Goal: Information Seeking & Learning: Learn about a topic

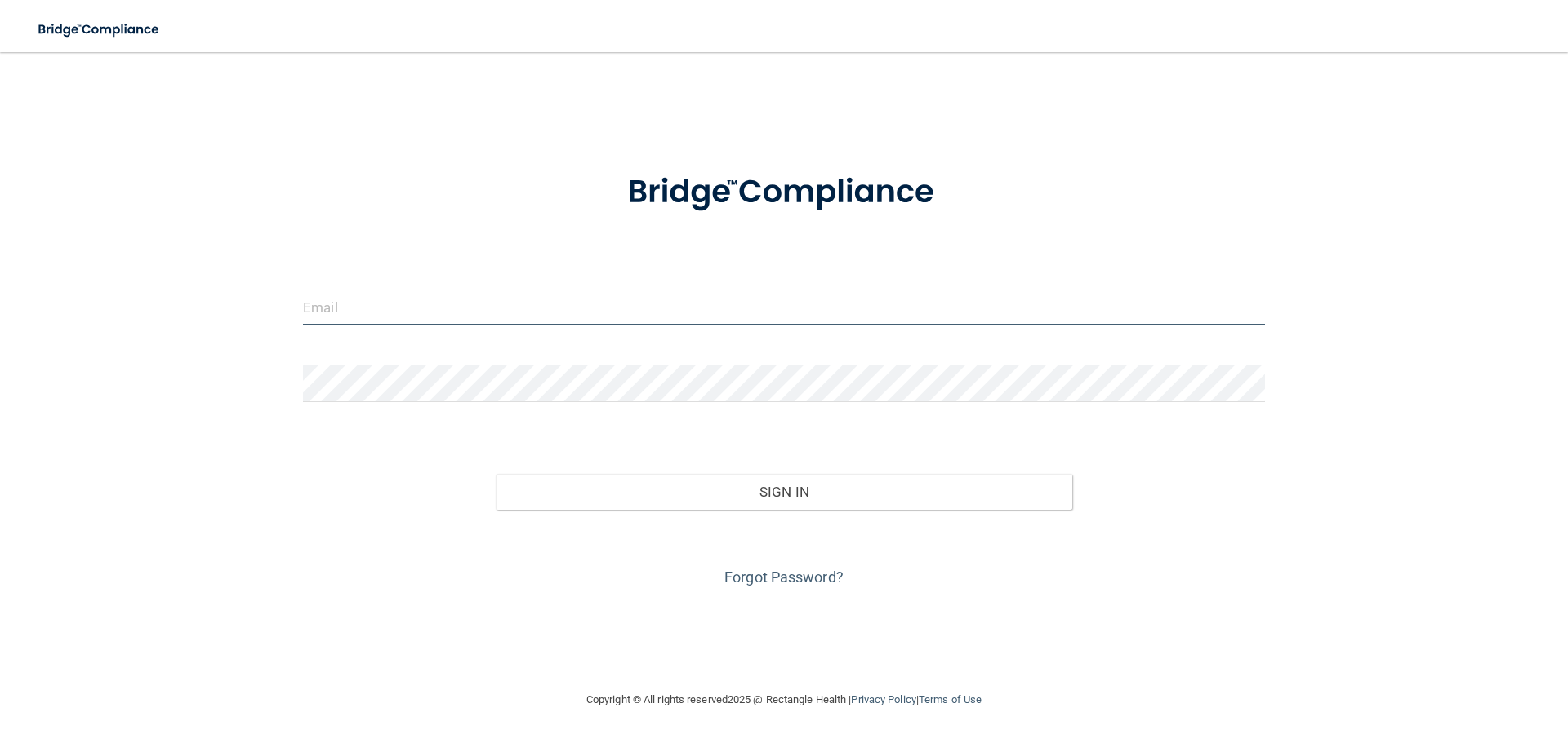
click at [408, 312] on input "email" at bounding box center [783, 307] width 962 height 37
type input "[EMAIL_ADDRESS][DOMAIN_NAME]"
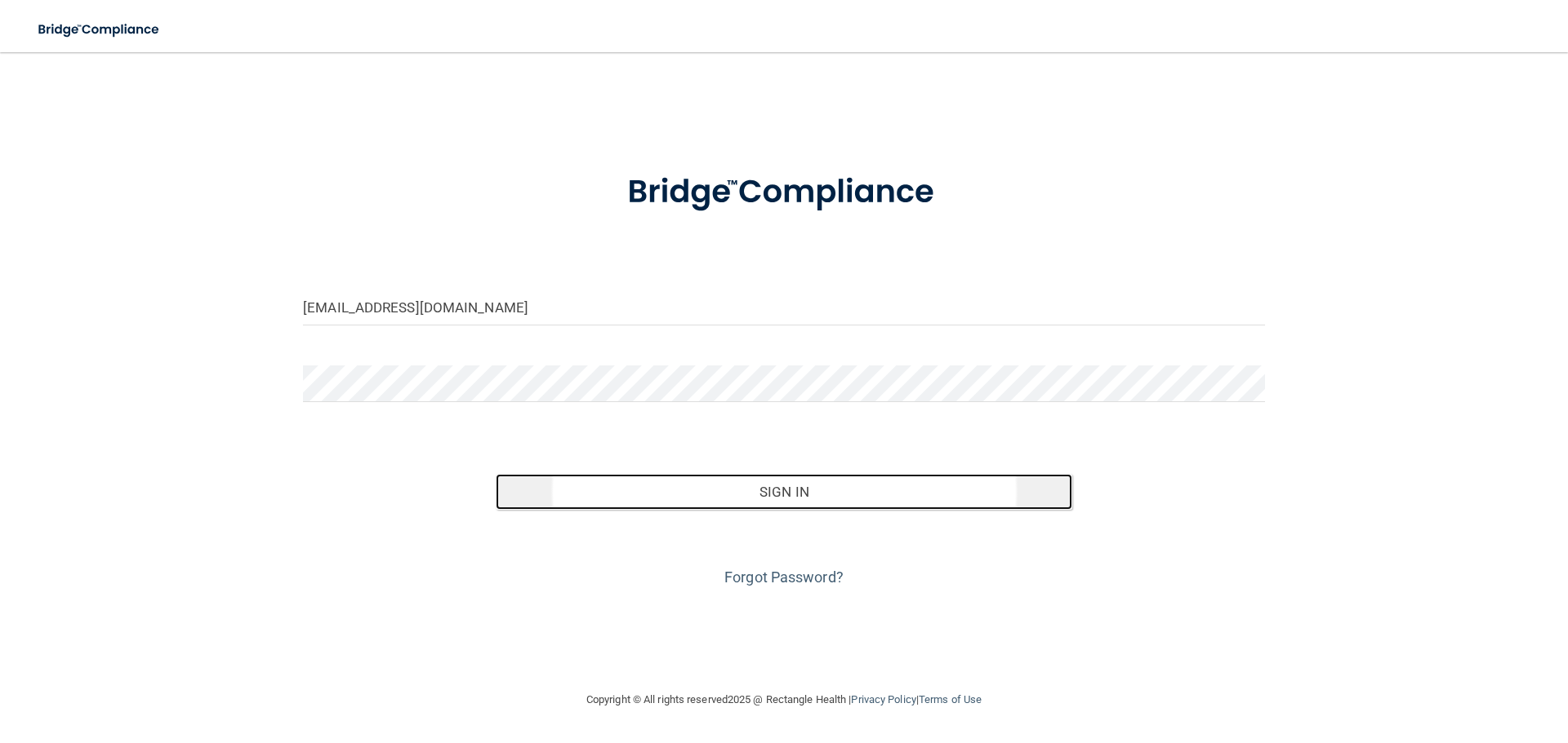
click at [793, 491] on button "Sign In" at bounding box center [784, 492] width 577 height 36
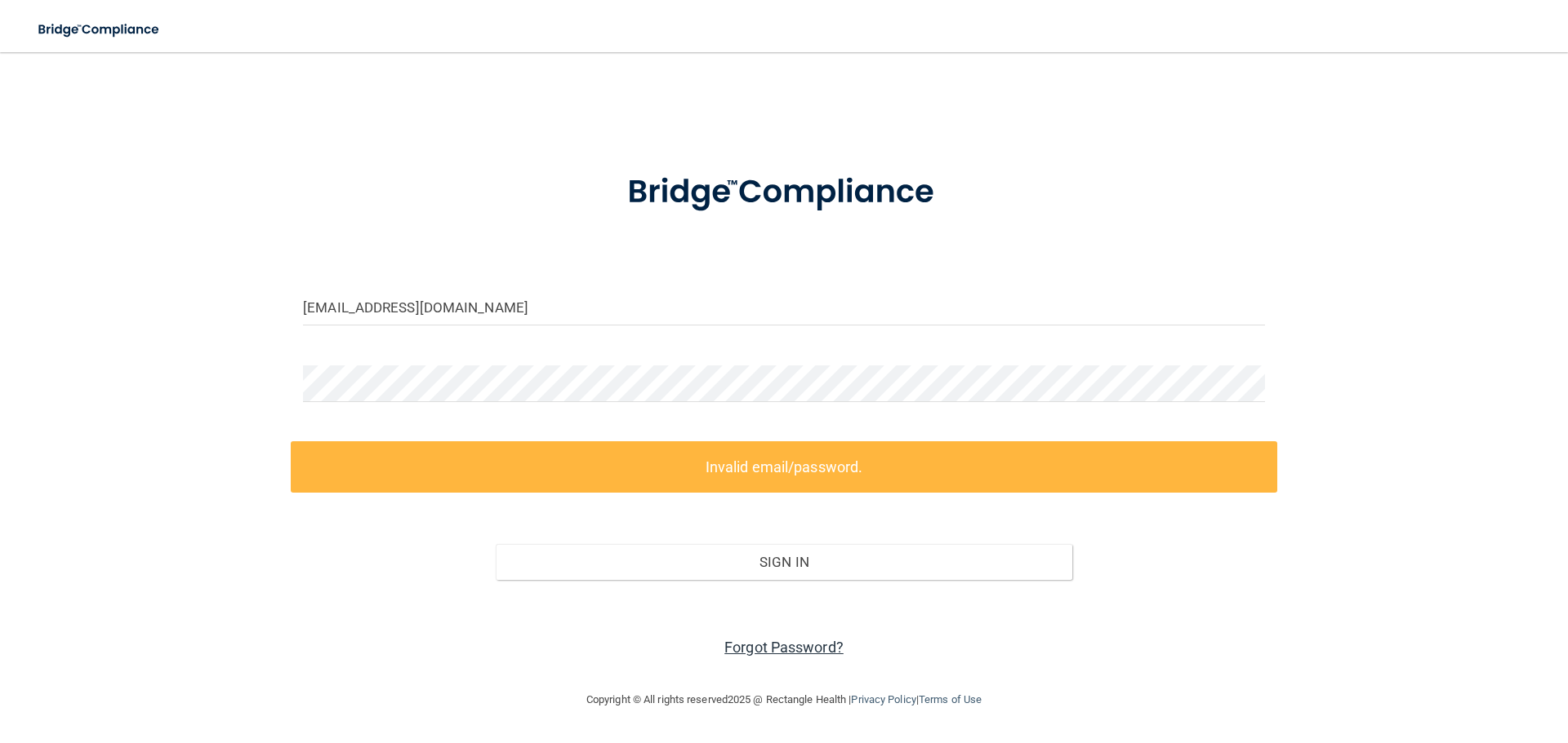
click at [778, 646] on link "Forgot Password?" at bounding box center [784, 648] width 119 height 17
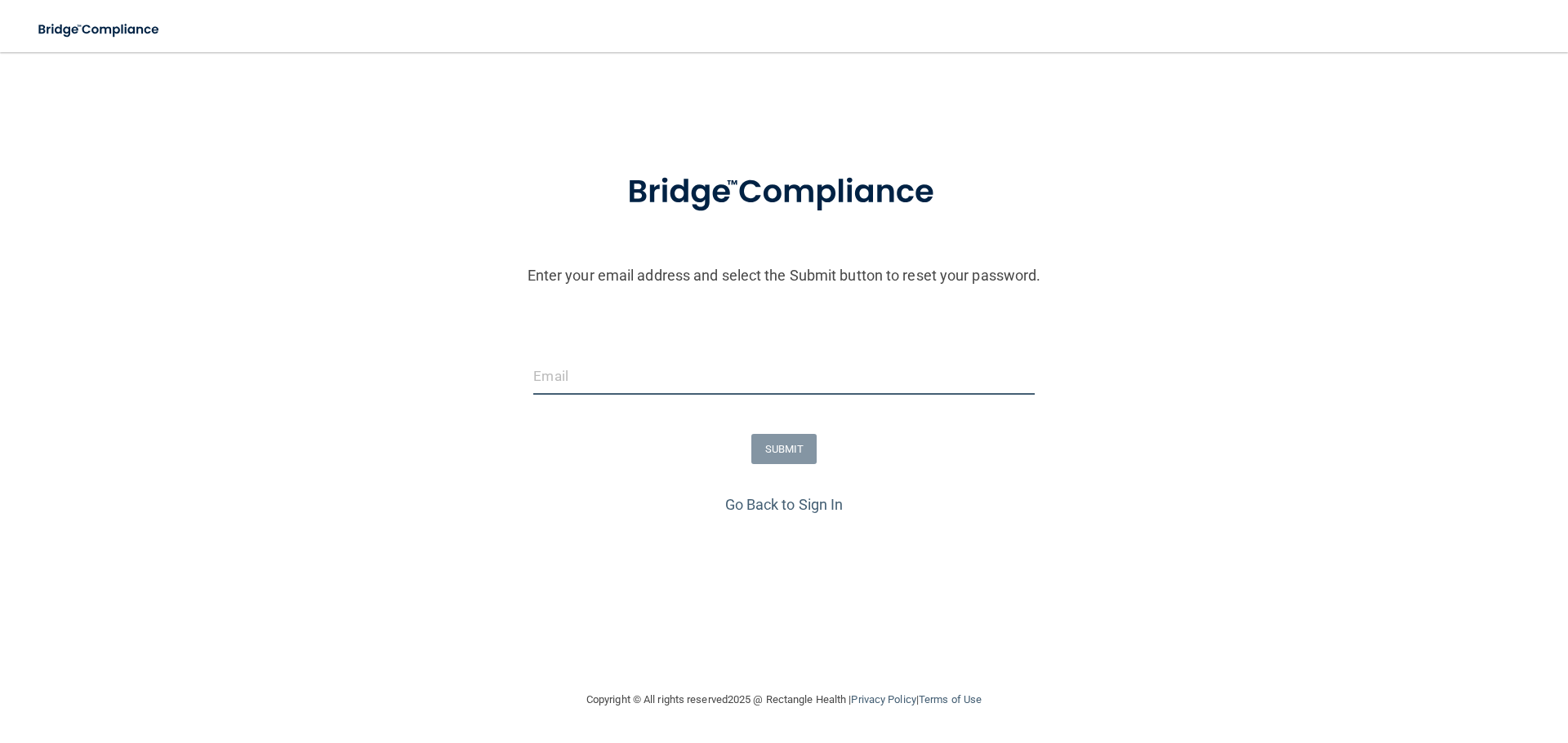
click at [572, 380] on input "email" at bounding box center [783, 376] width 500 height 37
type input "[EMAIL_ADDRESS][DOMAIN_NAME]"
click at [782, 445] on button "SUBMIT" at bounding box center [784, 449] width 66 height 30
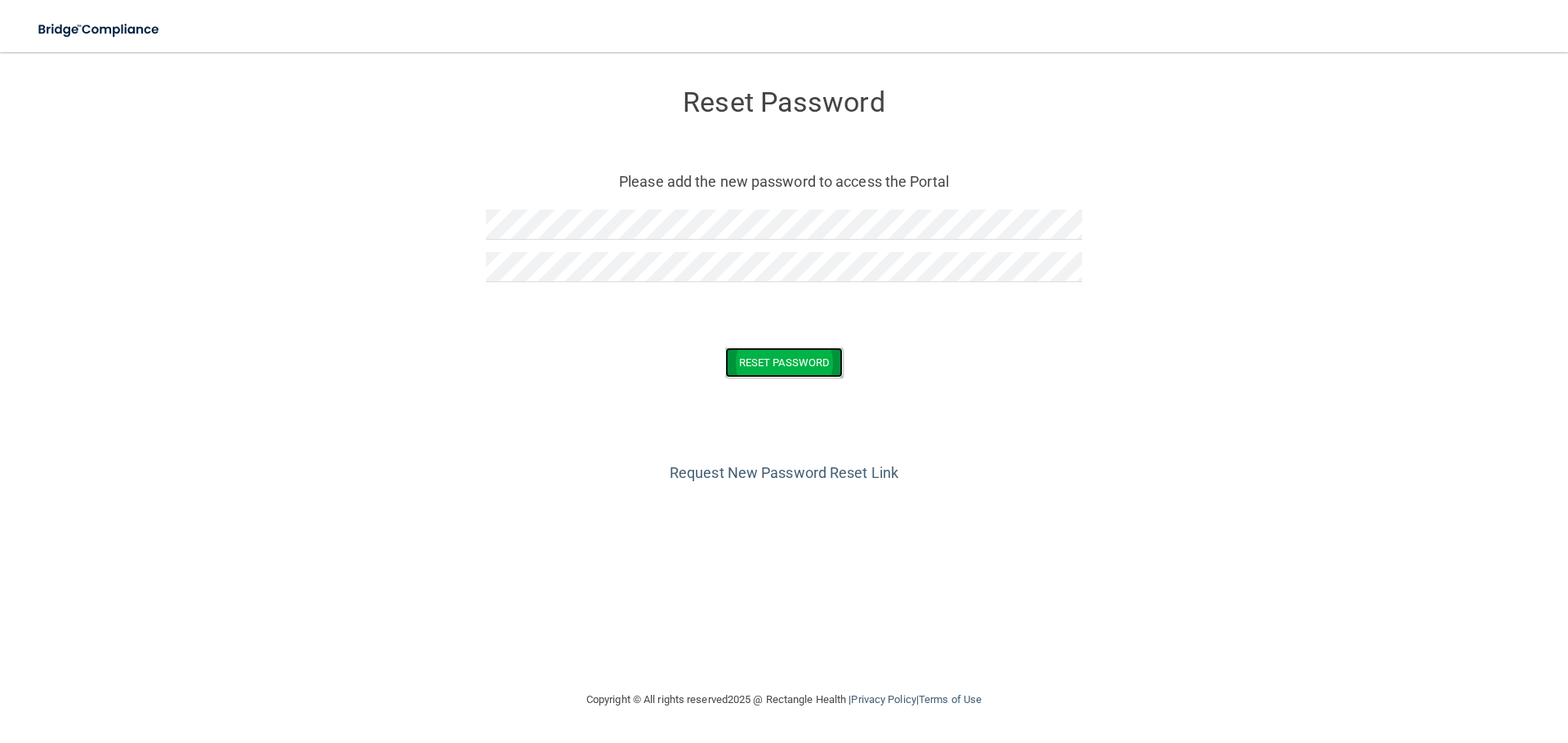
click at [789, 365] on button "Reset Password" at bounding box center [784, 363] width 117 height 30
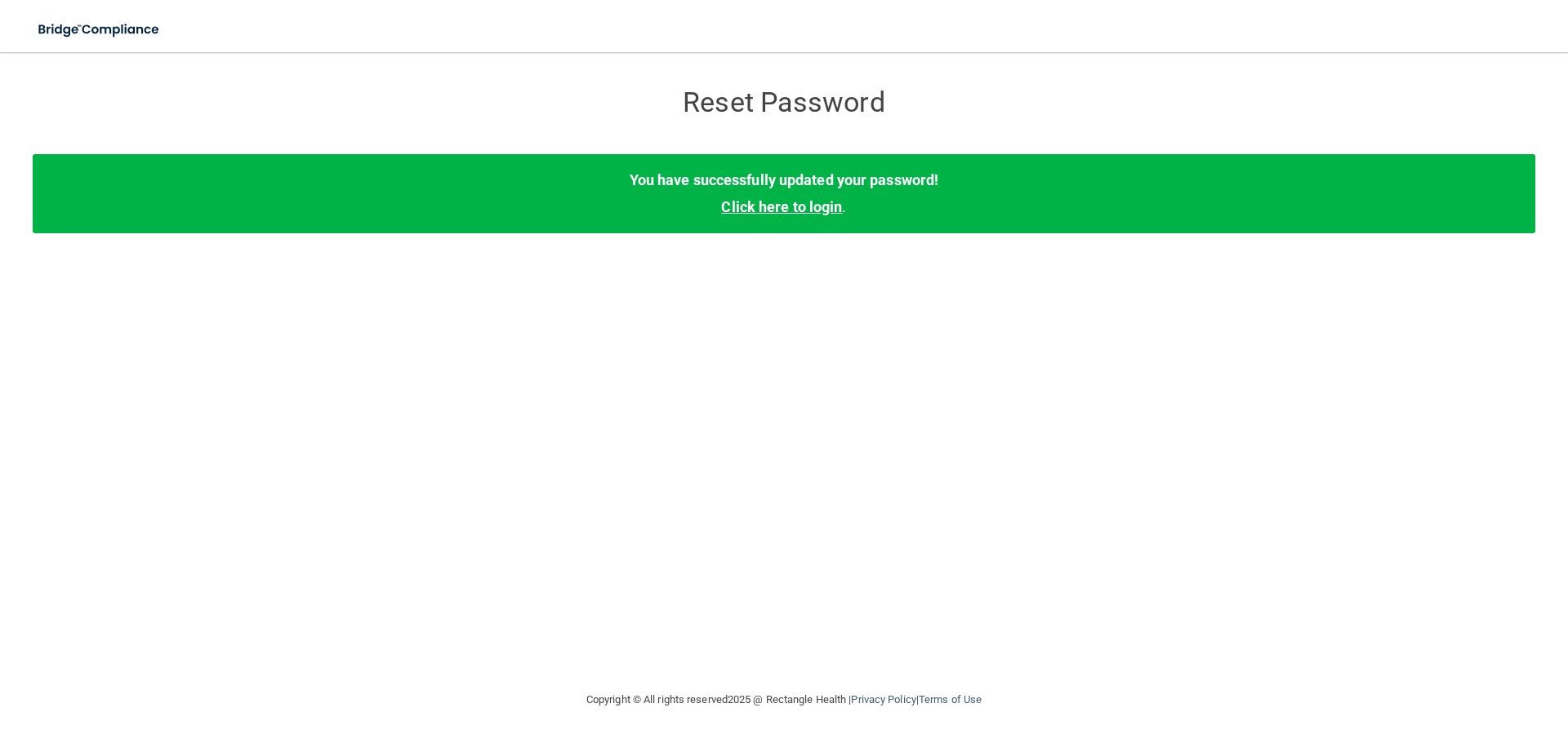
click at [802, 208] on link "Click here to login" at bounding box center [781, 207] width 121 height 17
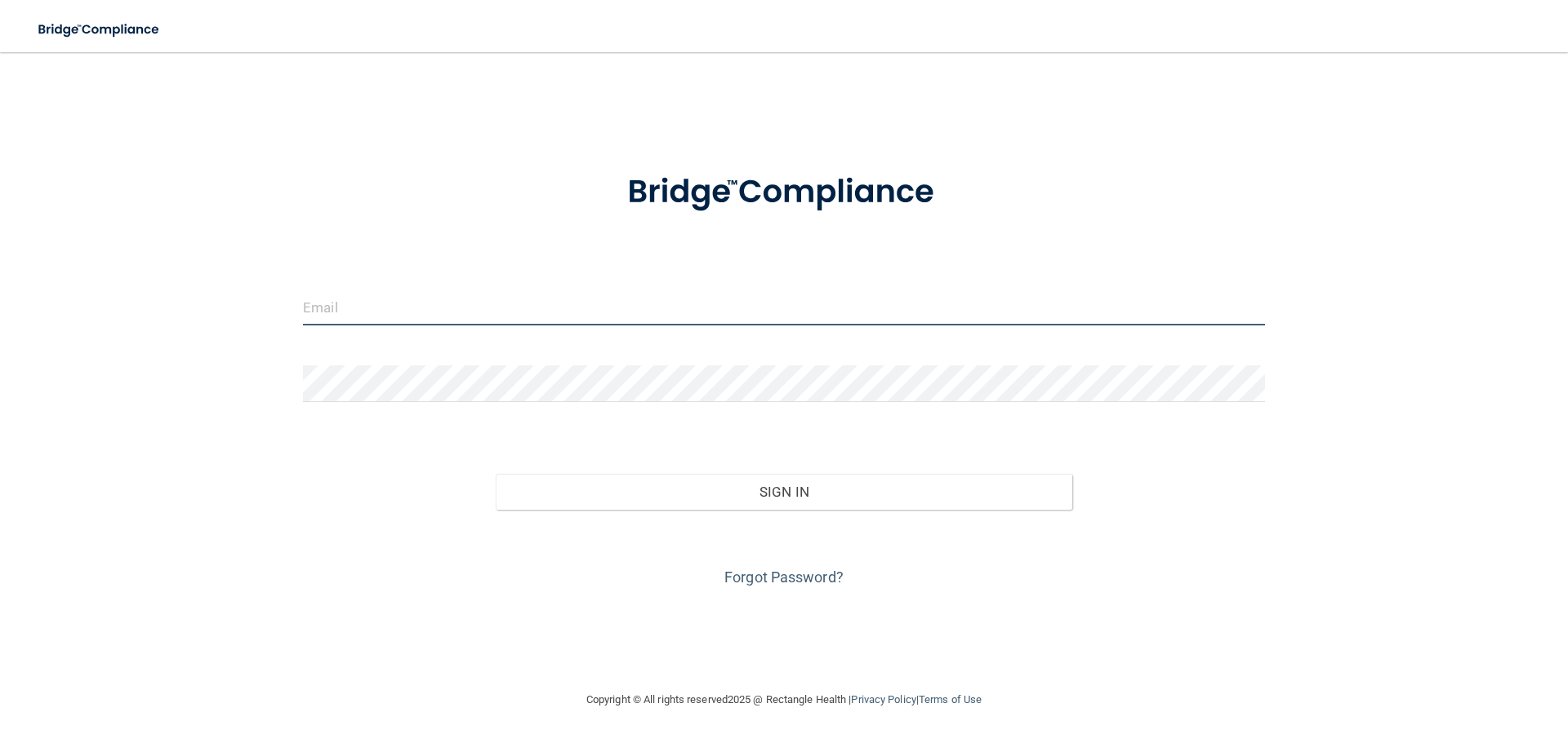
click at [706, 320] on input "email" at bounding box center [783, 307] width 962 height 37
type input "[EMAIL_ADDRESS][DOMAIN_NAME]"
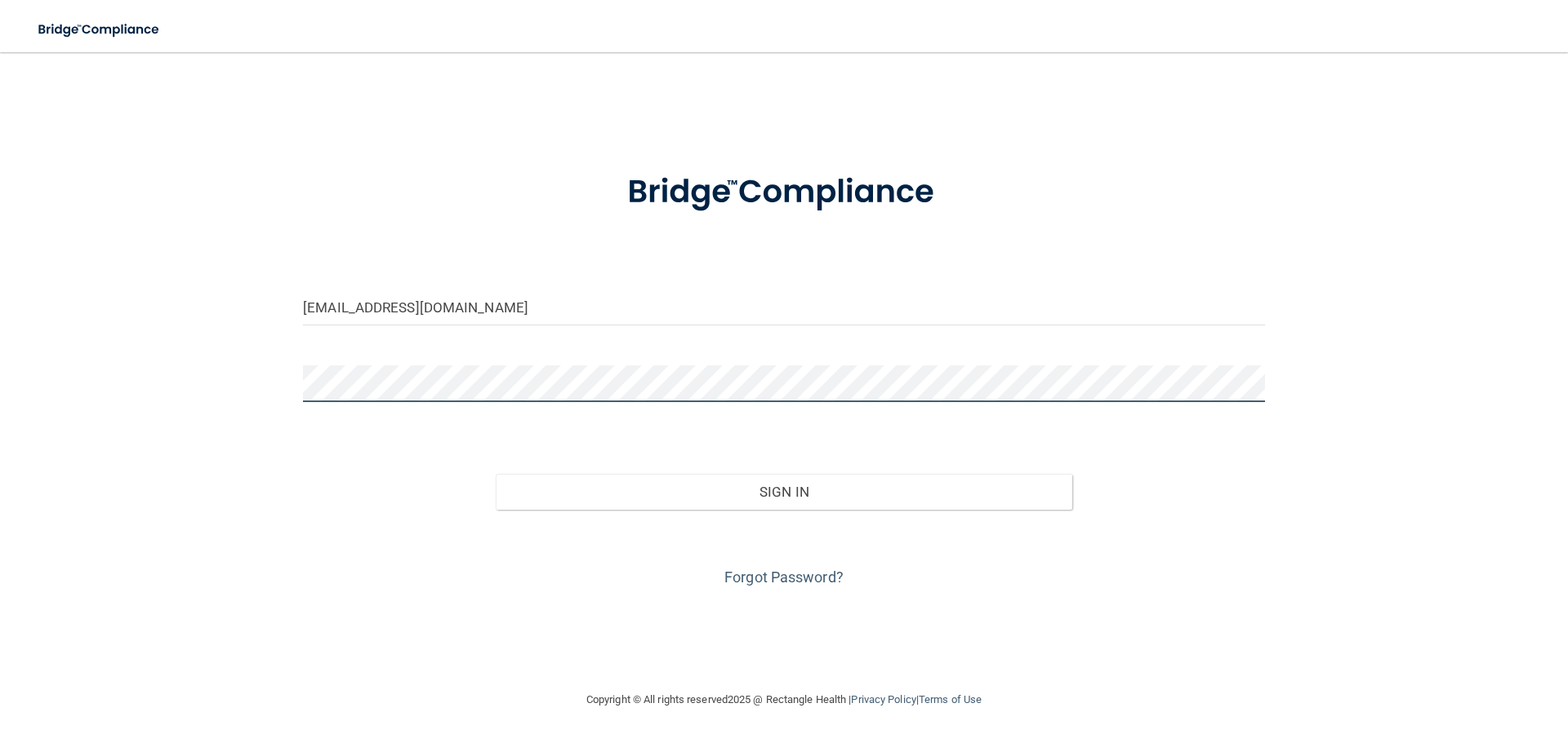
click at [496, 475] on button "Sign In" at bounding box center [784, 492] width 577 height 36
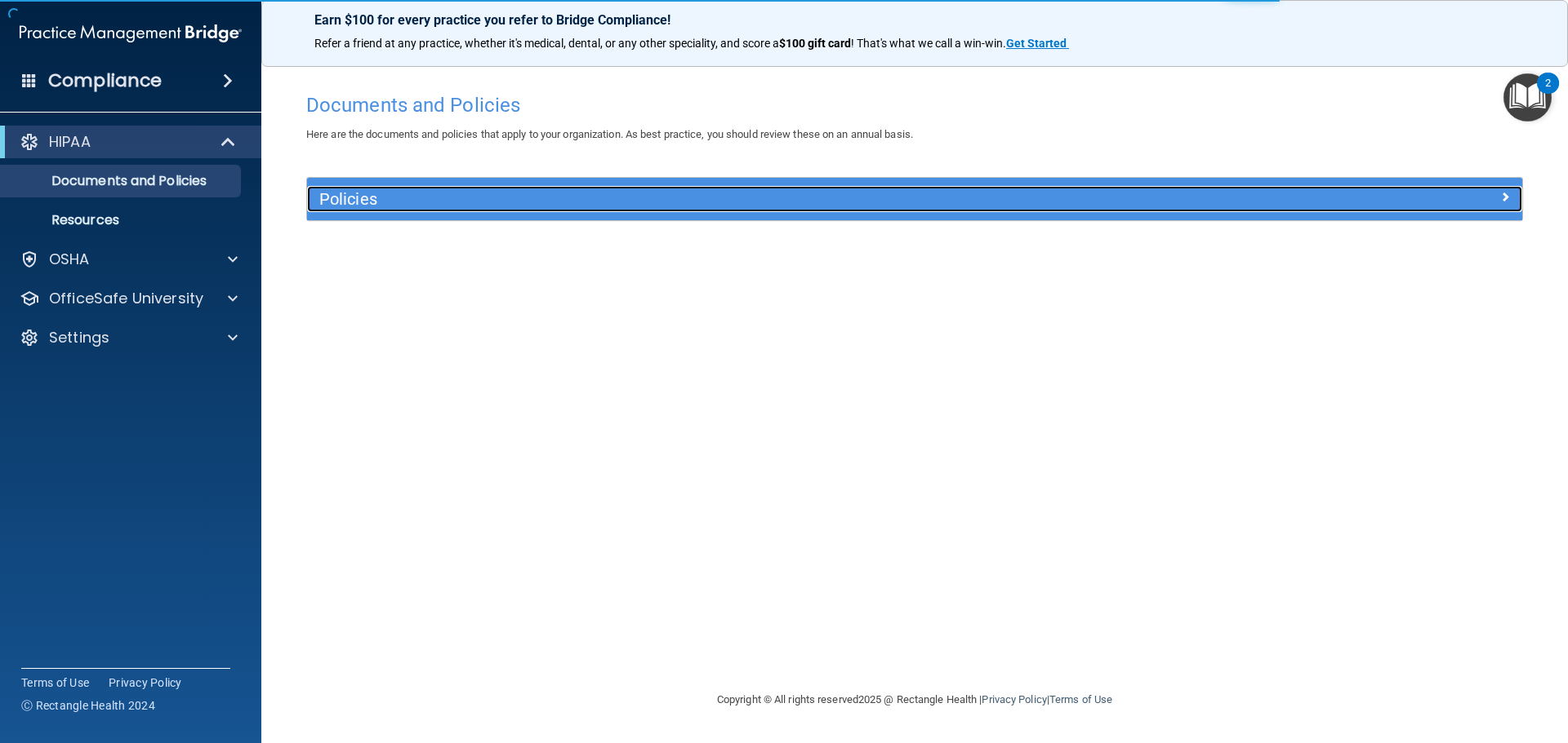
click at [429, 193] on h5 "Policies" at bounding box center [763, 199] width 887 height 18
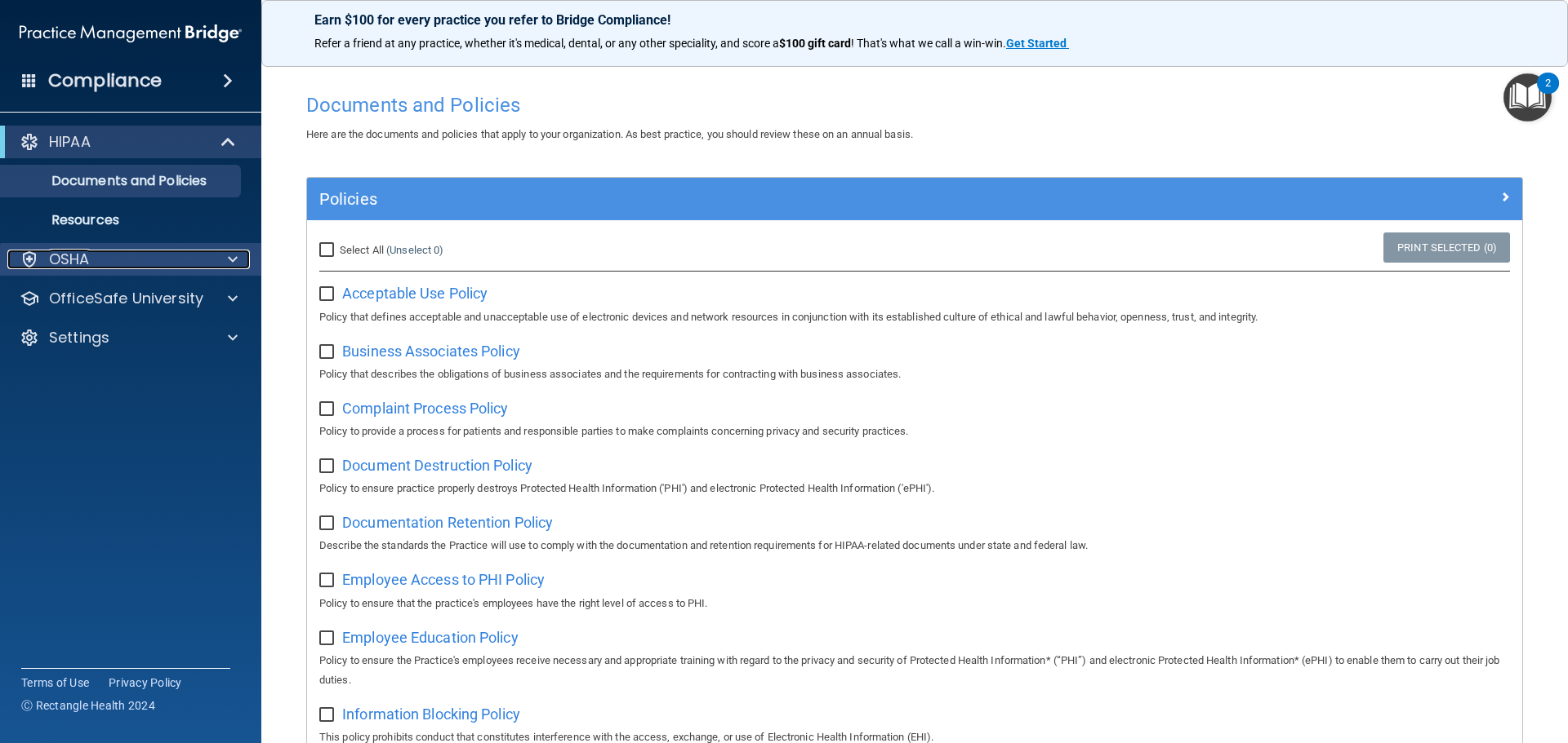
click at [78, 252] on p "OSHA" at bounding box center [69, 259] width 41 height 20
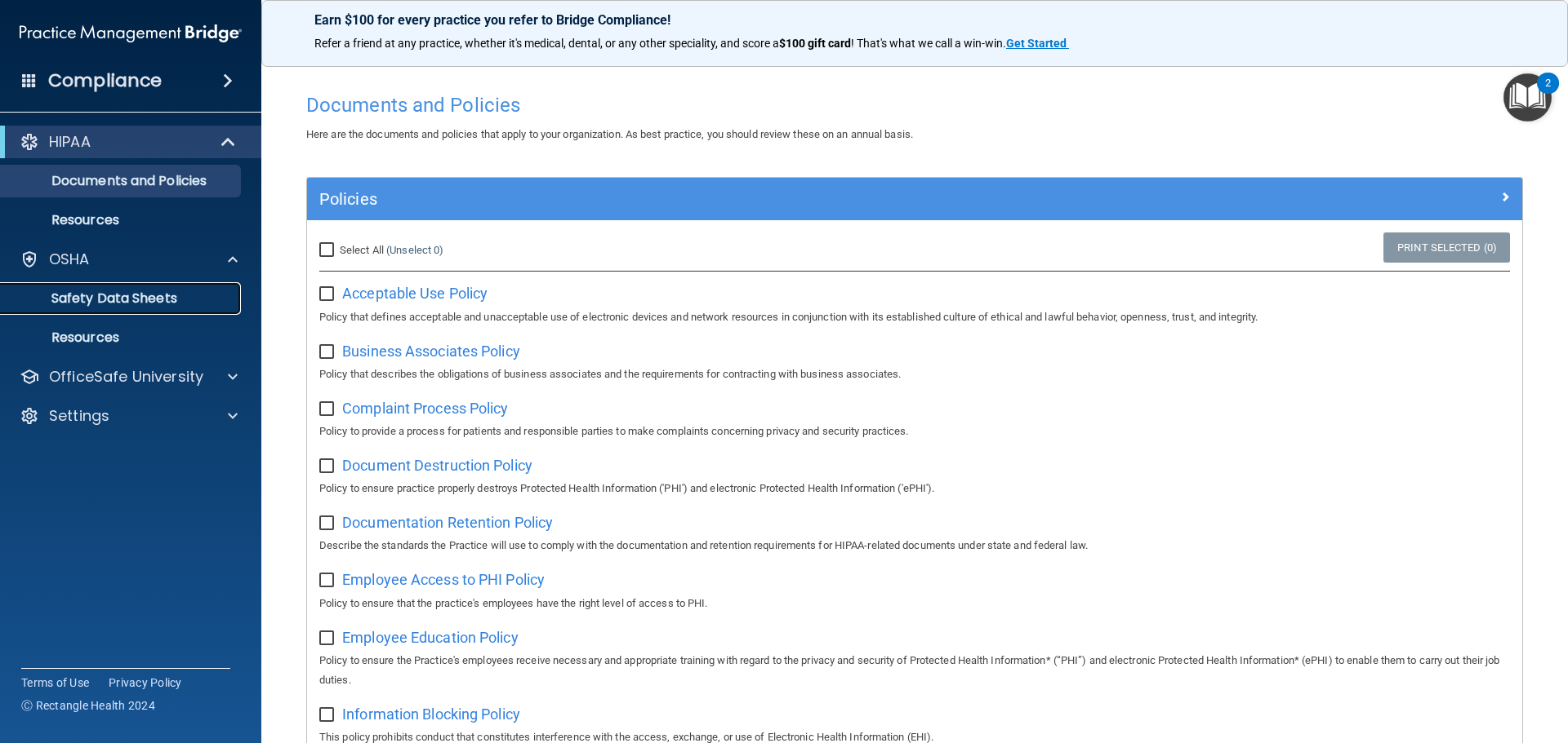
click at [95, 285] on link "Safety Data Sheets" at bounding box center [113, 299] width 257 height 33
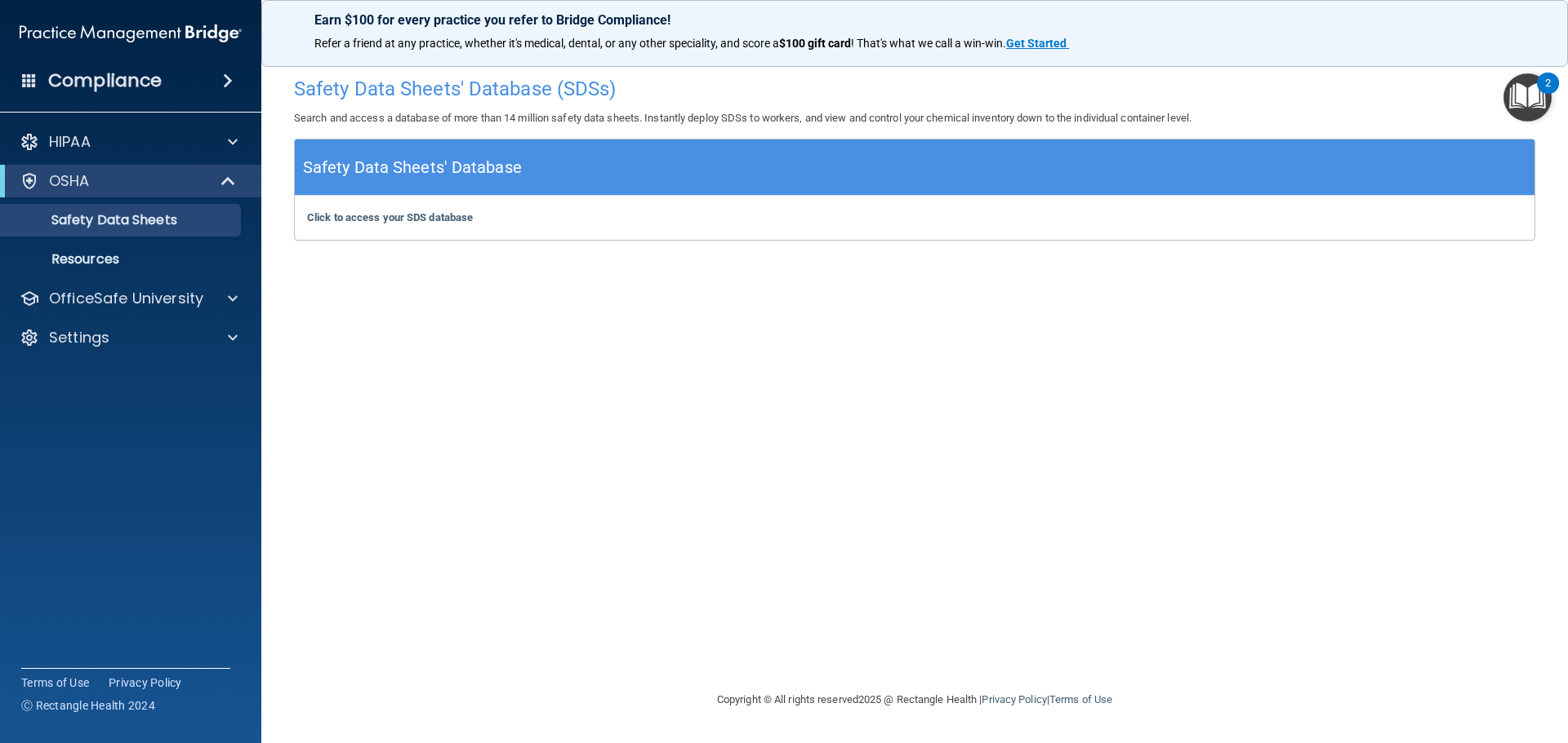
click at [424, 211] on div "Click to access your SDS database Click to access your SDS database" at bounding box center [915, 217] width 1240 height 44
click at [478, 170] on h5 "Safety Data Sheets' Database" at bounding box center [411, 167] width 218 height 28
click at [243, 137] on div at bounding box center [230, 142] width 41 height 20
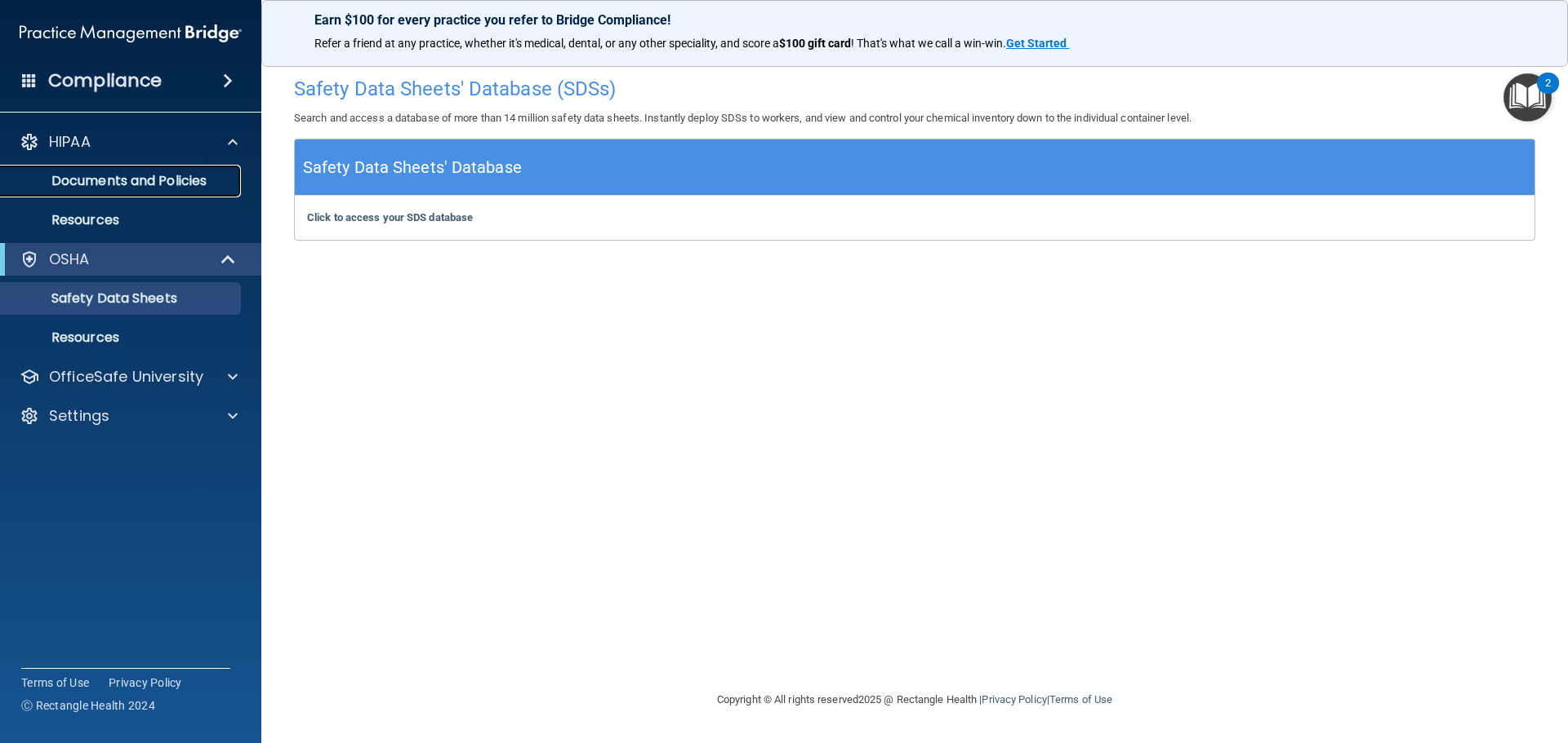
click at [167, 173] on p "Documents and Policies" at bounding box center [122, 181] width 223 height 16
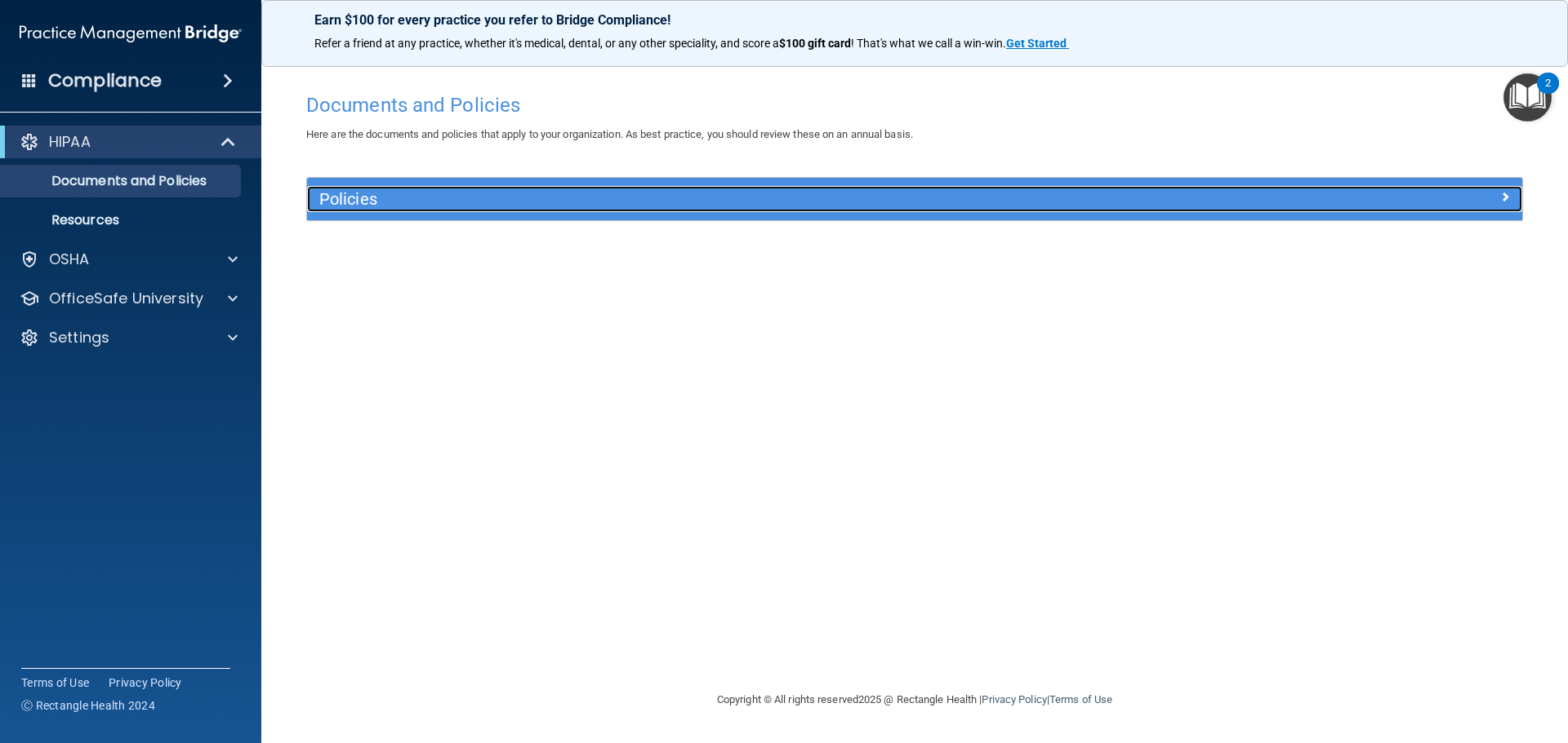
click at [1503, 194] on span at bounding box center [1505, 197] width 9 height 20
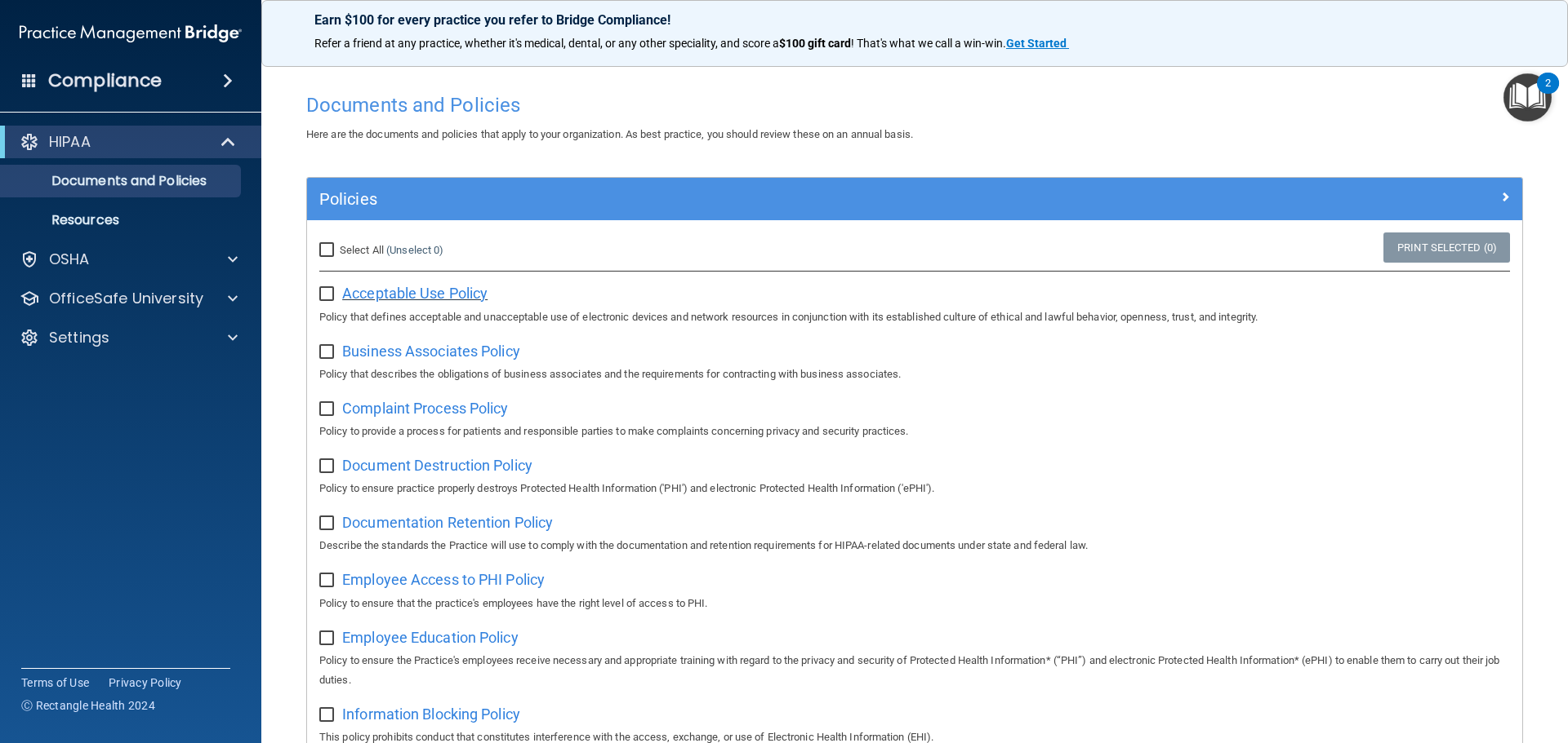
click at [405, 285] on span "Acceptable Use Policy" at bounding box center [415, 293] width 146 height 17
click at [328, 298] on input "checkbox" at bounding box center [329, 295] width 19 height 13
checkbox input "true"
click at [327, 354] on input "checkbox" at bounding box center [329, 353] width 19 height 13
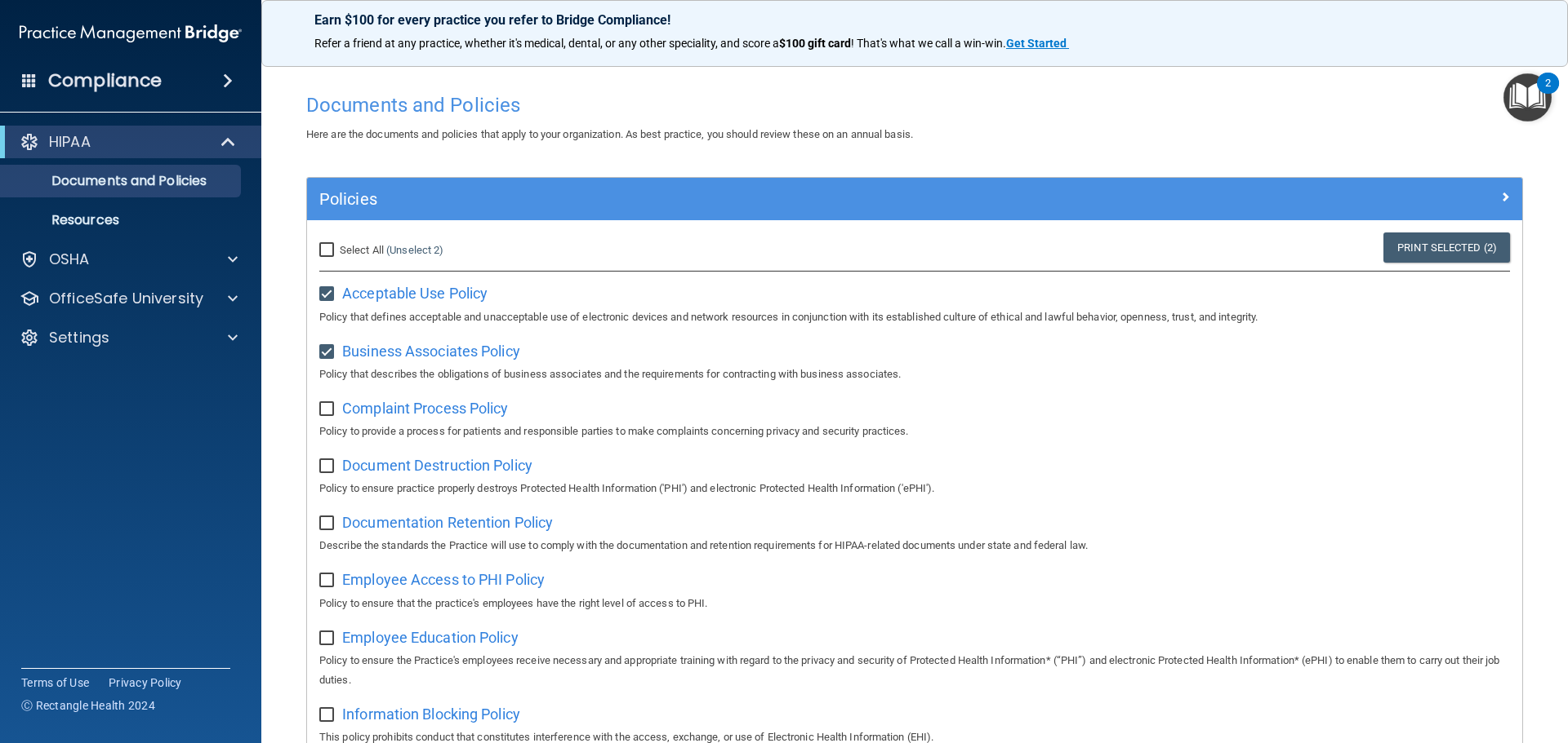
checkbox input "false"
click at [328, 295] on input "checkbox" at bounding box center [329, 295] width 19 height 13
checkbox input "false"
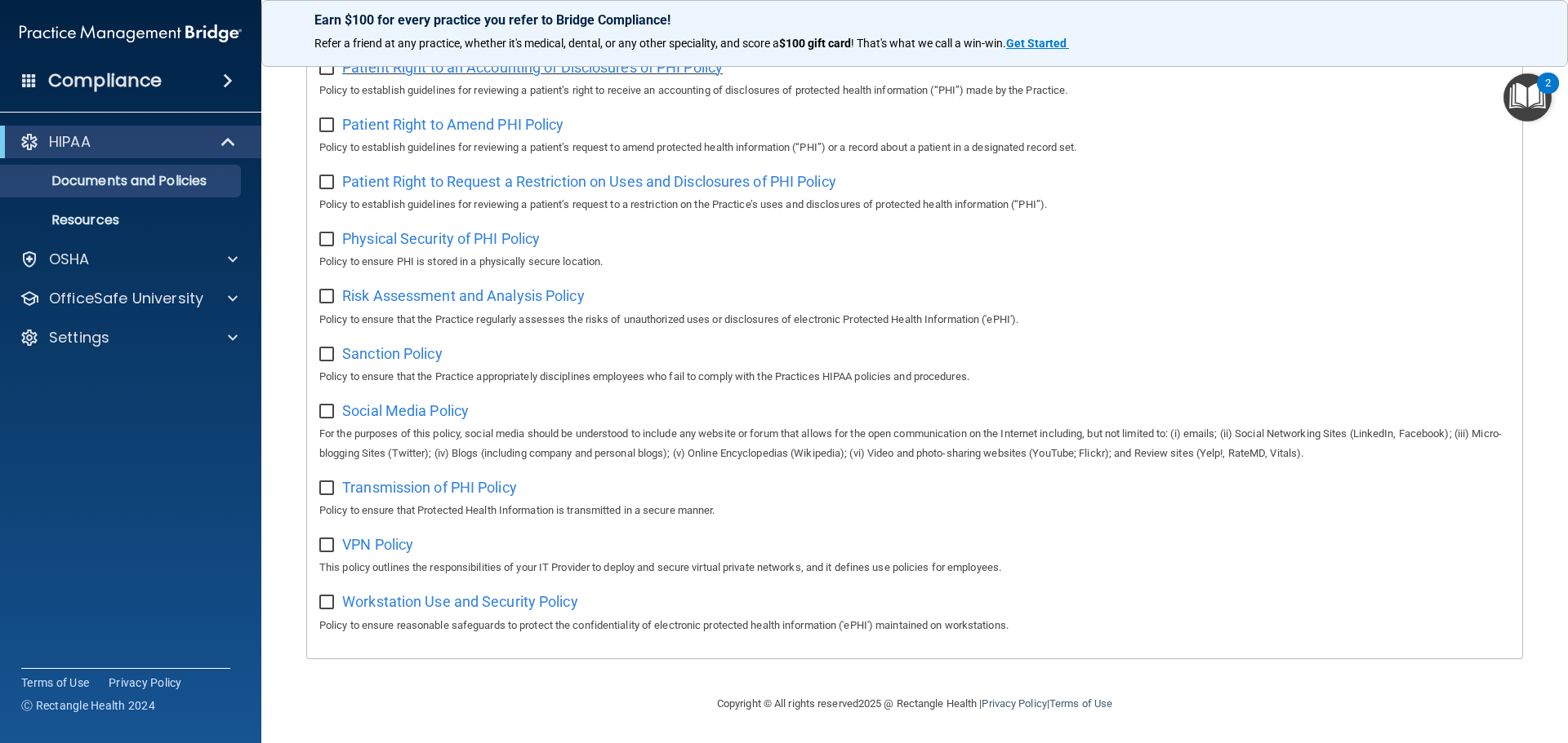
scroll to position [893, 0]
click at [108, 216] on p "Resources" at bounding box center [122, 219] width 223 height 16
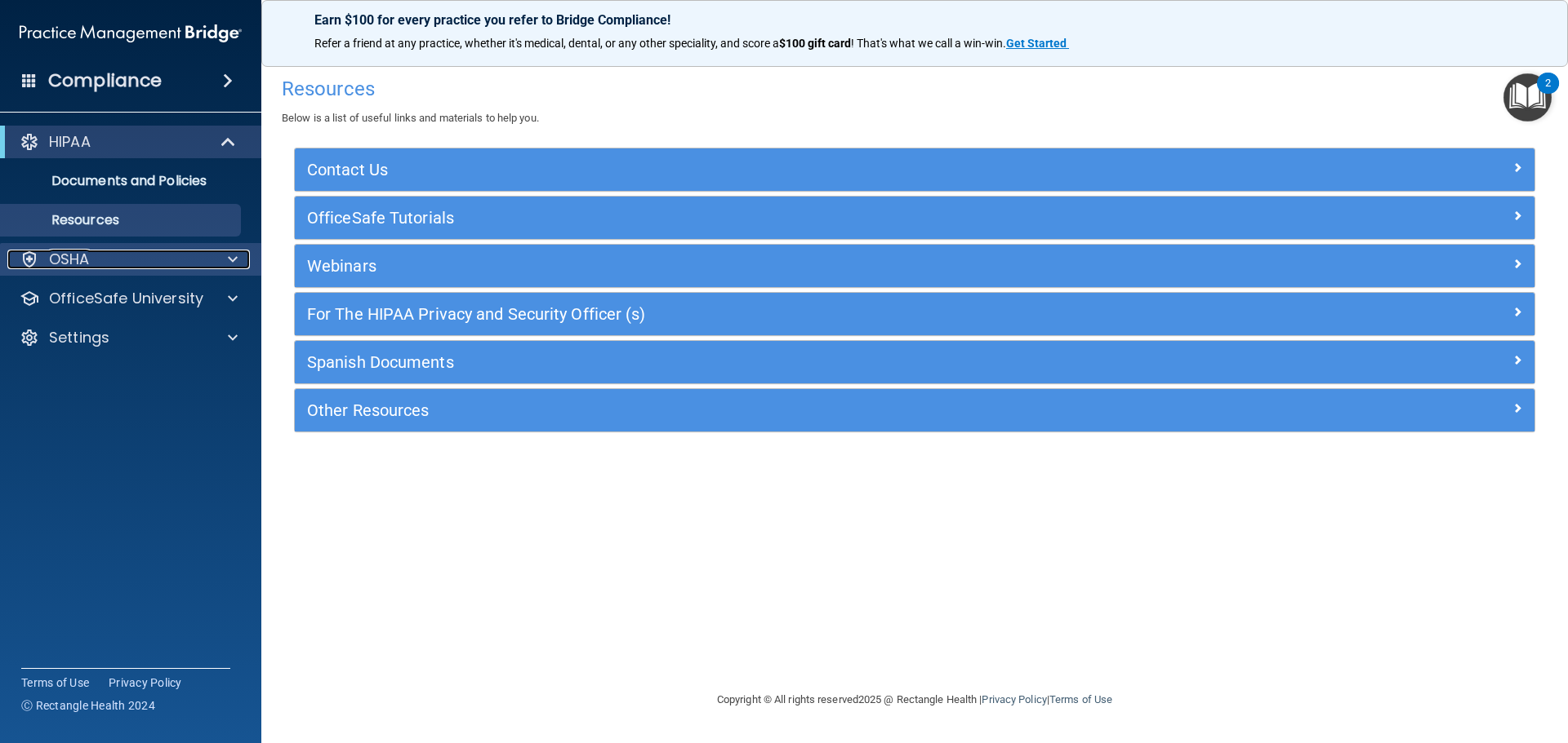
click at [97, 251] on div "OSHA" at bounding box center [109, 259] width 202 height 20
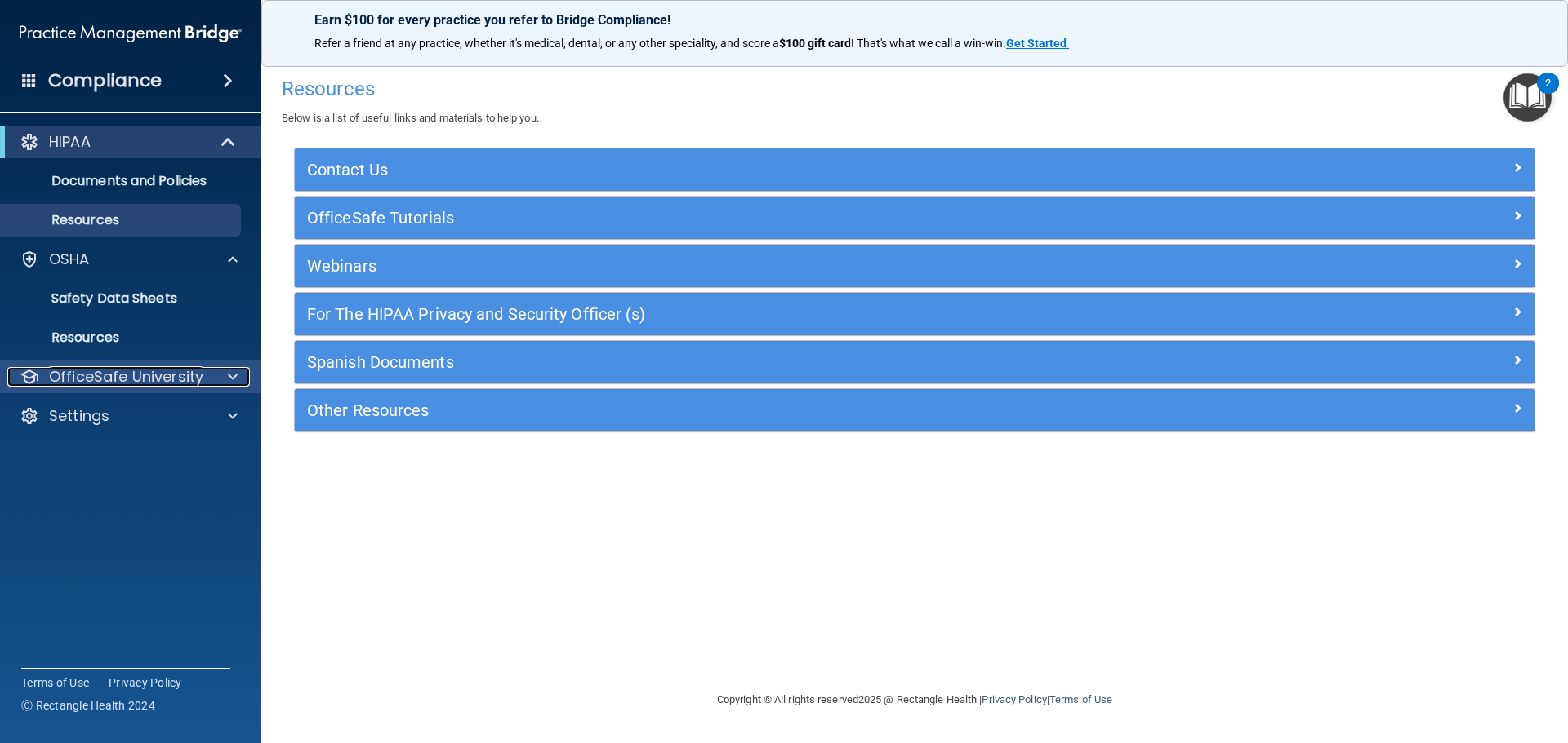
click at [130, 374] on p "OfficeSafe University" at bounding box center [126, 376] width 154 height 20
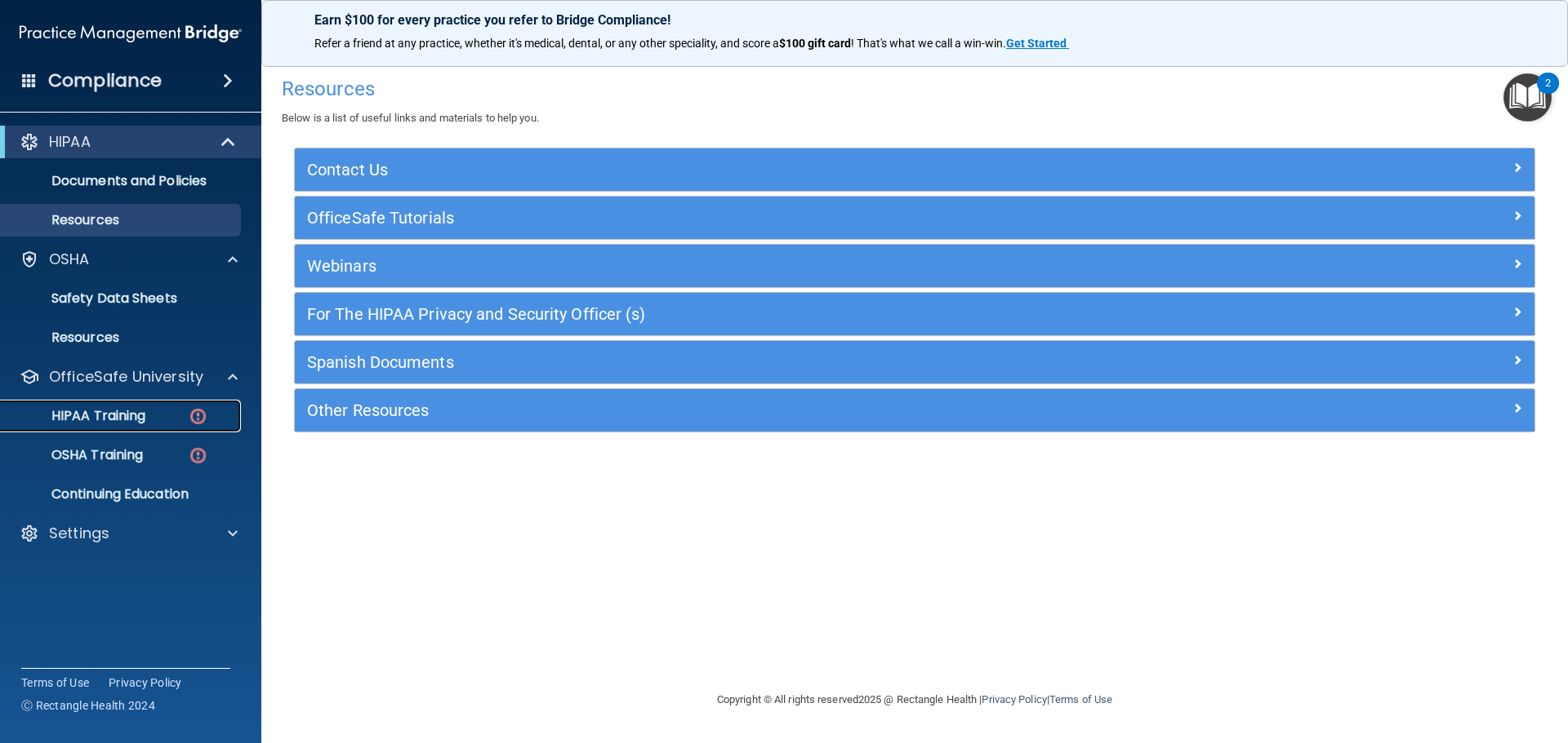
click at [198, 409] on img at bounding box center [199, 417] width 21 height 21
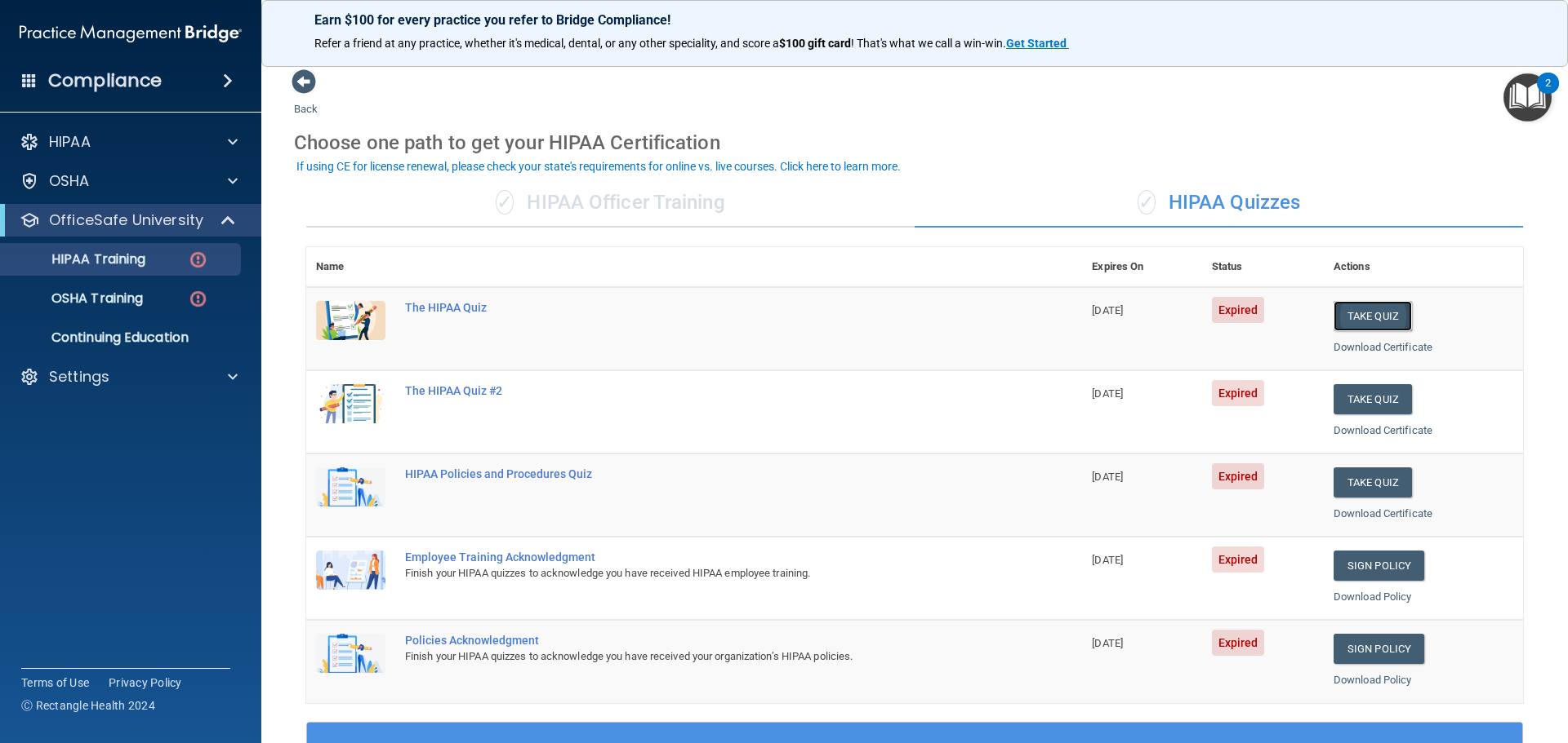
click at [1370, 308] on button "Take Quiz" at bounding box center [1372, 317] width 78 height 30
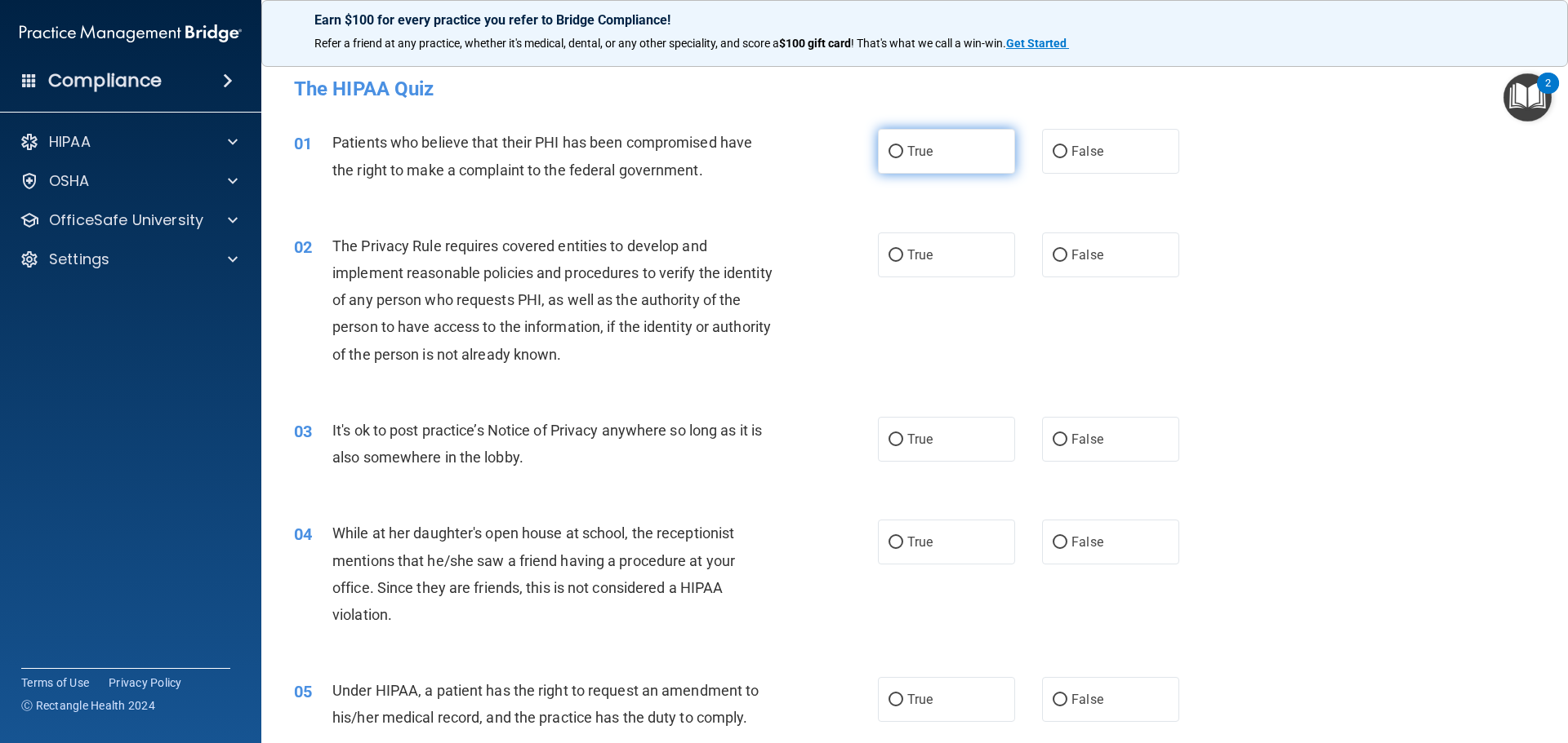
click at [915, 157] on span "True" at bounding box center [919, 151] width 26 height 15
click at [903, 157] on input "True" at bounding box center [896, 152] width 15 height 12
radio input "true"
click at [929, 255] on label "True" at bounding box center [946, 254] width 137 height 44
click at [903, 255] on input "True" at bounding box center [896, 255] width 15 height 12
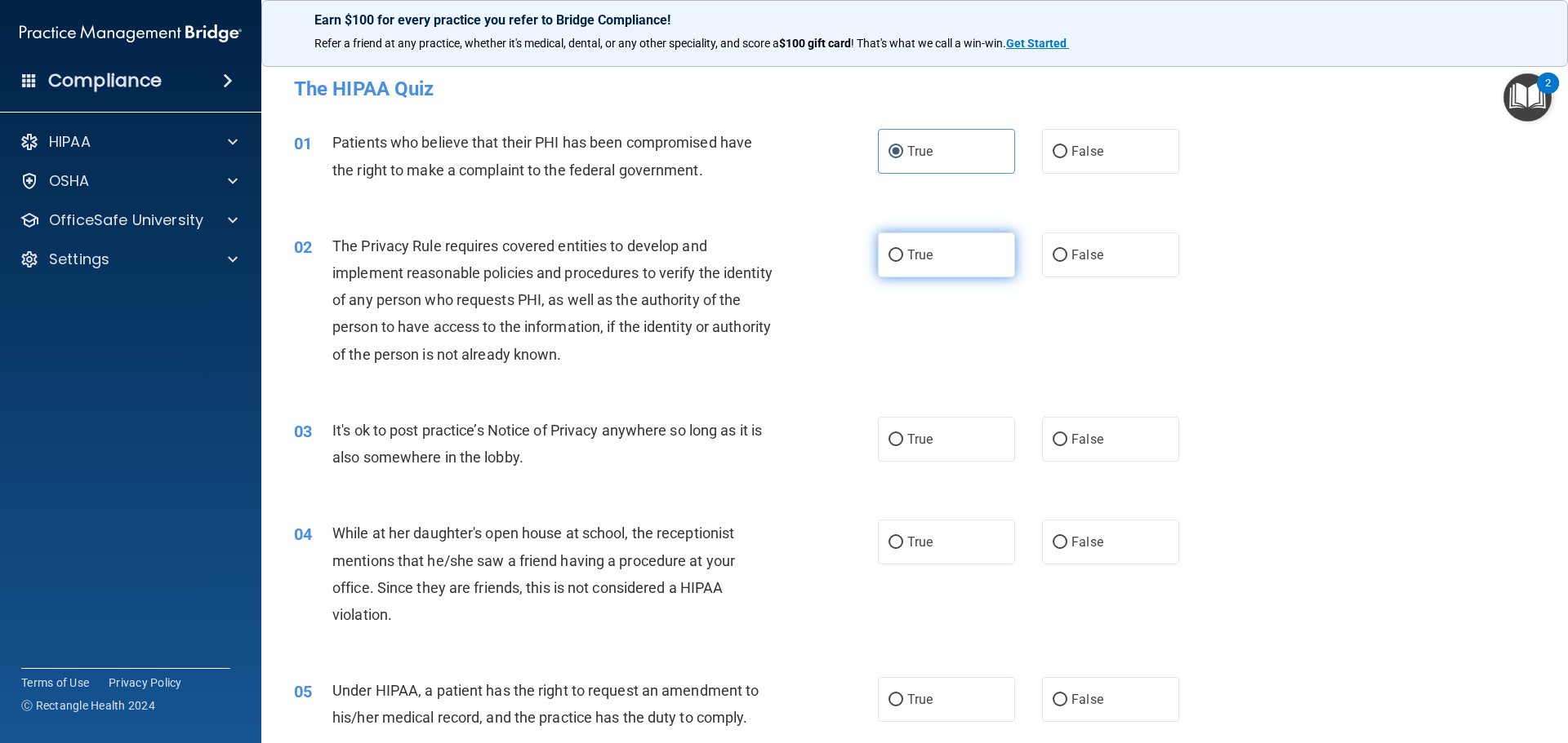
radio input "true"
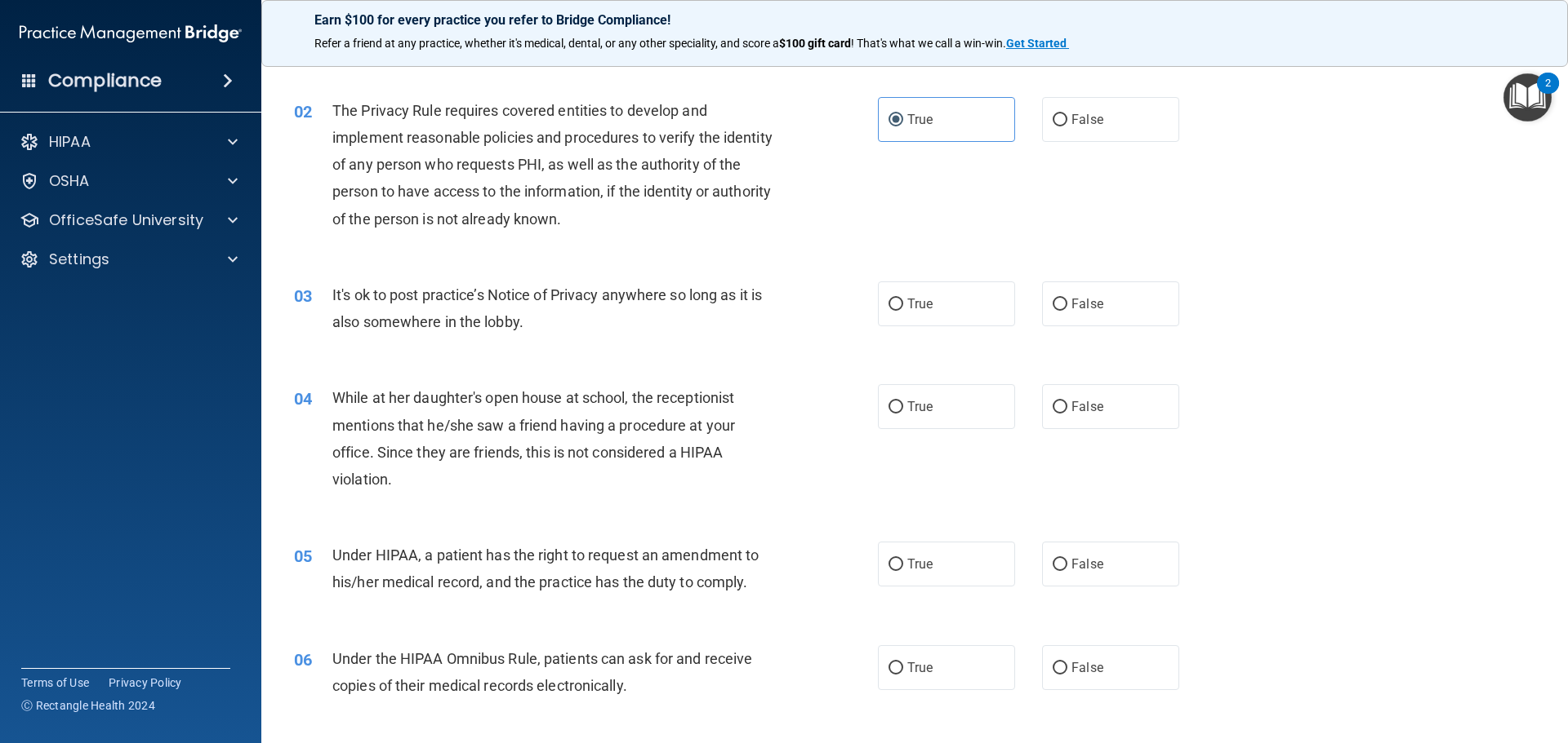
scroll to position [136, 0]
click at [1055, 304] on input "False" at bounding box center [1060, 303] width 15 height 12
radio input "true"
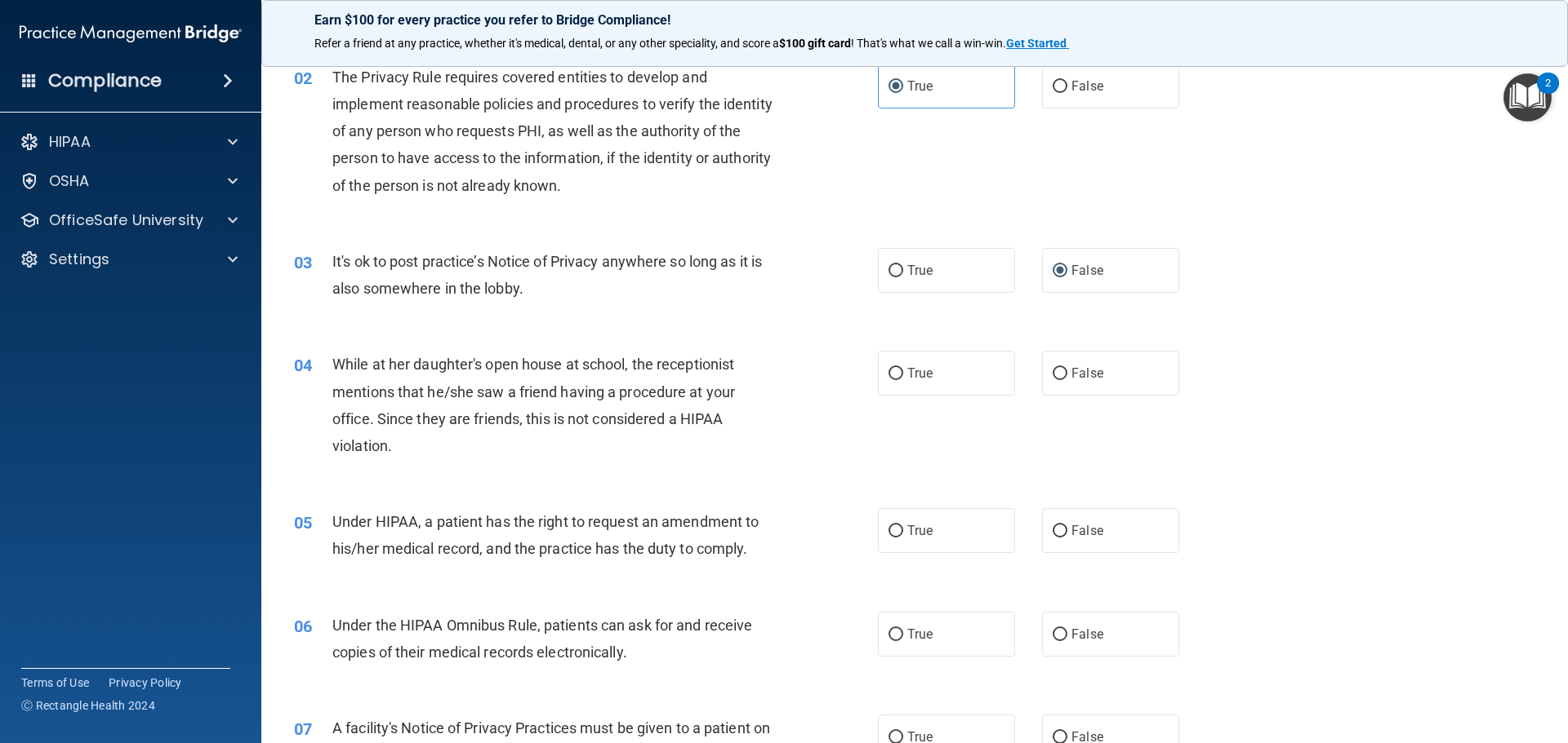
scroll to position [245, 0]
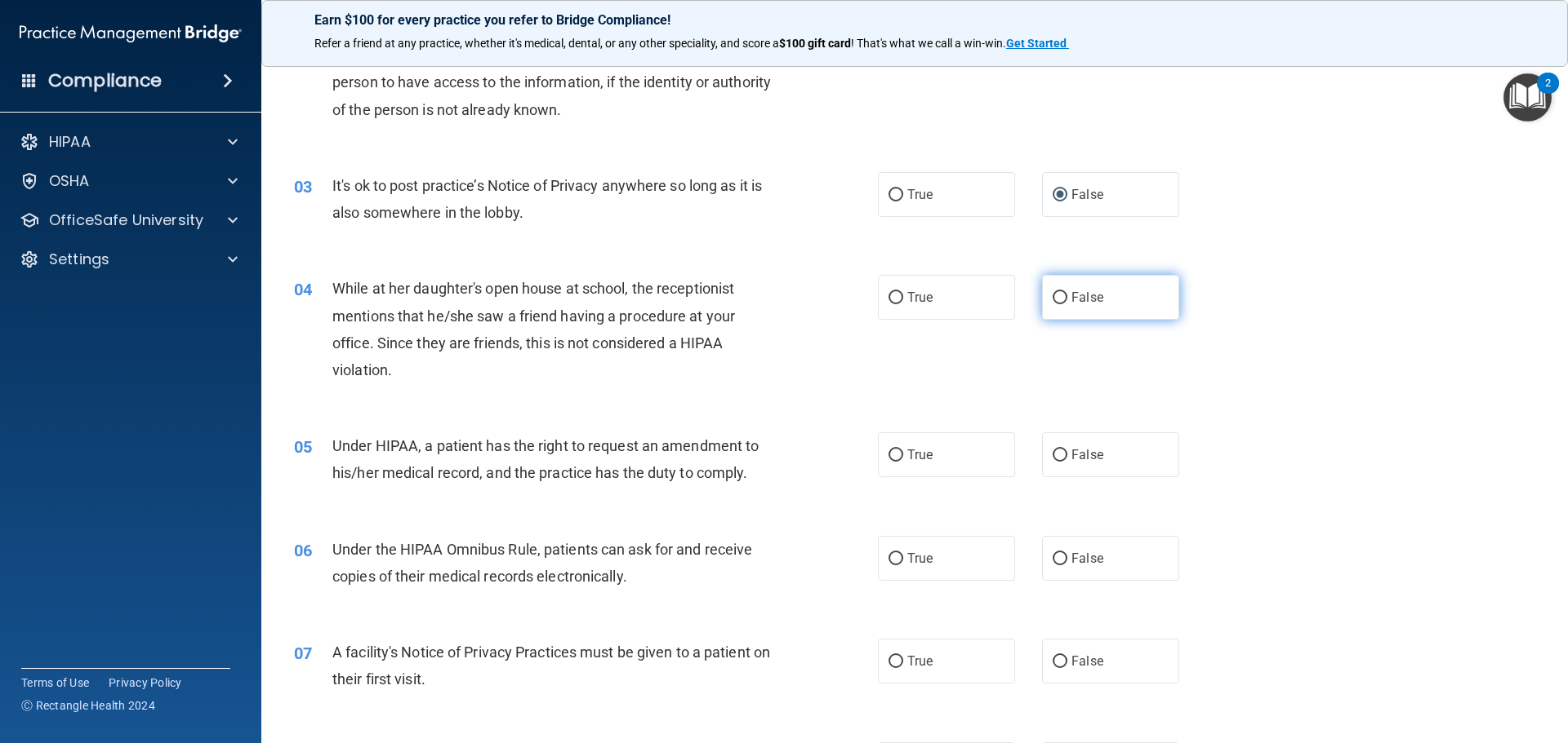
click at [1053, 295] on input "False" at bounding box center [1060, 298] width 15 height 12
radio input "true"
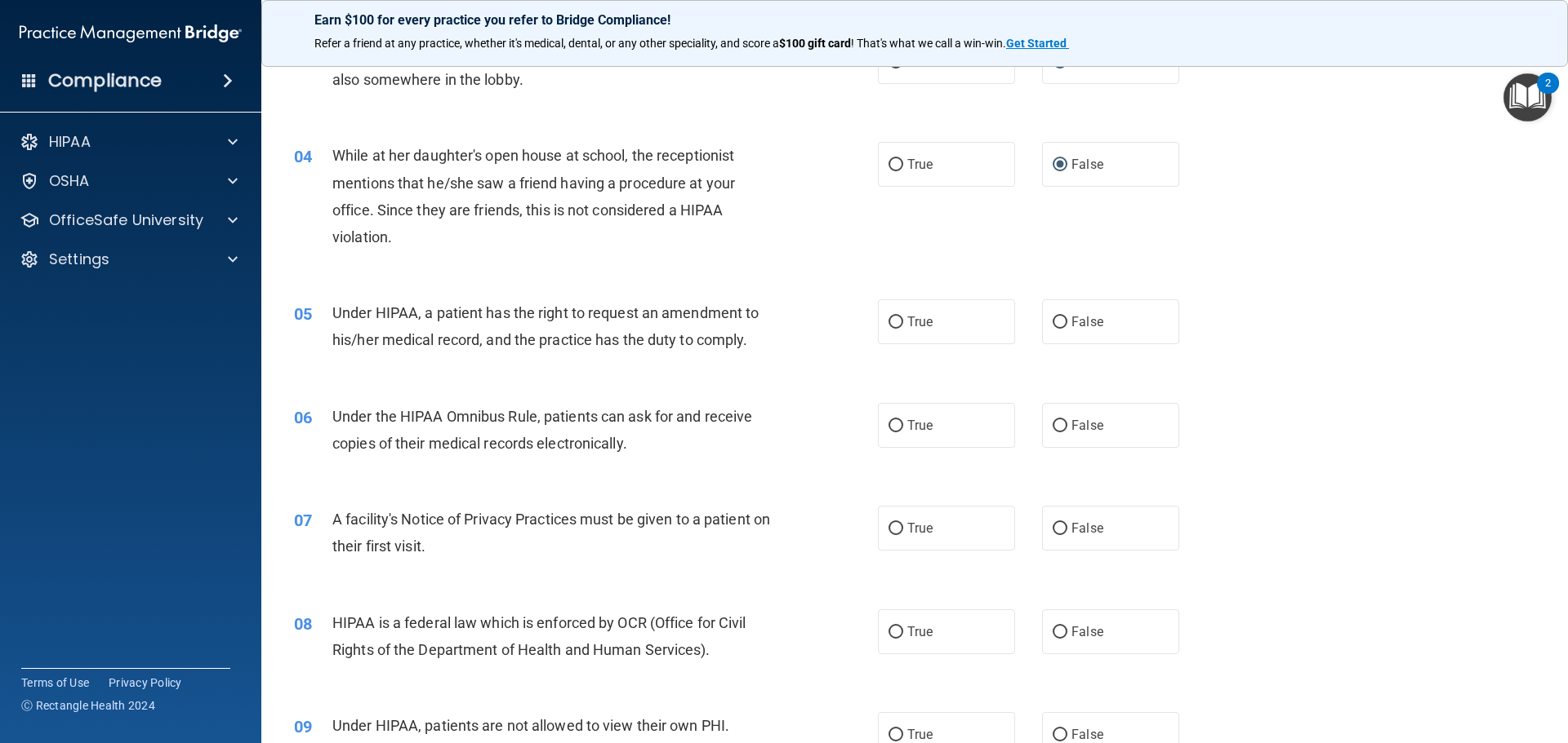
scroll to position [381, 0]
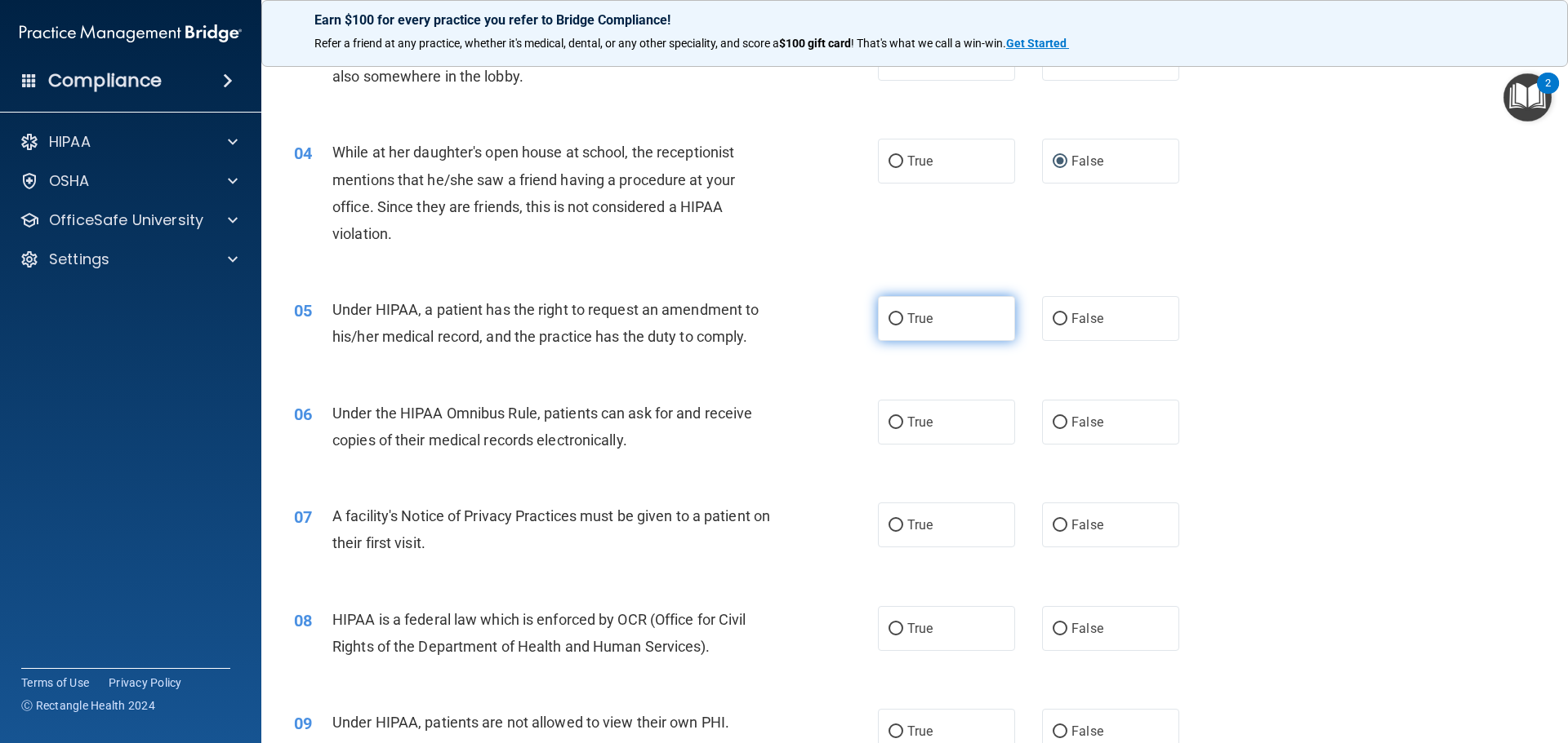
click at [894, 316] on input "True" at bounding box center [896, 320] width 15 height 12
radio input "true"
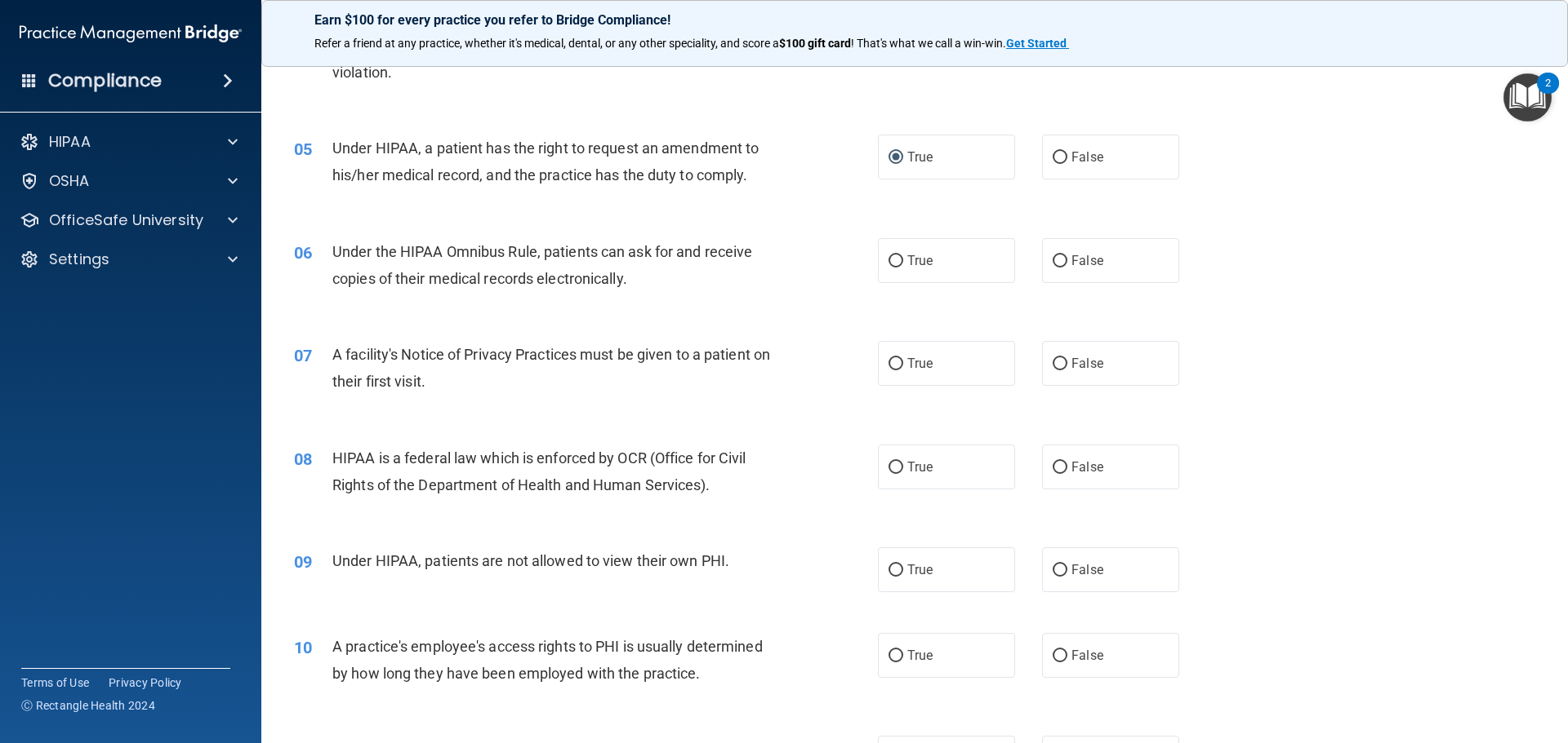
scroll to position [544, 0]
click at [907, 259] on span "True" at bounding box center [919, 259] width 26 height 15
click at [903, 259] on input "True" at bounding box center [896, 259] width 15 height 12
radio input "true"
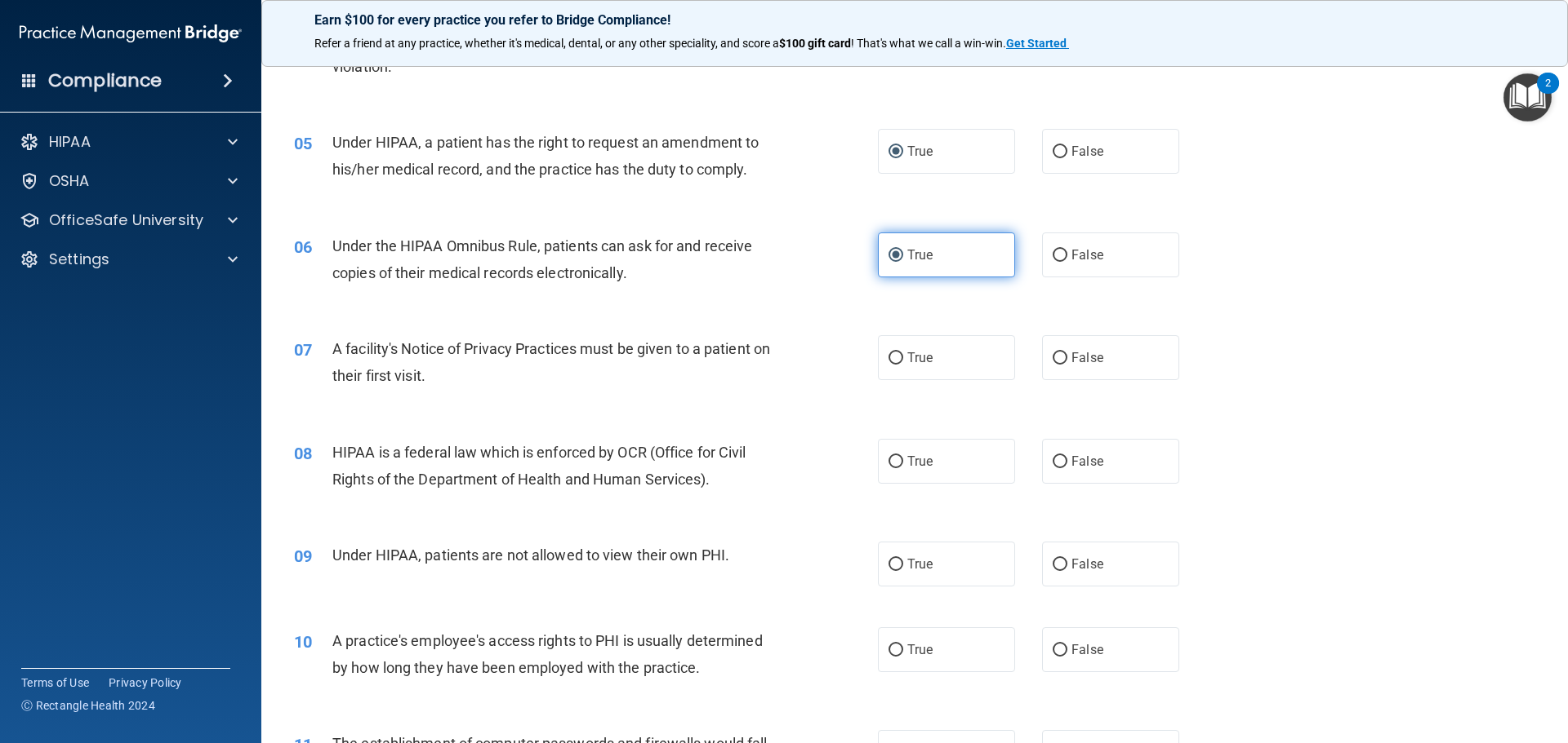
scroll to position [571, 0]
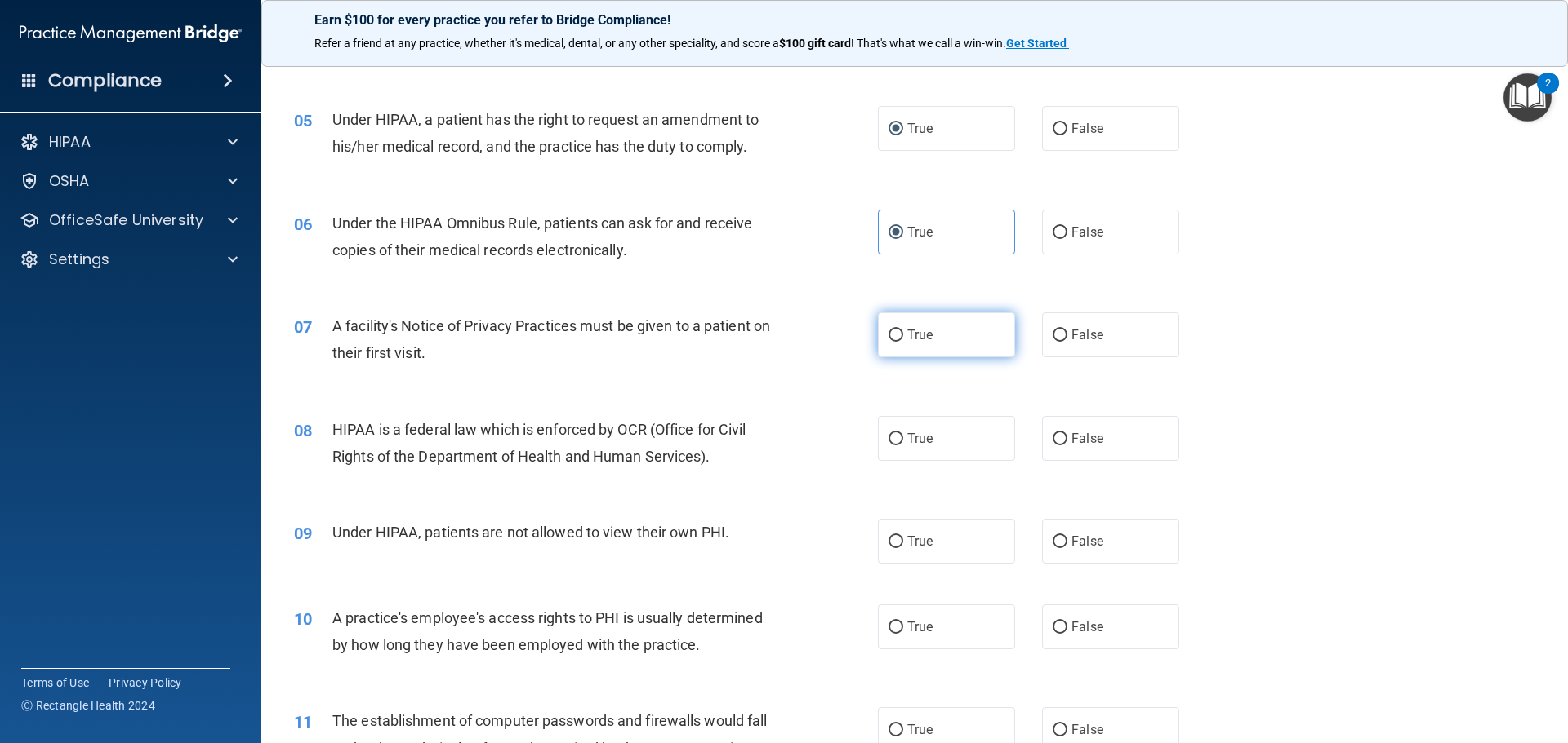
click at [915, 343] on label "True" at bounding box center [946, 335] width 137 height 44
click at [903, 342] on input "True" at bounding box center [896, 336] width 15 height 12
radio input "true"
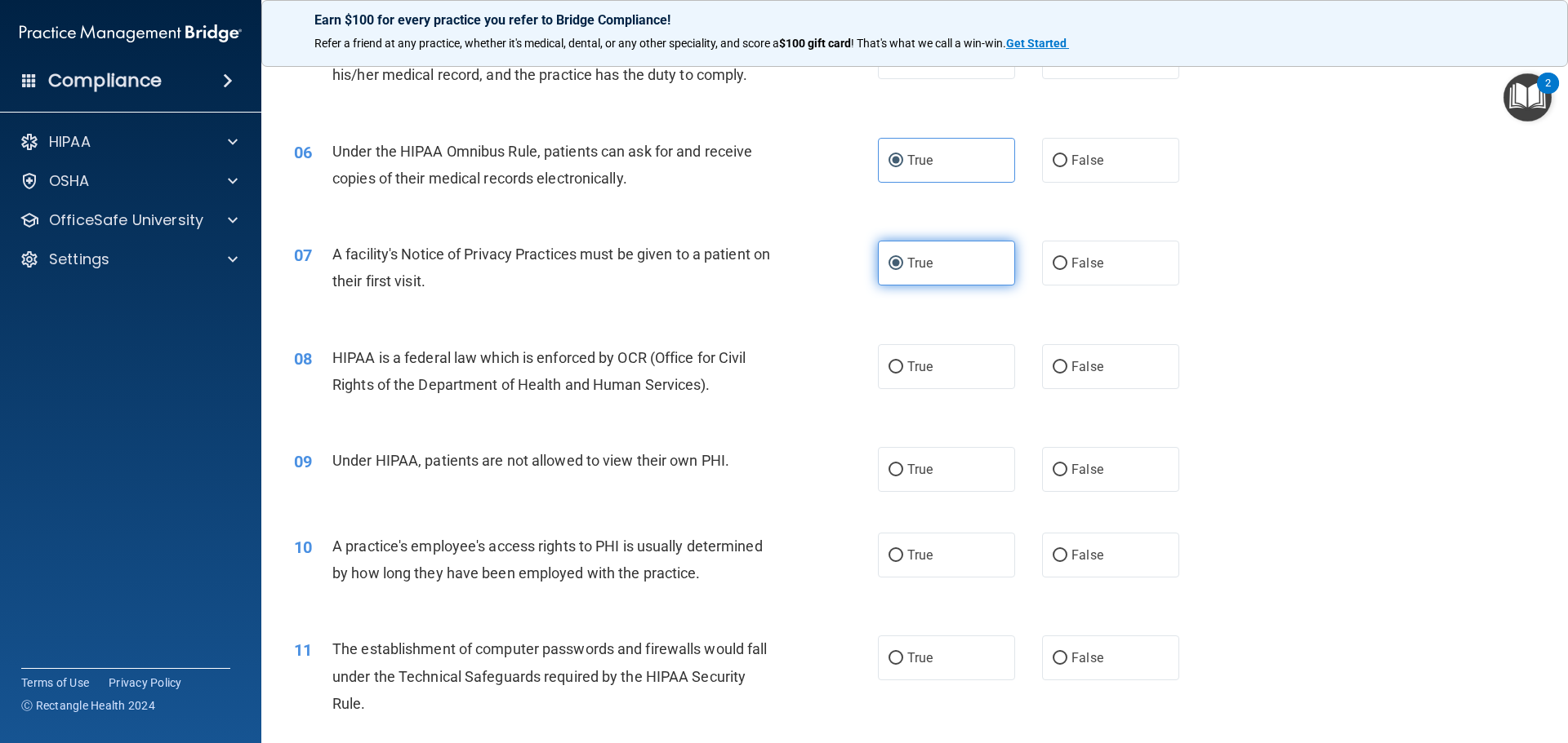
scroll to position [653, 0]
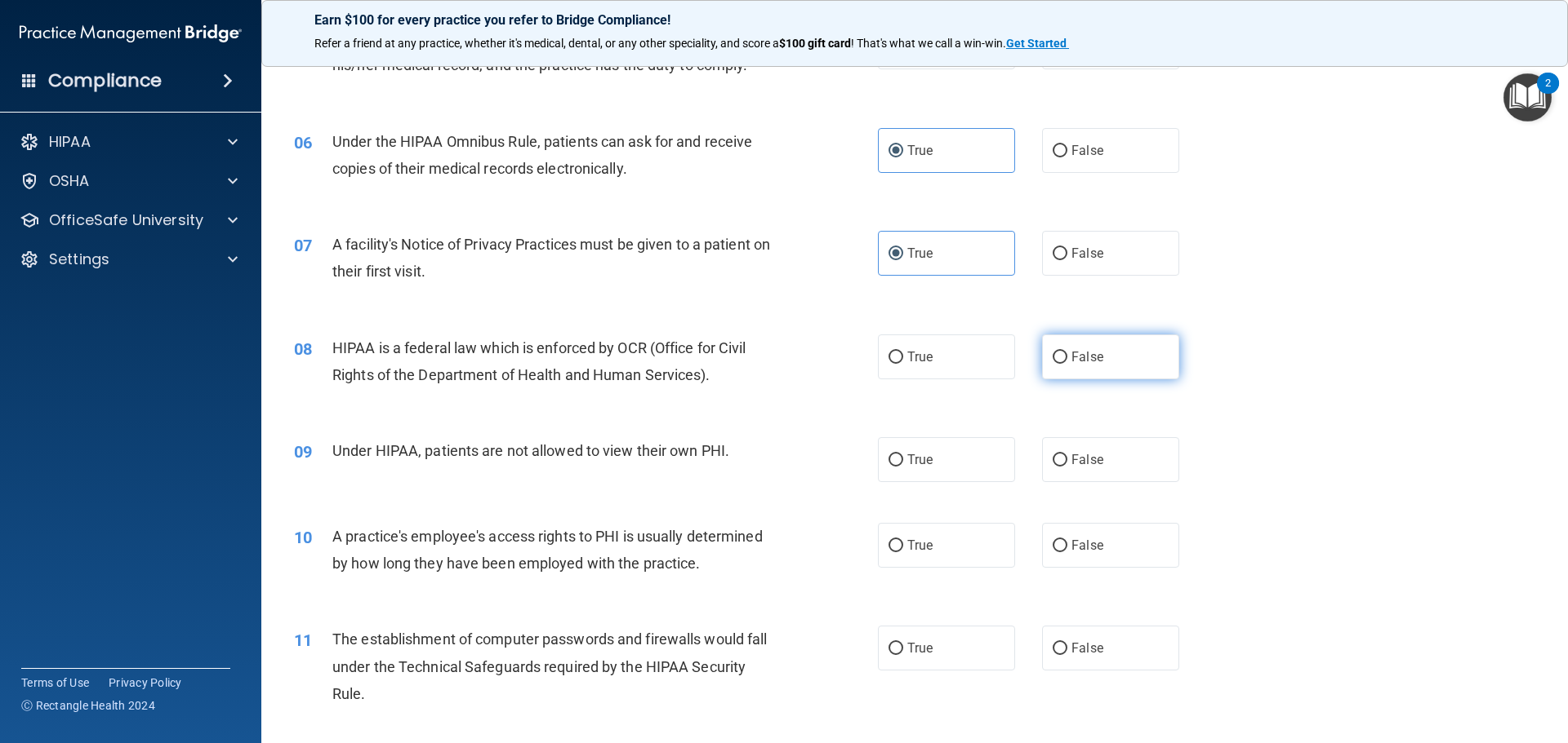
click at [1062, 361] on label "False" at bounding box center [1110, 356] width 137 height 44
click at [1062, 361] on input "False" at bounding box center [1060, 357] width 15 height 12
radio input "true"
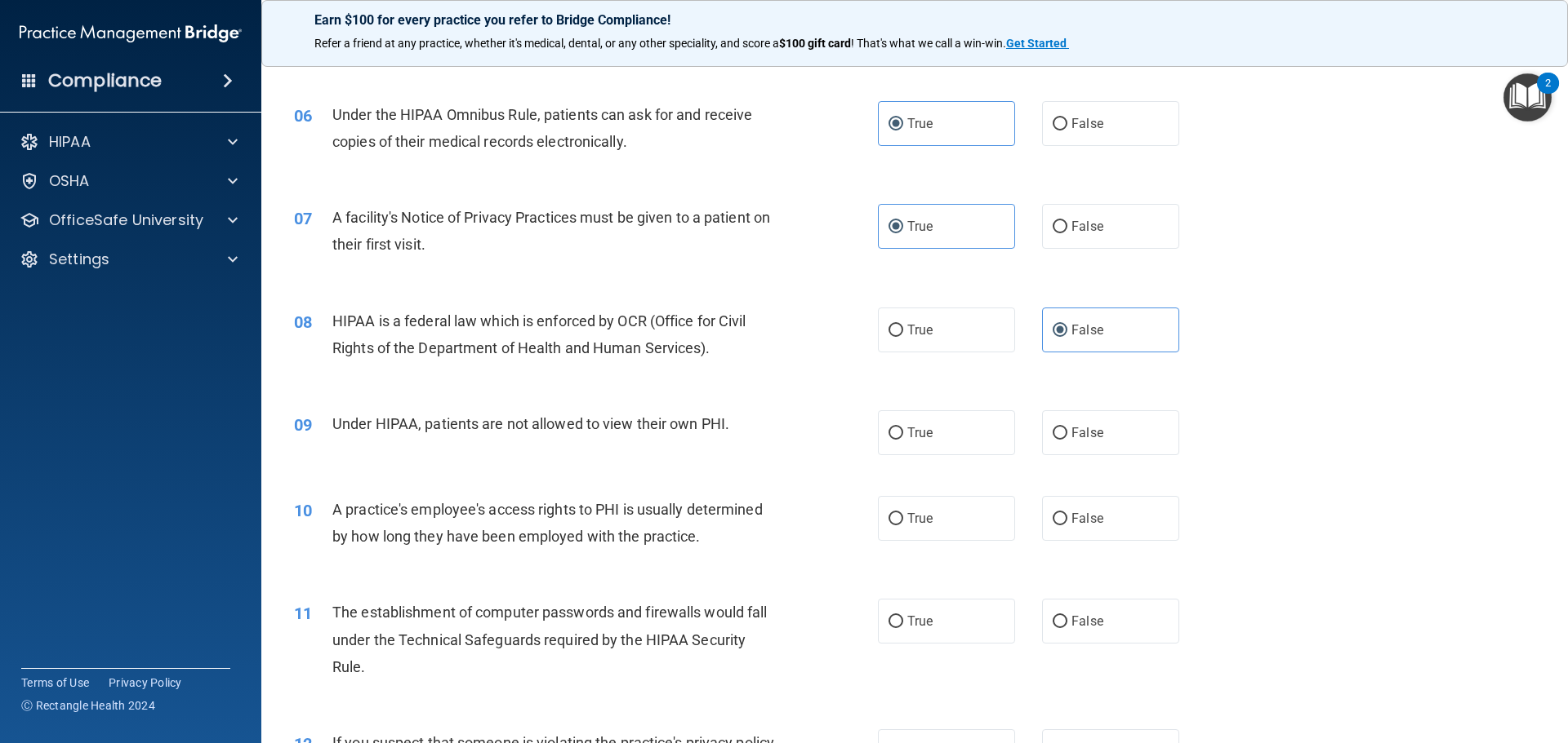
scroll to position [761, 0]
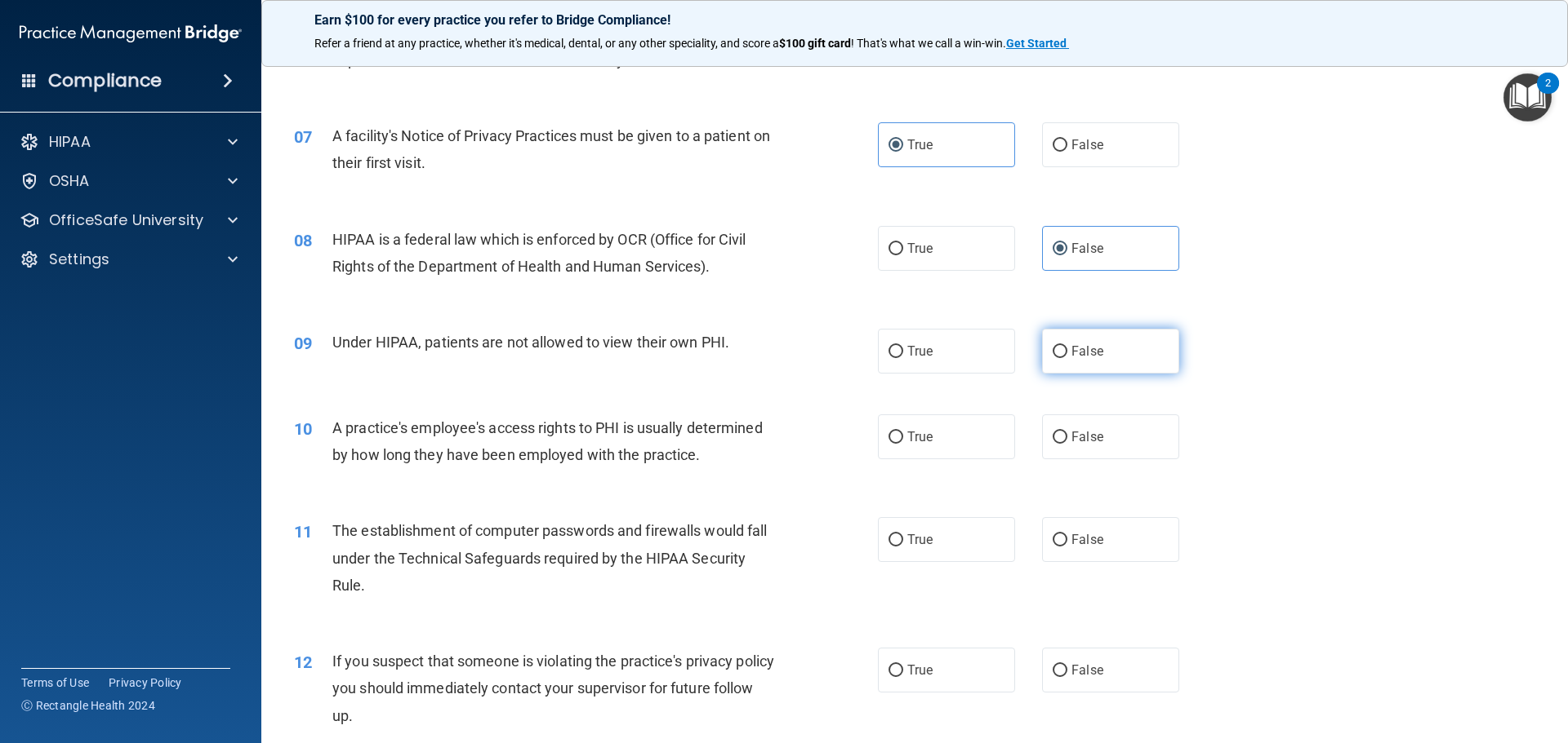
click at [1065, 361] on label "False" at bounding box center [1110, 351] width 137 height 44
click at [1065, 358] on input "False" at bounding box center [1060, 352] width 15 height 12
radio input "true"
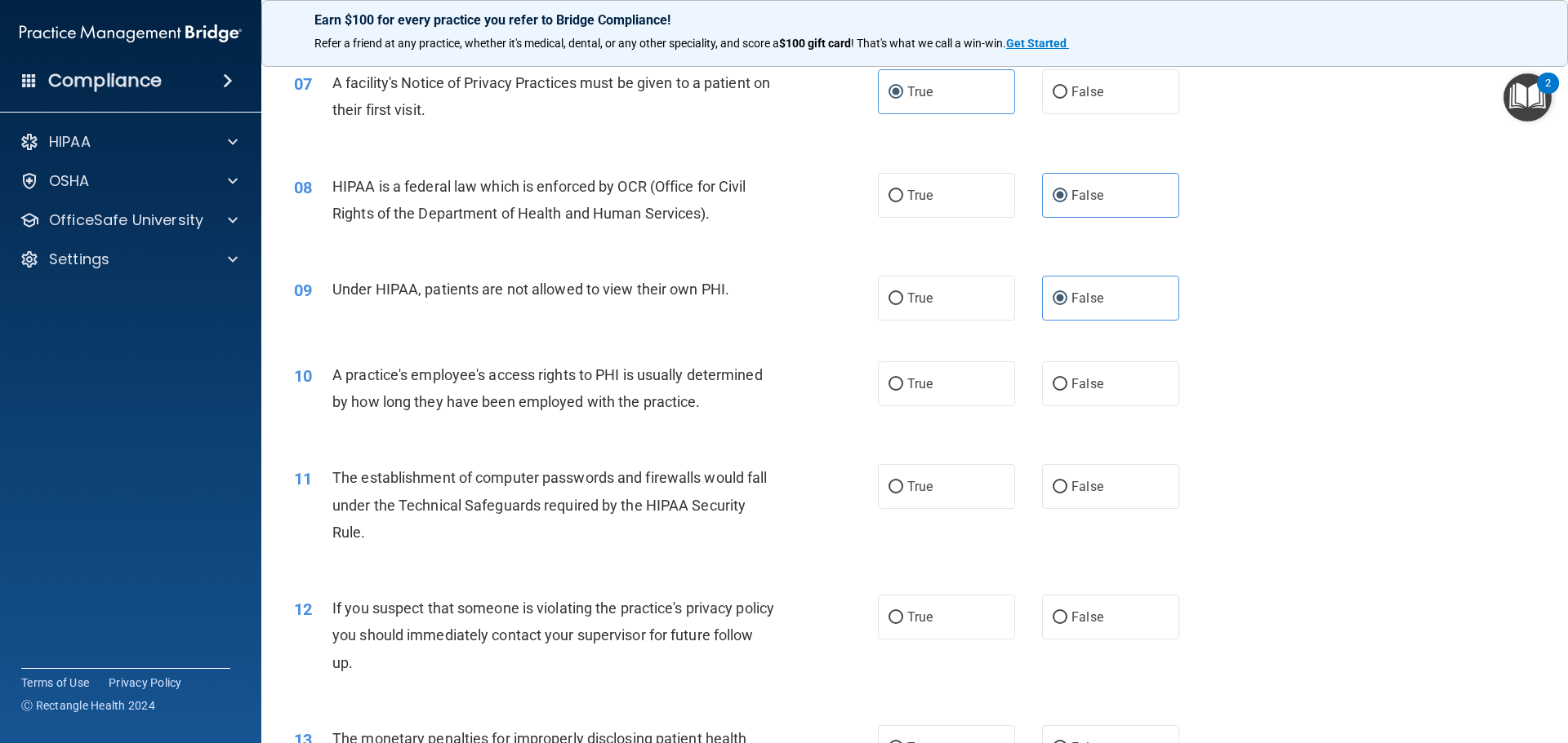
scroll to position [816, 0]
click at [1060, 394] on label "False" at bounding box center [1110, 382] width 137 height 44
click at [1060, 389] on input "False" at bounding box center [1060, 383] width 15 height 12
radio input "true"
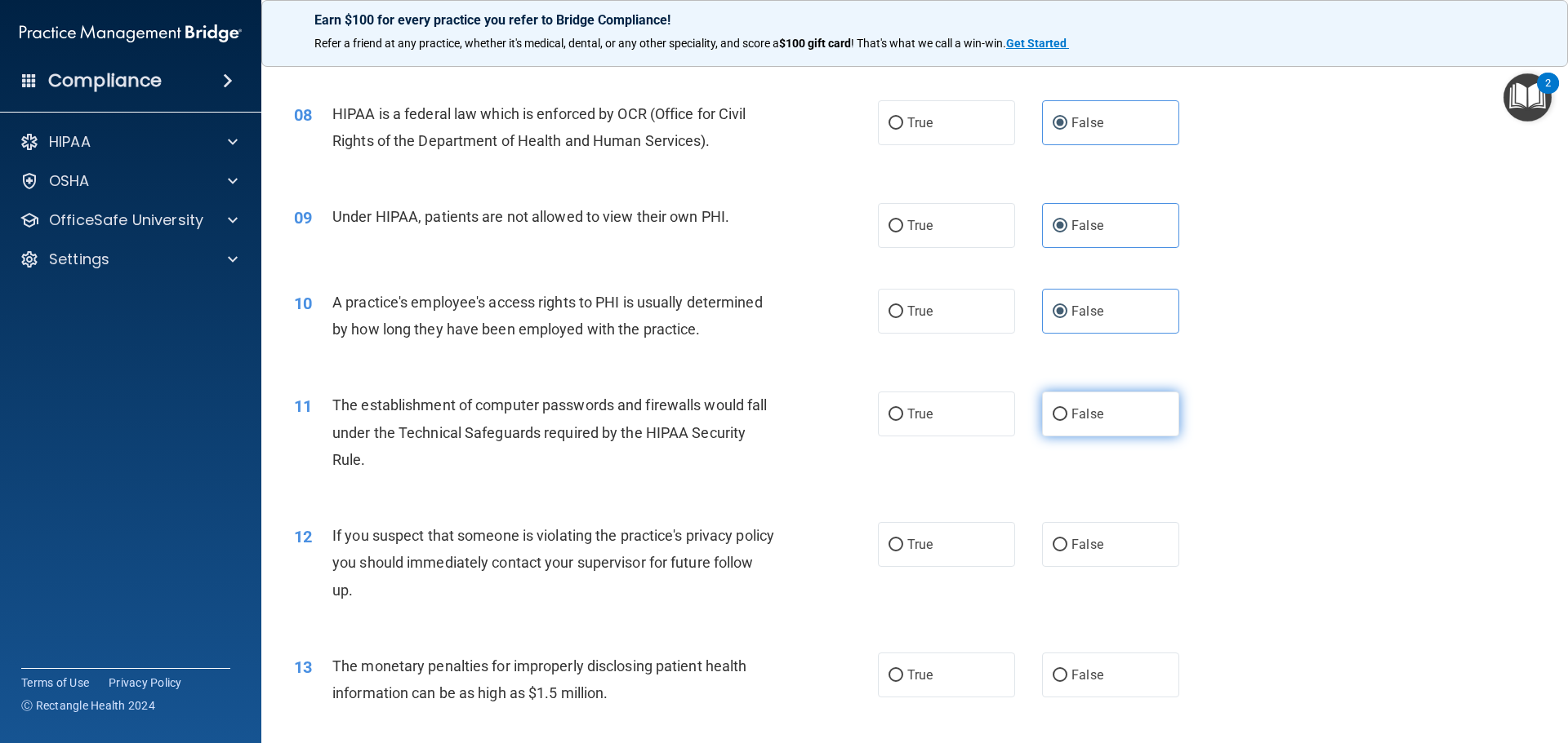
scroll to position [924, 0]
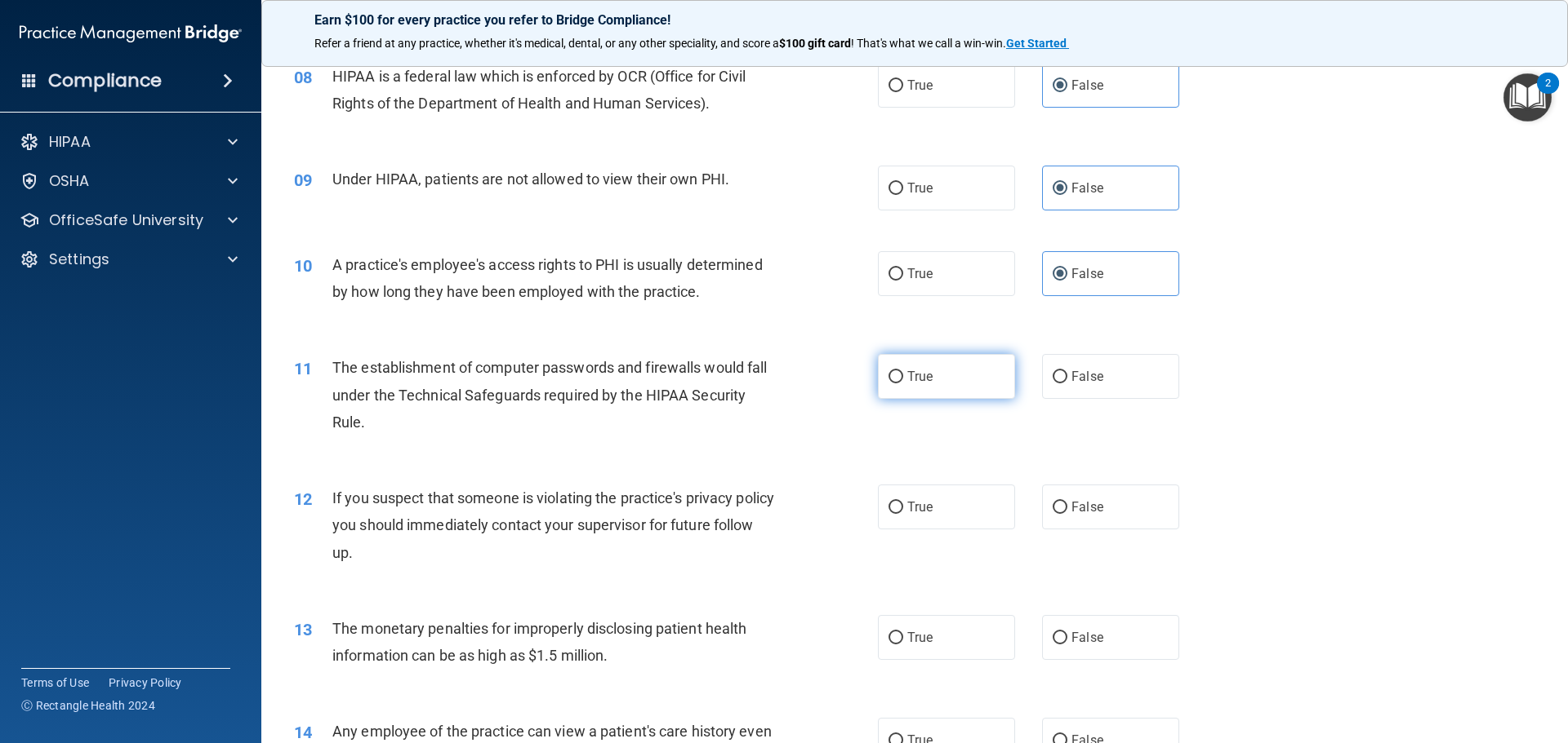
click at [920, 375] on span "True" at bounding box center [919, 376] width 26 height 15
click at [903, 375] on input "True" at bounding box center [896, 377] width 15 height 12
radio input "true"
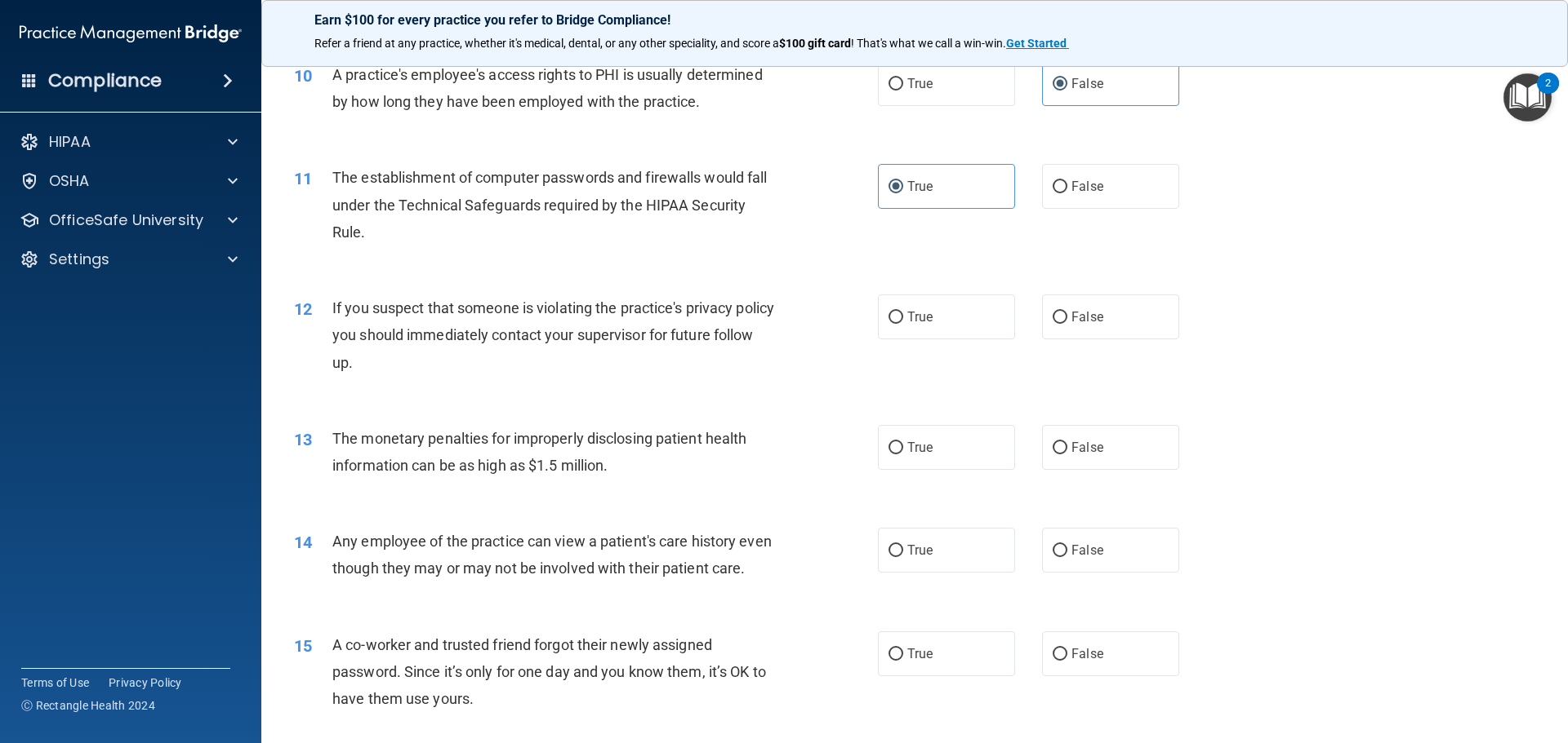
scroll to position [1115, 0]
click at [908, 316] on span "True" at bounding box center [919, 316] width 26 height 15
click at [903, 316] on input "True" at bounding box center [896, 317] width 15 height 12
radio input "true"
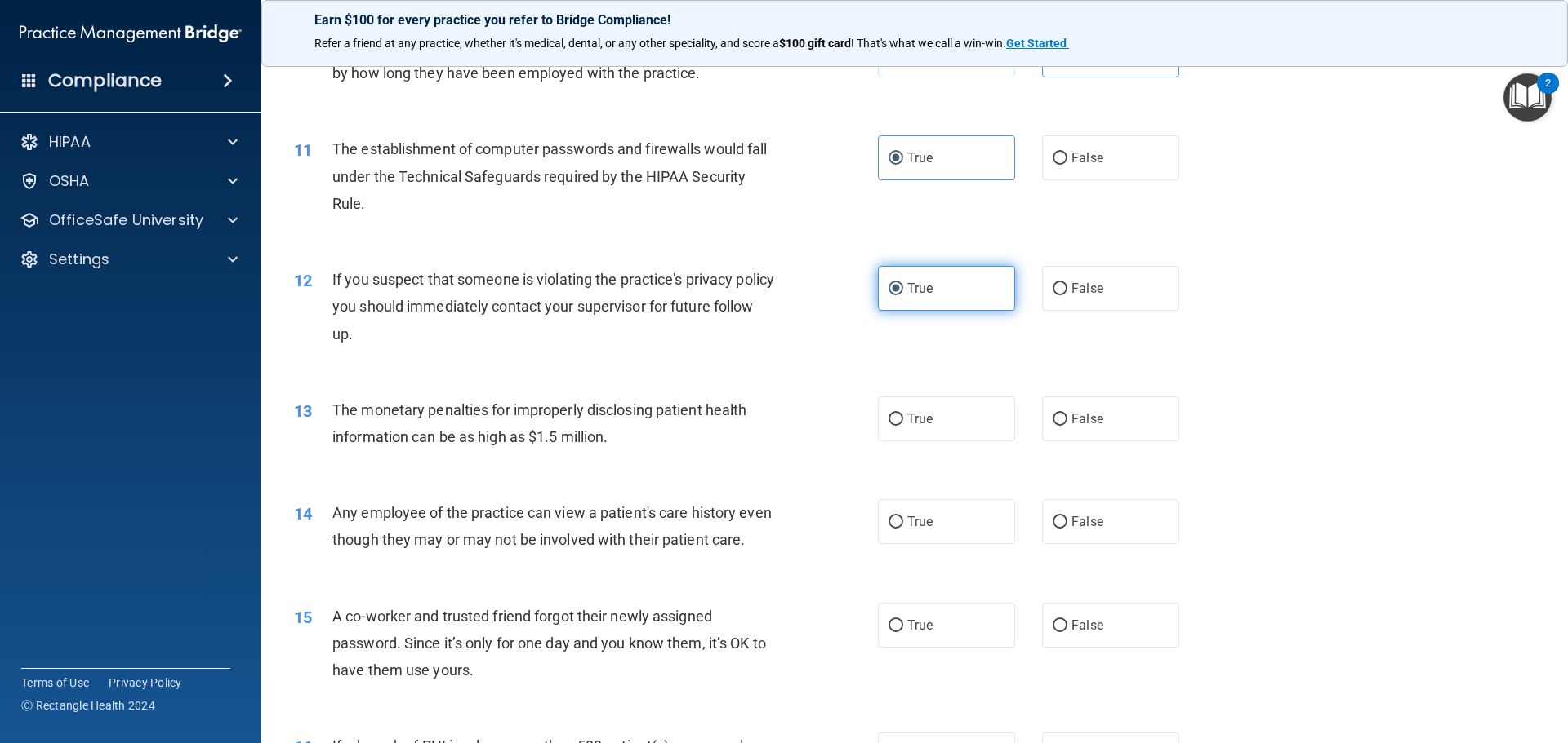
scroll to position [1169, 0]
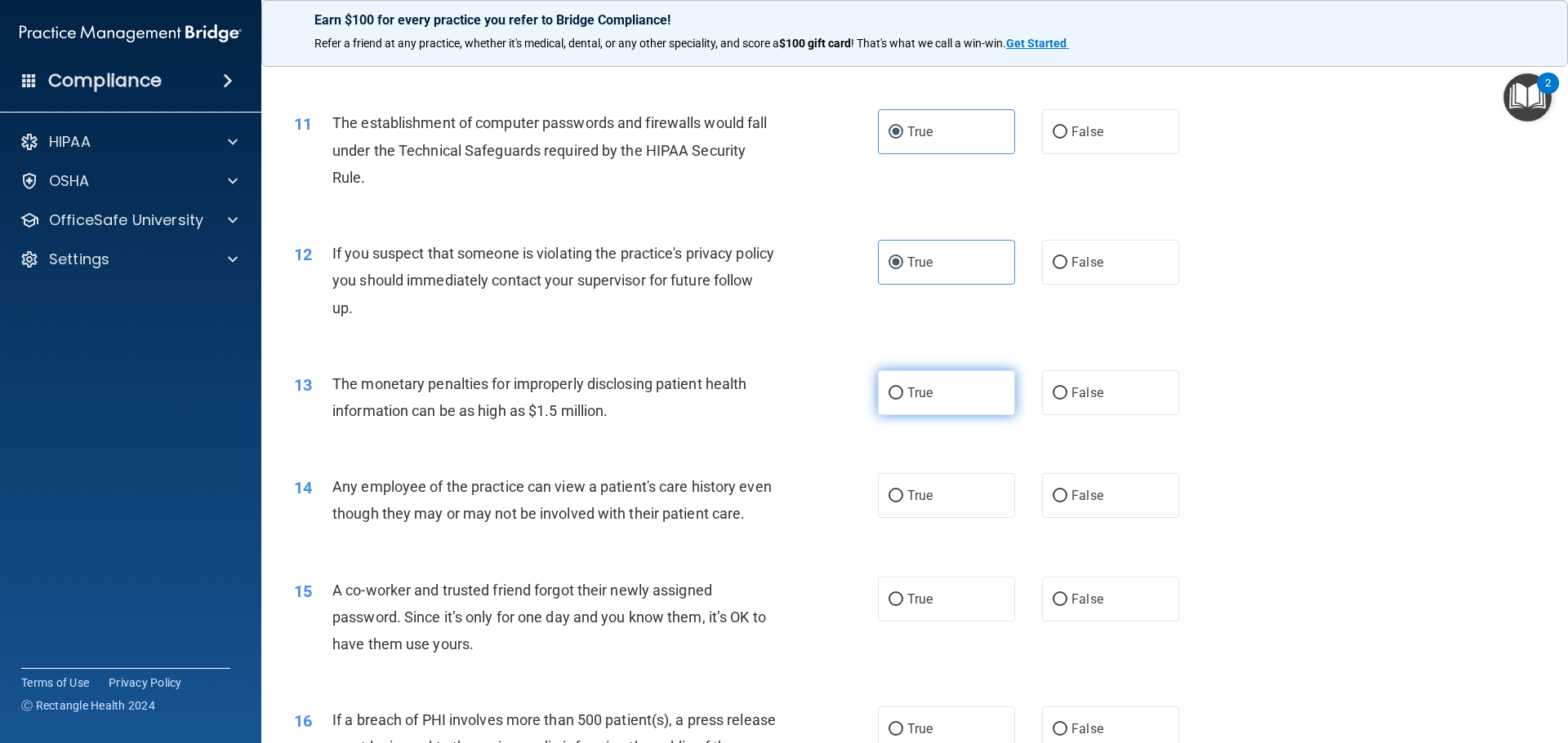
click at [891, 388] on input "True" at bounding box center [896, 393] width 15 height 12
radio input "true"
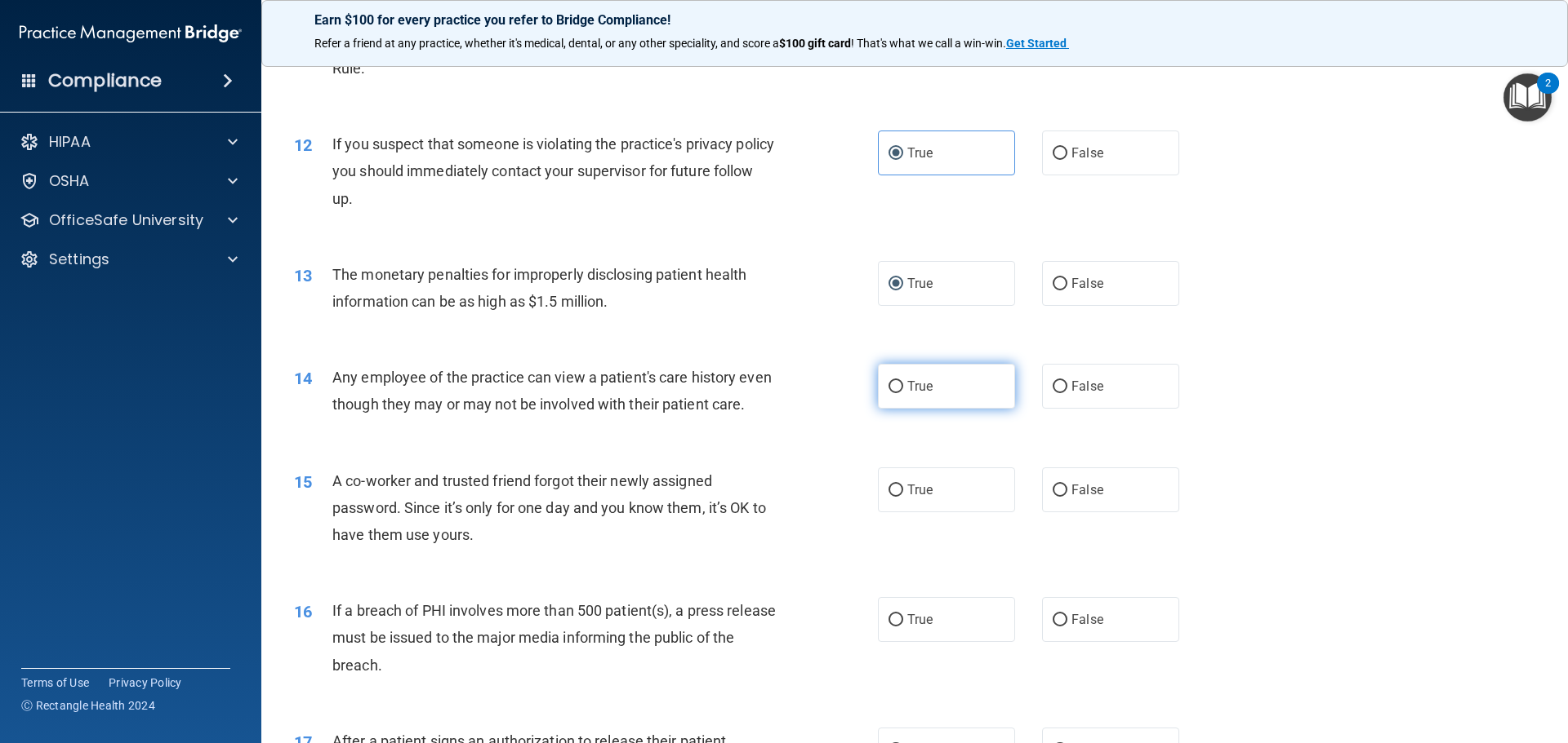
scroll to position [1333, 0]
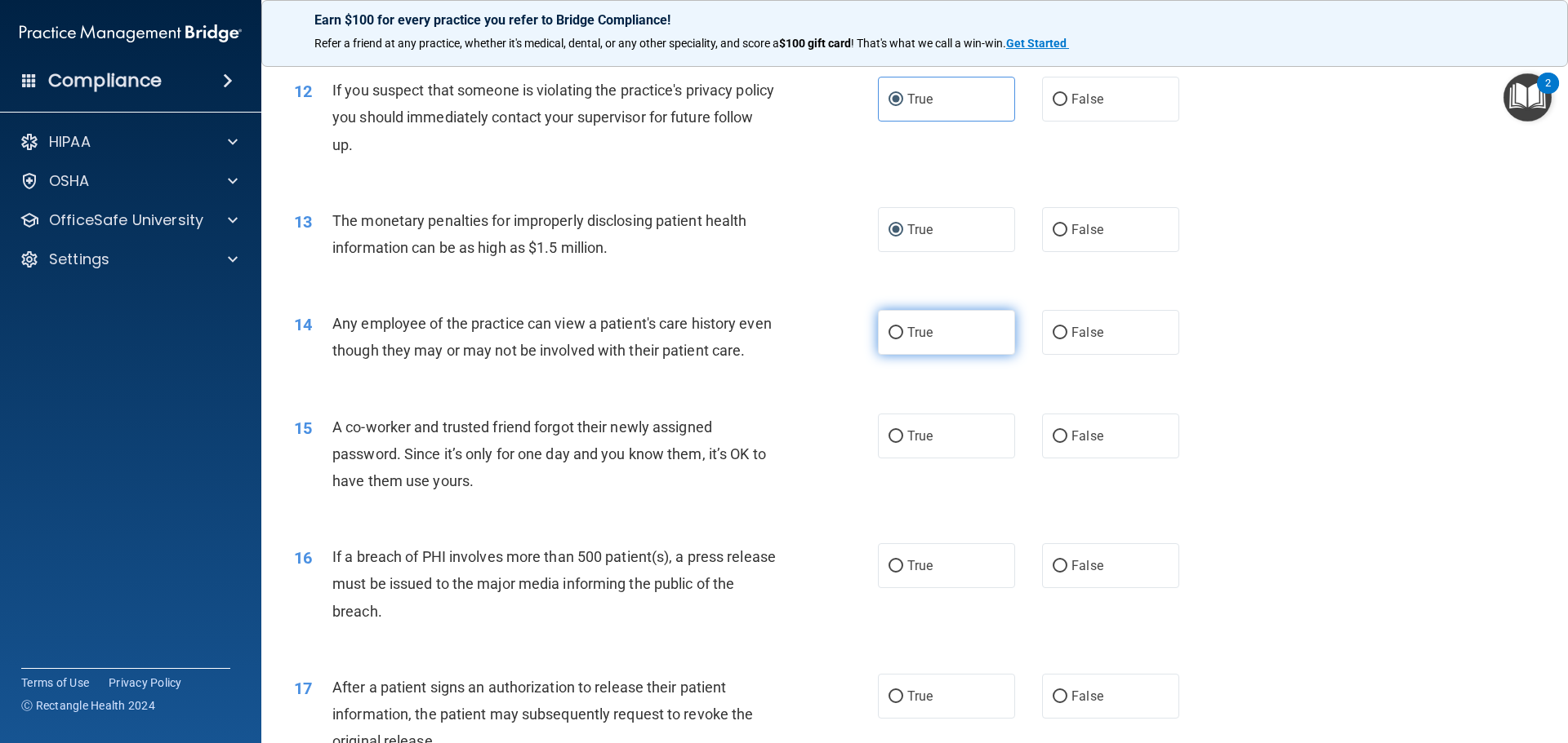
click at [907, 328] on span "True" at bounding box center [919, 333] width 26 height 15
click at [903, 328] on input "True" at bounding box center [896, 333] width 15 height 12
radio input "true"
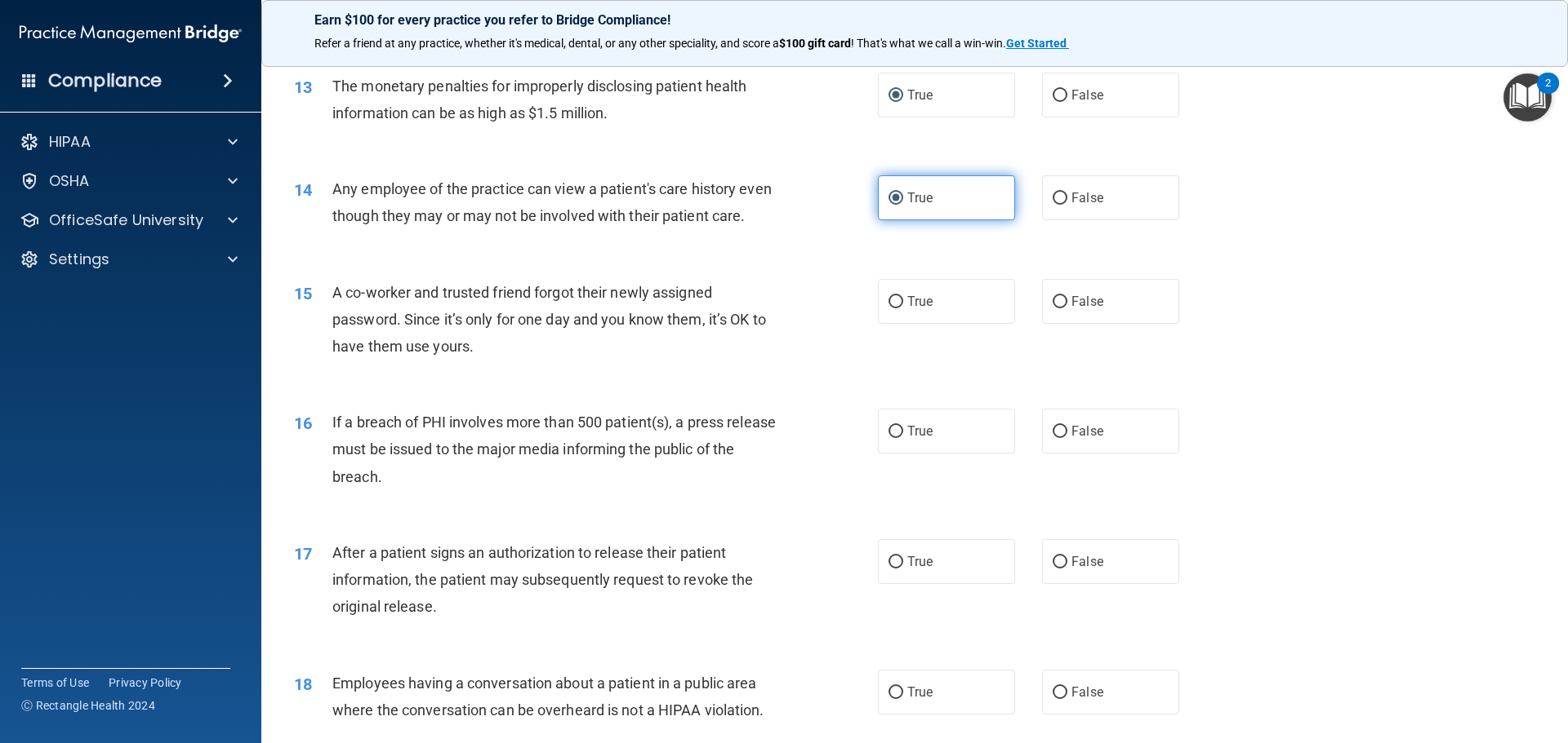
scroll to position [1469, 0]
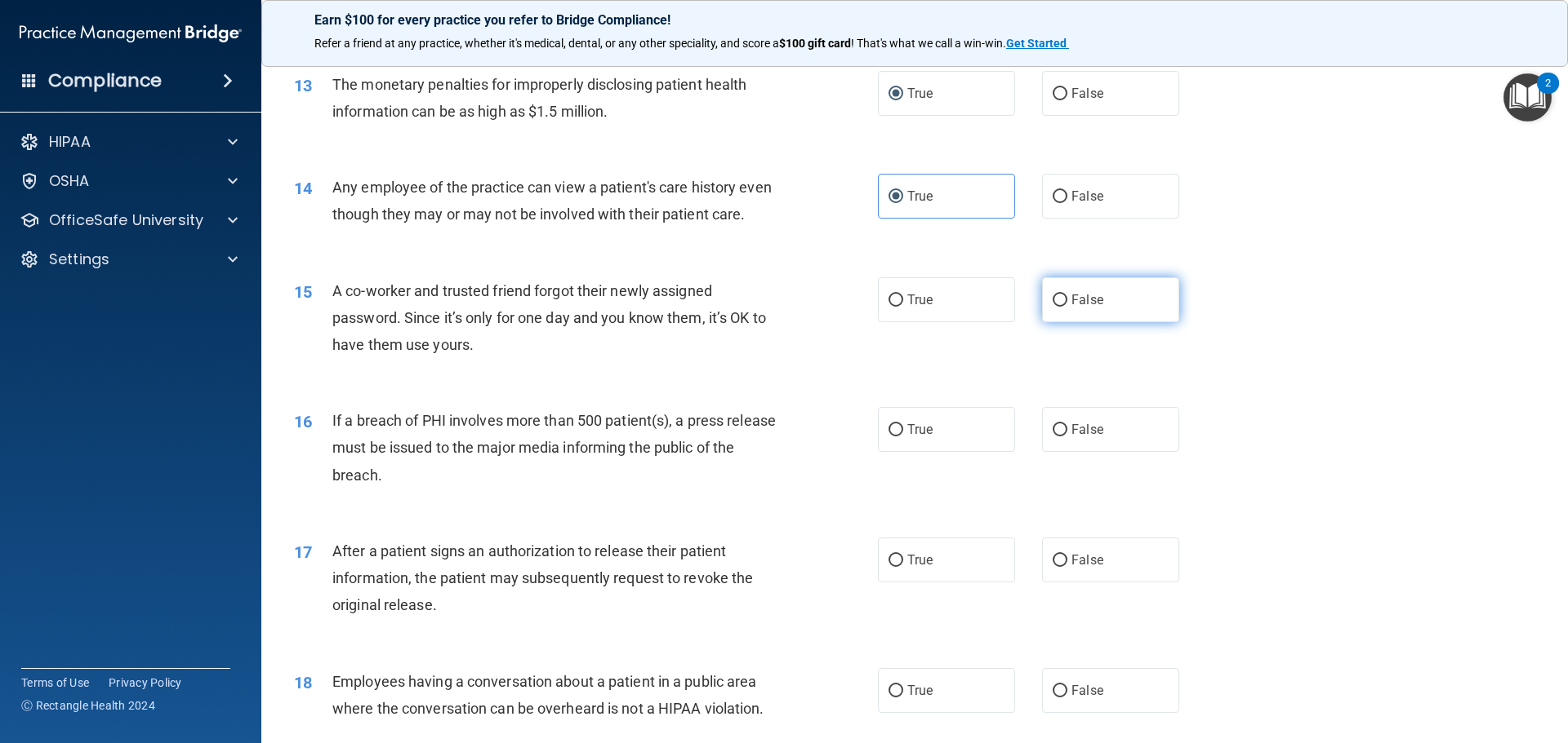
click at [1071, 307] on span "False" at bounding box center [1088, 300] width 32 height 15
click at [1065, 307] on input "False" at bounding box center [1060, 301] width 15 height 12
radio input "true"
click at [1053, 437] on input "False" at bounding box center [1060, 430] width 15 height 12
radio input "true"
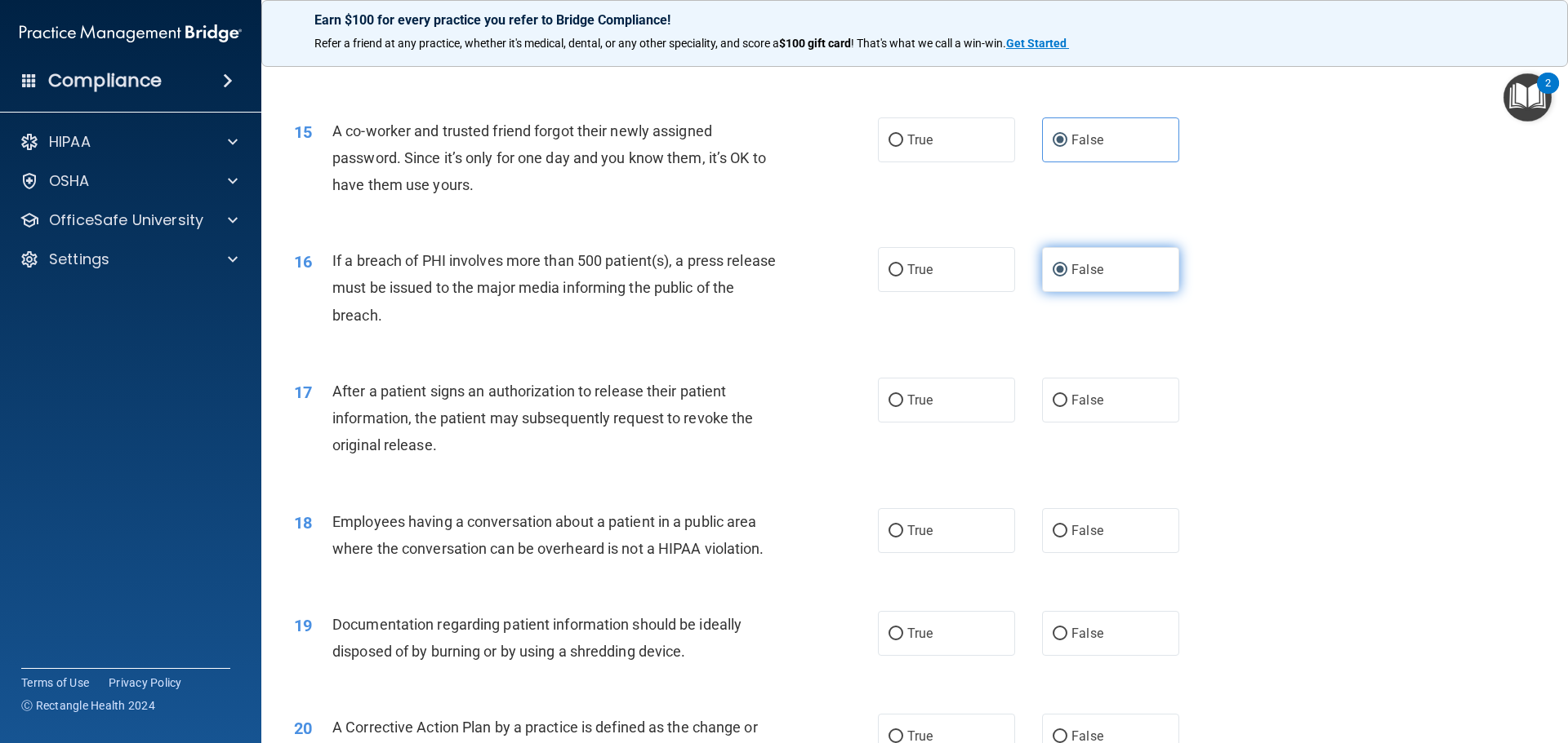
scroll to position [1633, 0]
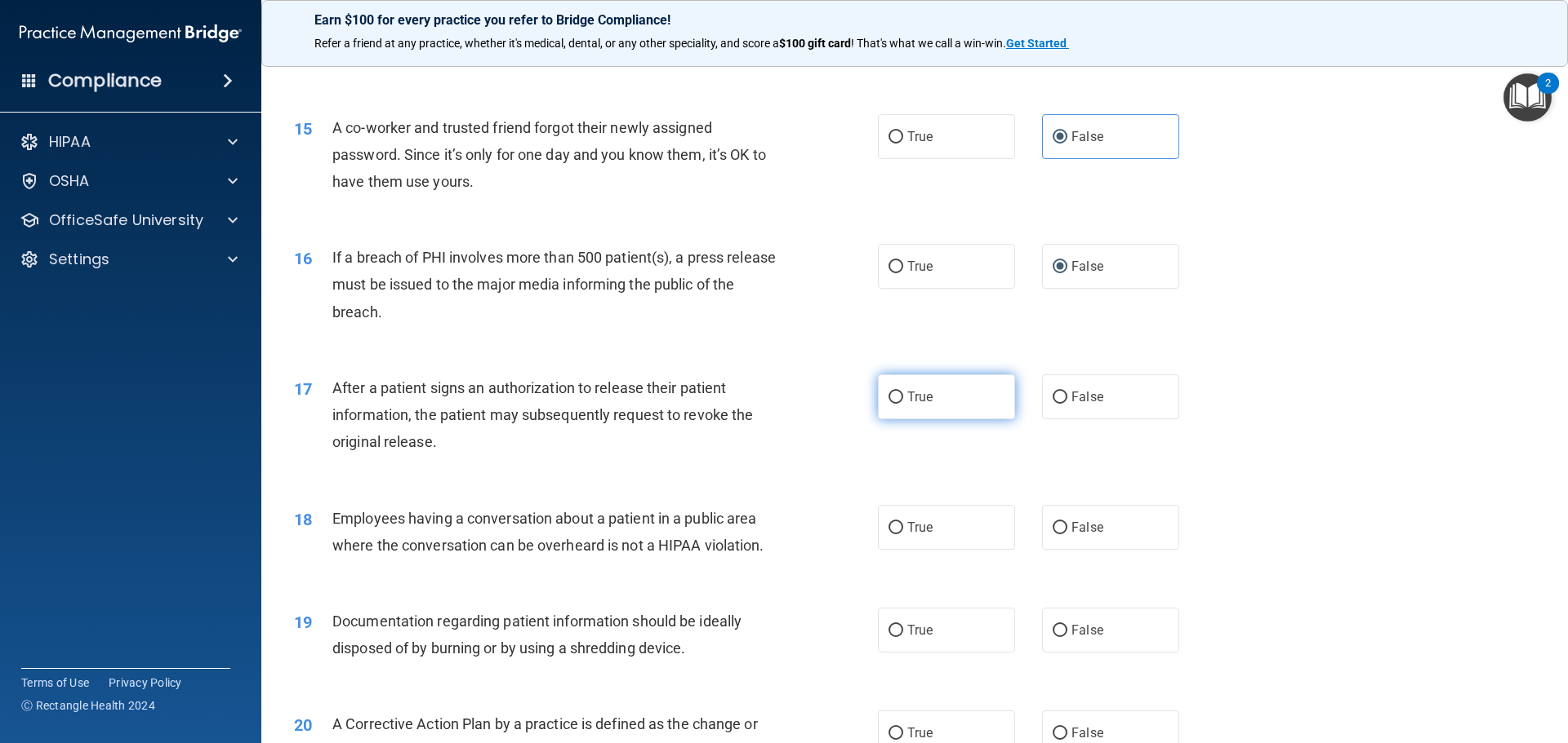
click at [936, 420] on label "True" at bounding box center [946, 396] width 137 height 44
click at [903, 404] on input "True" at bounding box center [896, 397] width 15 height 12
radio input "true"
click at [1053, 534] on input "False" at bounding box center [1060, 528] width 15 height 12
radio input "true"
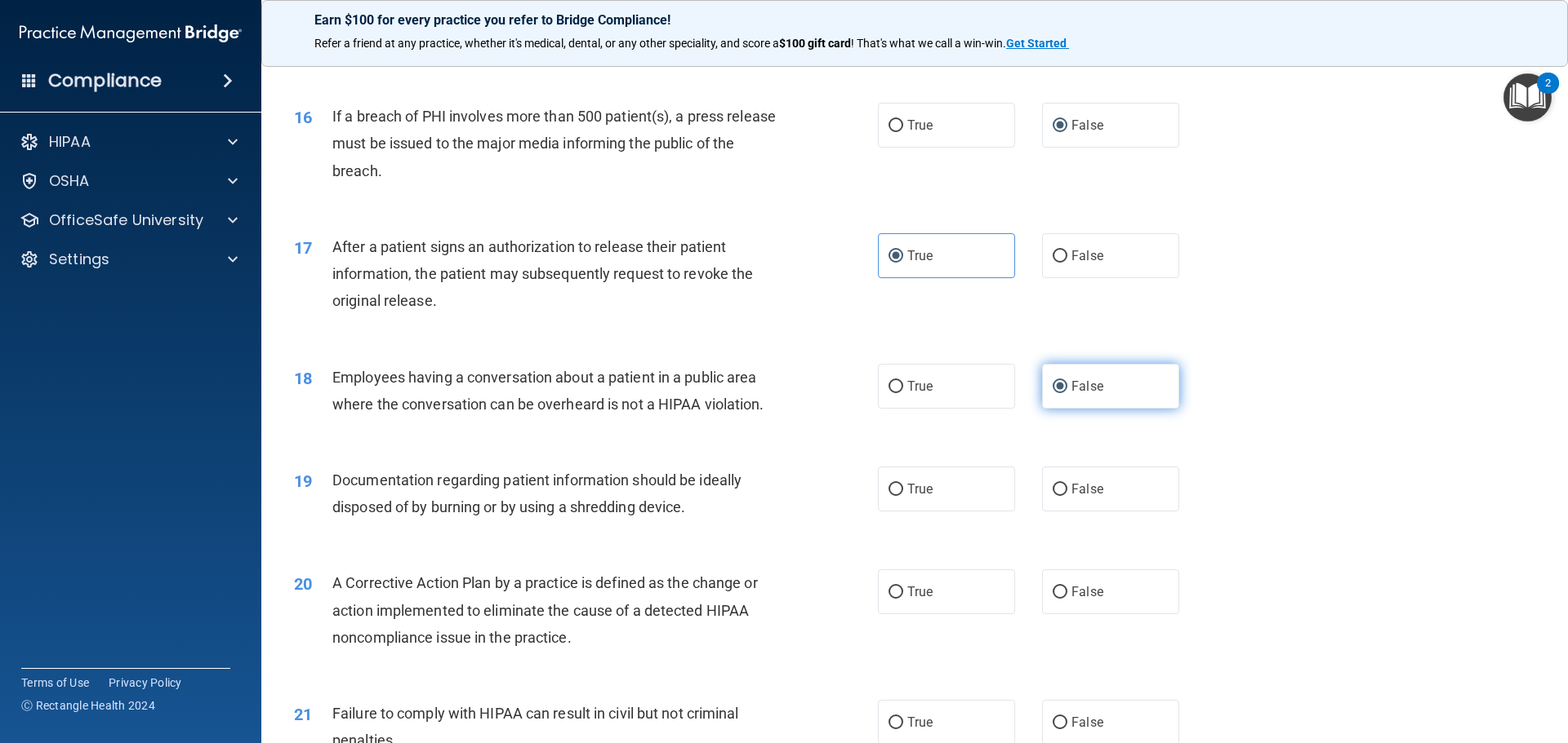
scroll to position [1795, 0]
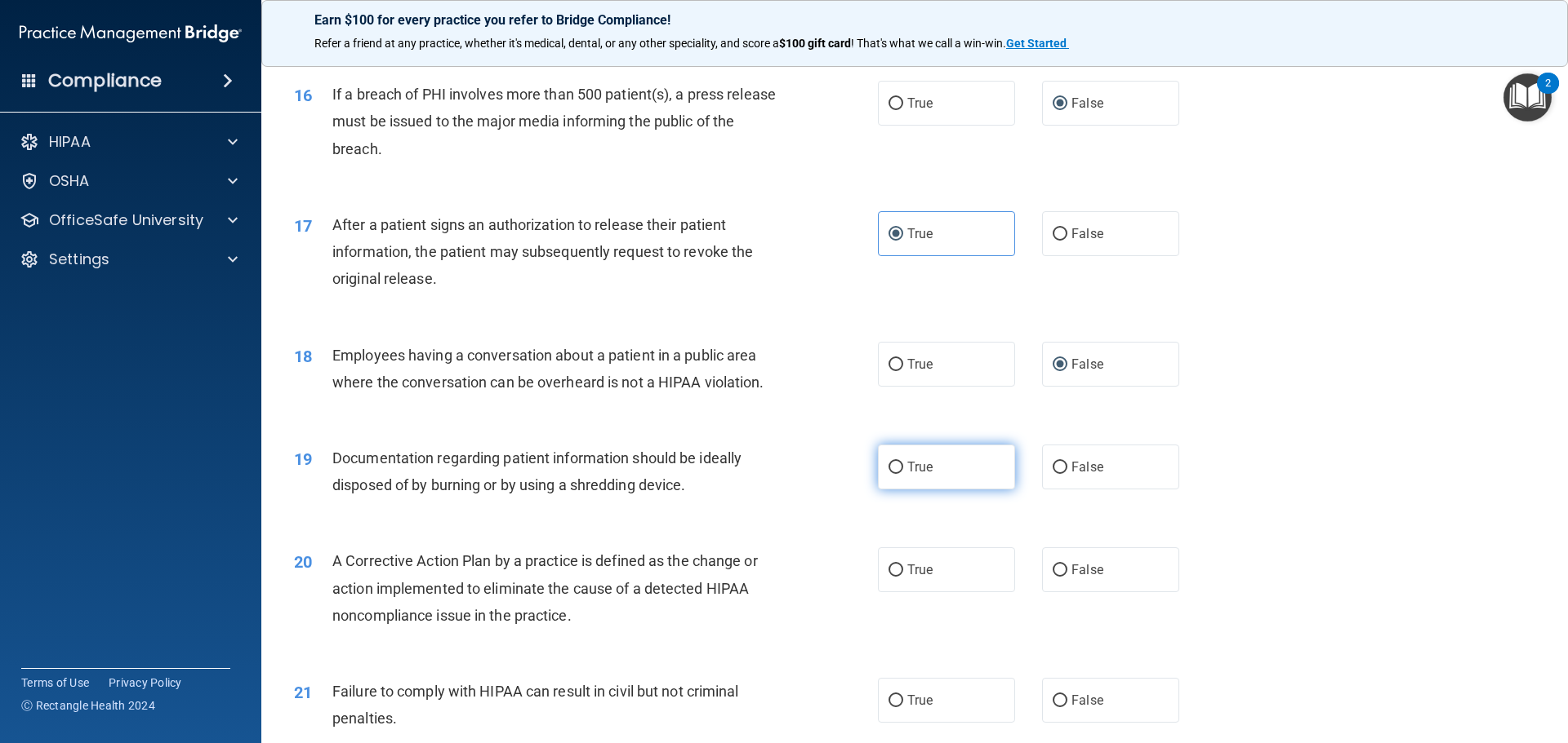
click at [948, 490] on label "True" at bounding box center [946, 467] width 137 height 44
click at [903, 475] on input "True" at bounding box center [896, 468] width 15 height 12
radio input "true"
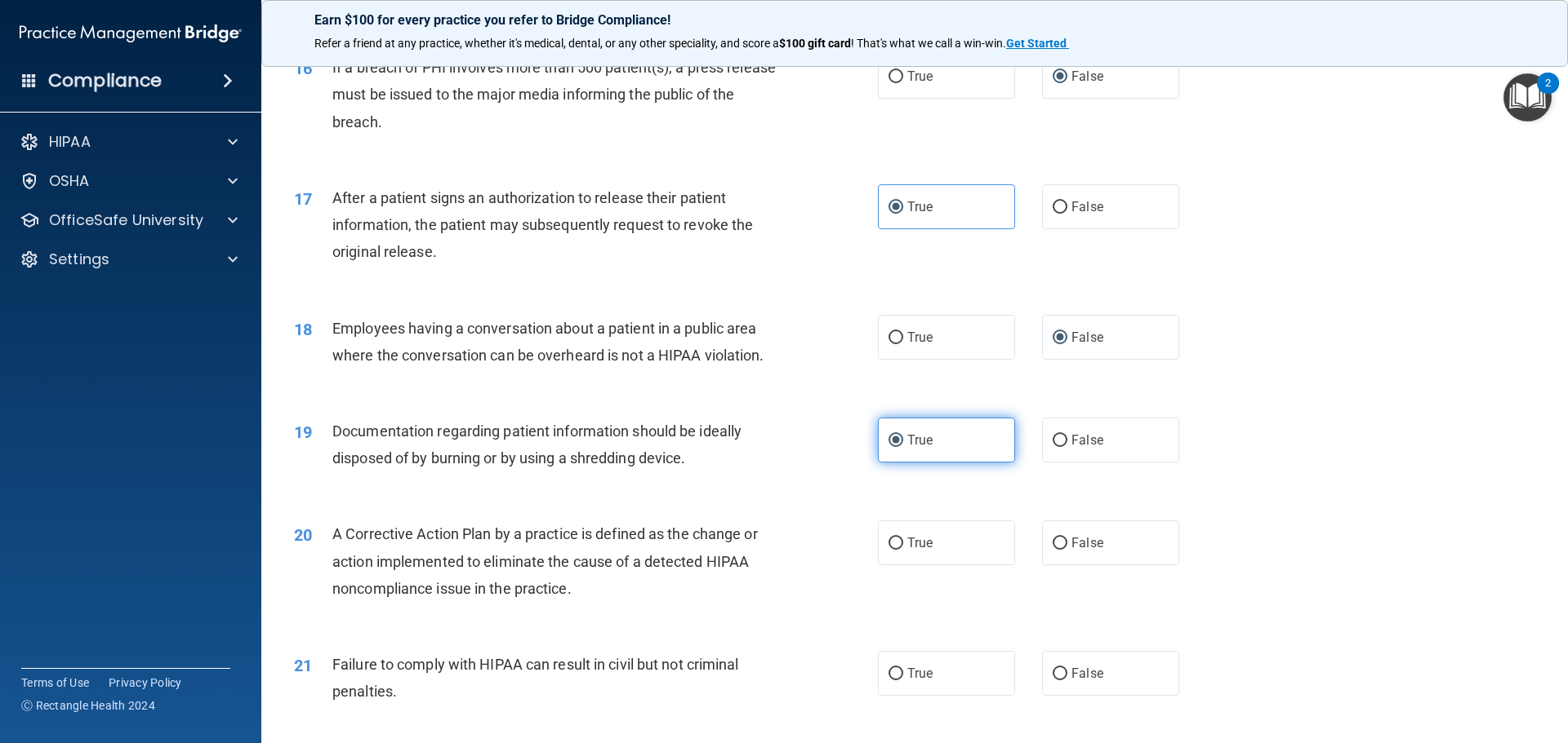
scroll to position [1877, 0]
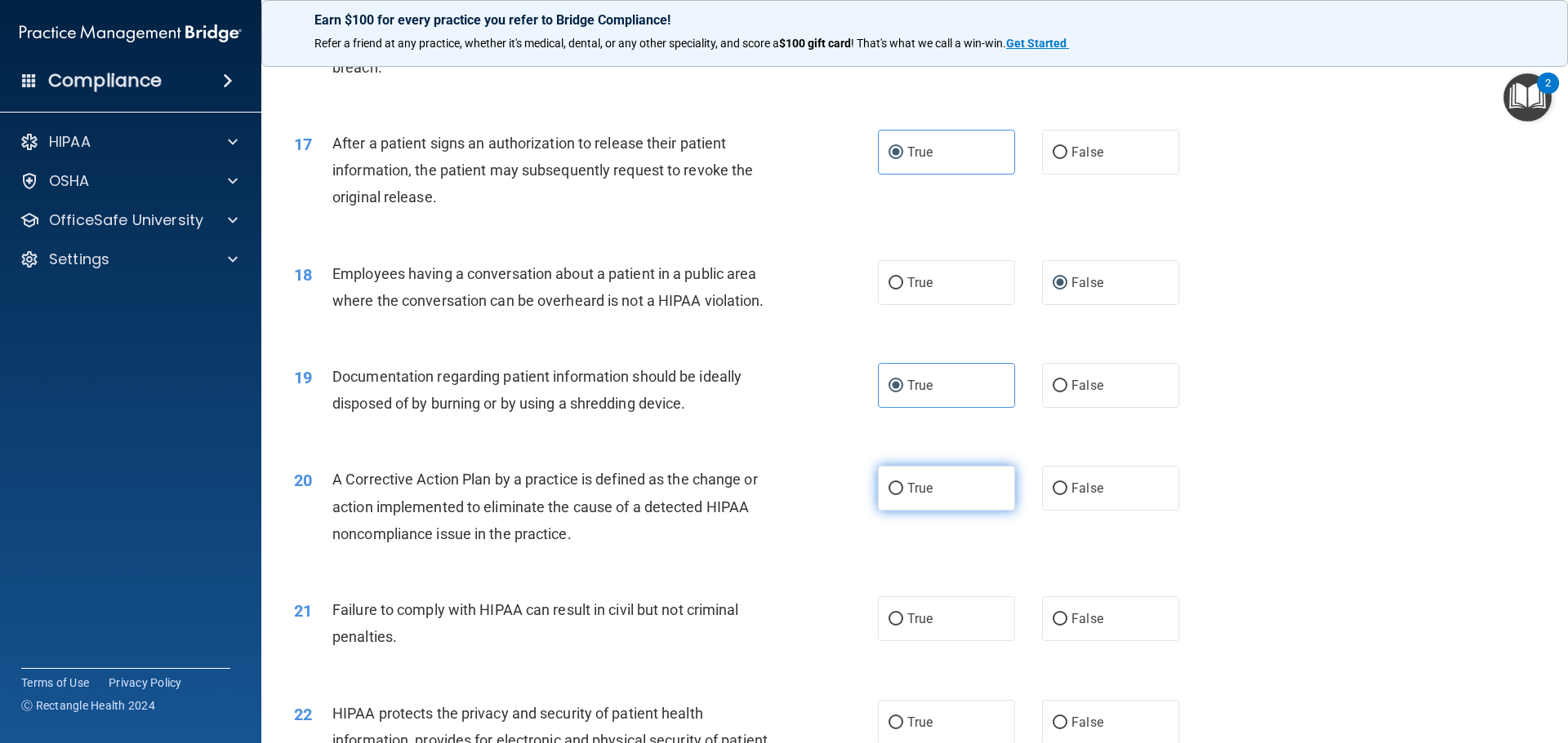
click at [940, 506] on label "True" at bounding box center [946, 488] width 137 height 44
click at [903, 495] on input "True" at bounding box center [896, 489] width 15 height 12
radio input "true"
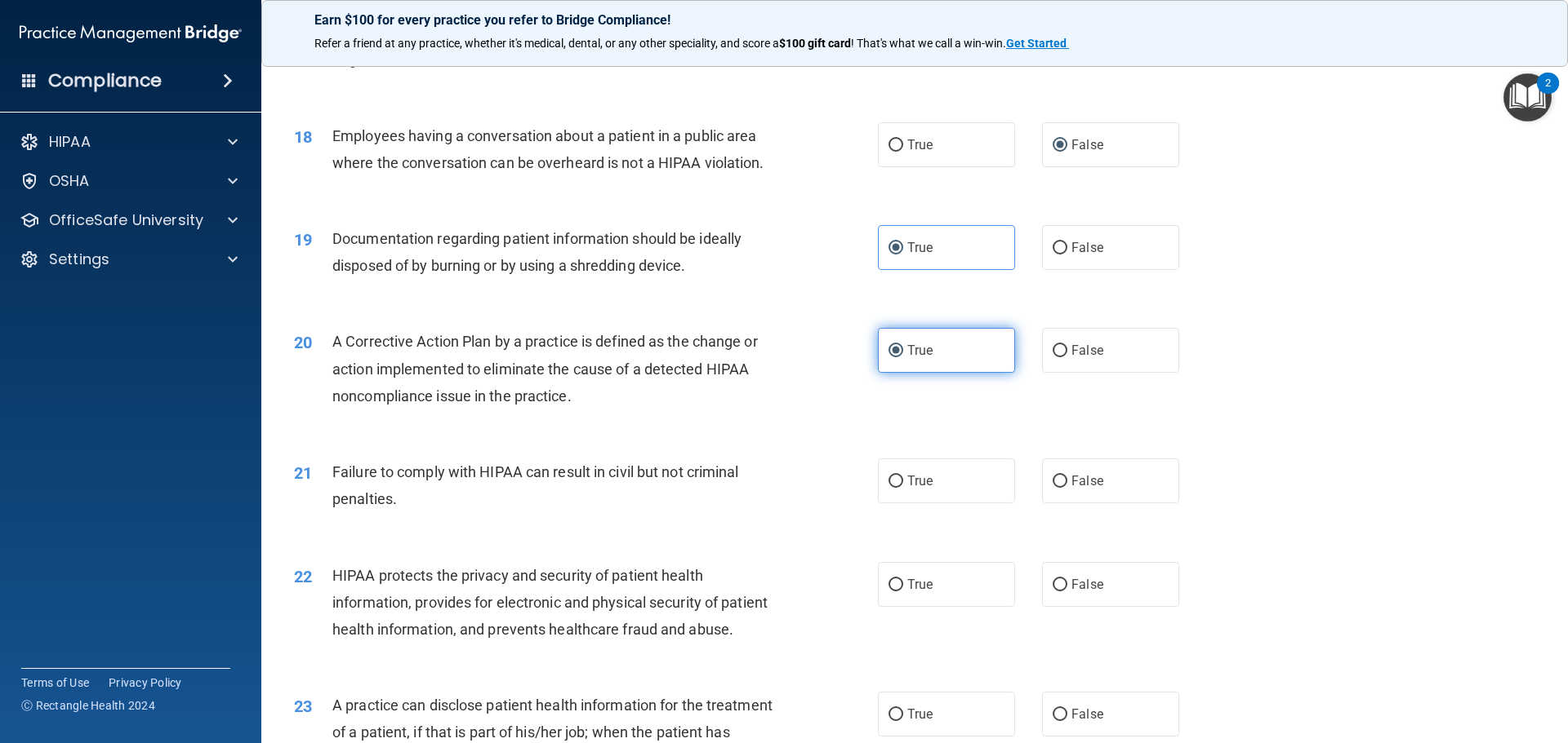
scroll to position [2122, 0]
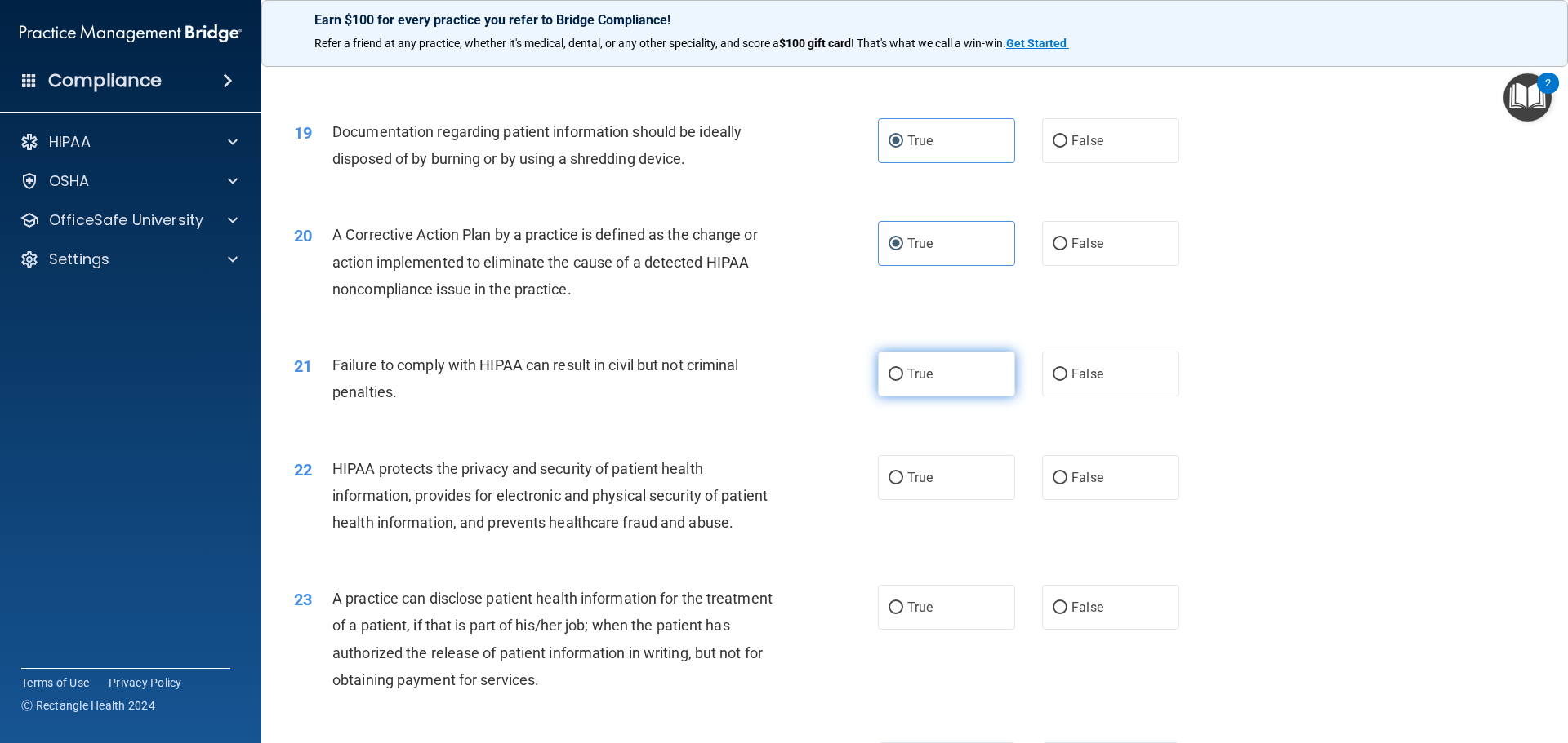
click at [912, 382] on span "True" at bounding box center [919, 374] width 26 height 15
click at [903, 381] on input "True" at bounding box center [896, 374] width 15 height 12
radio input "true"
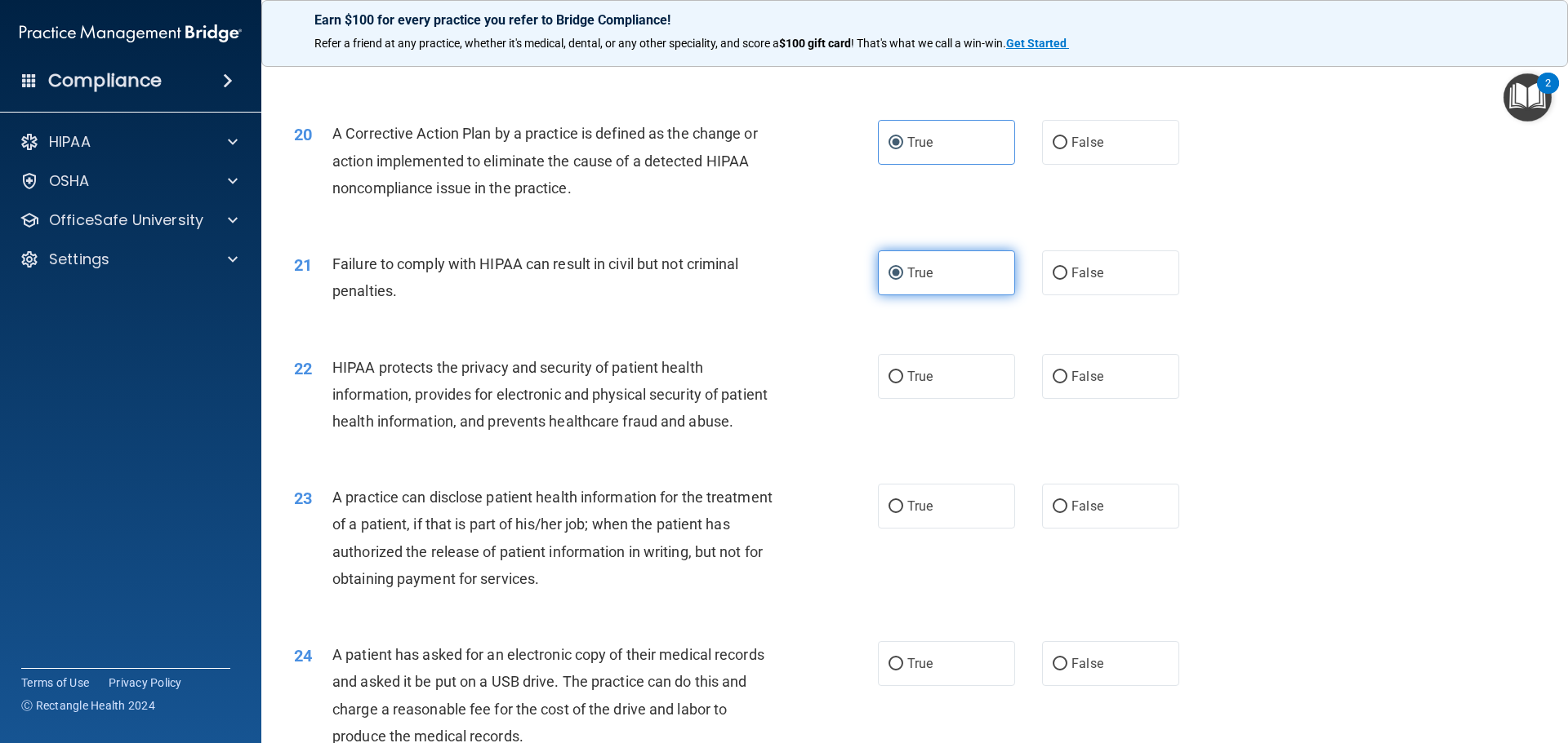
scroll to position [2230, 0]
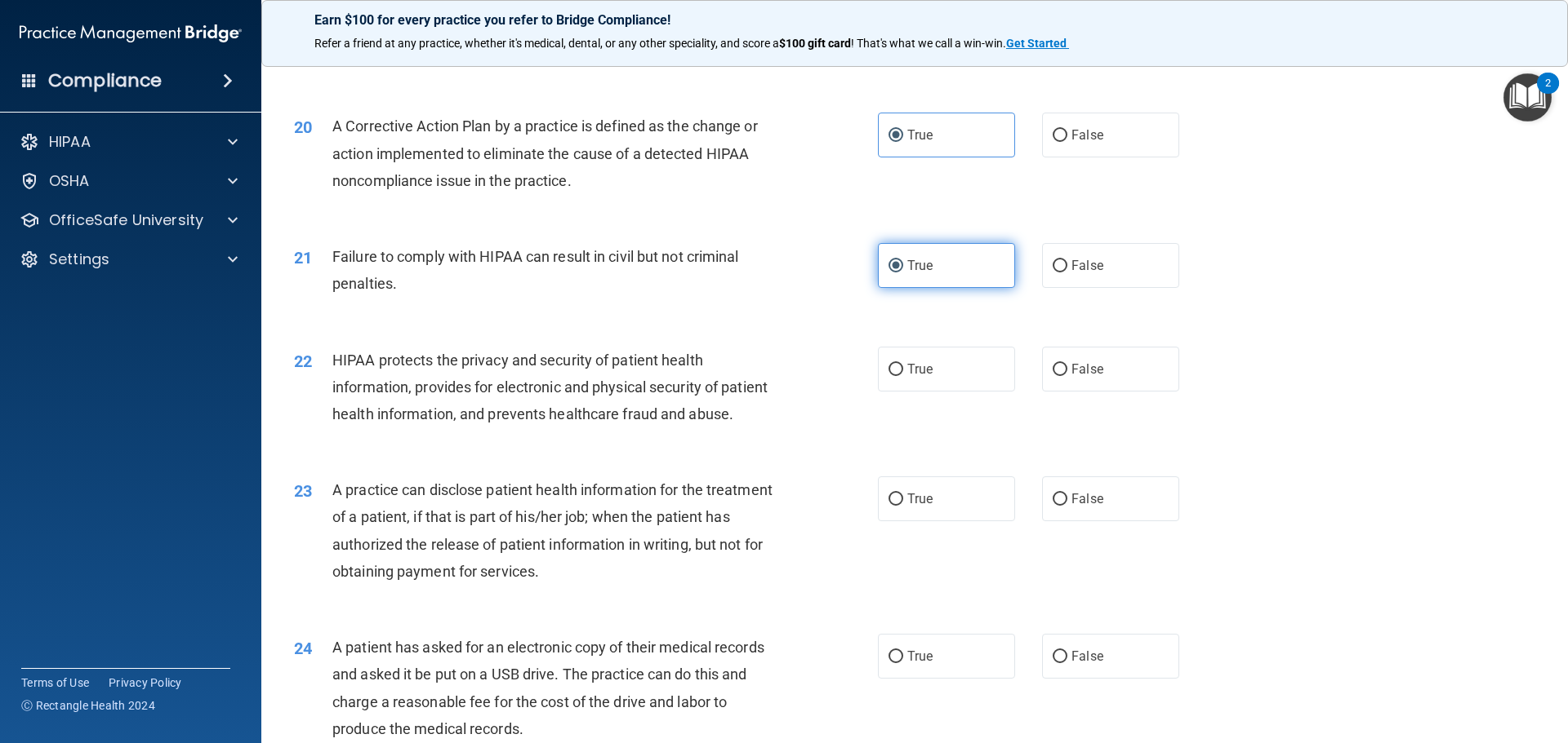
click at [915, 391] on label "True" at bounding box center [946, 369] width 137 height 44
click at [903, 376] on input "True" at bounding box center [896, 370] width 15 height 12
radio input "true"
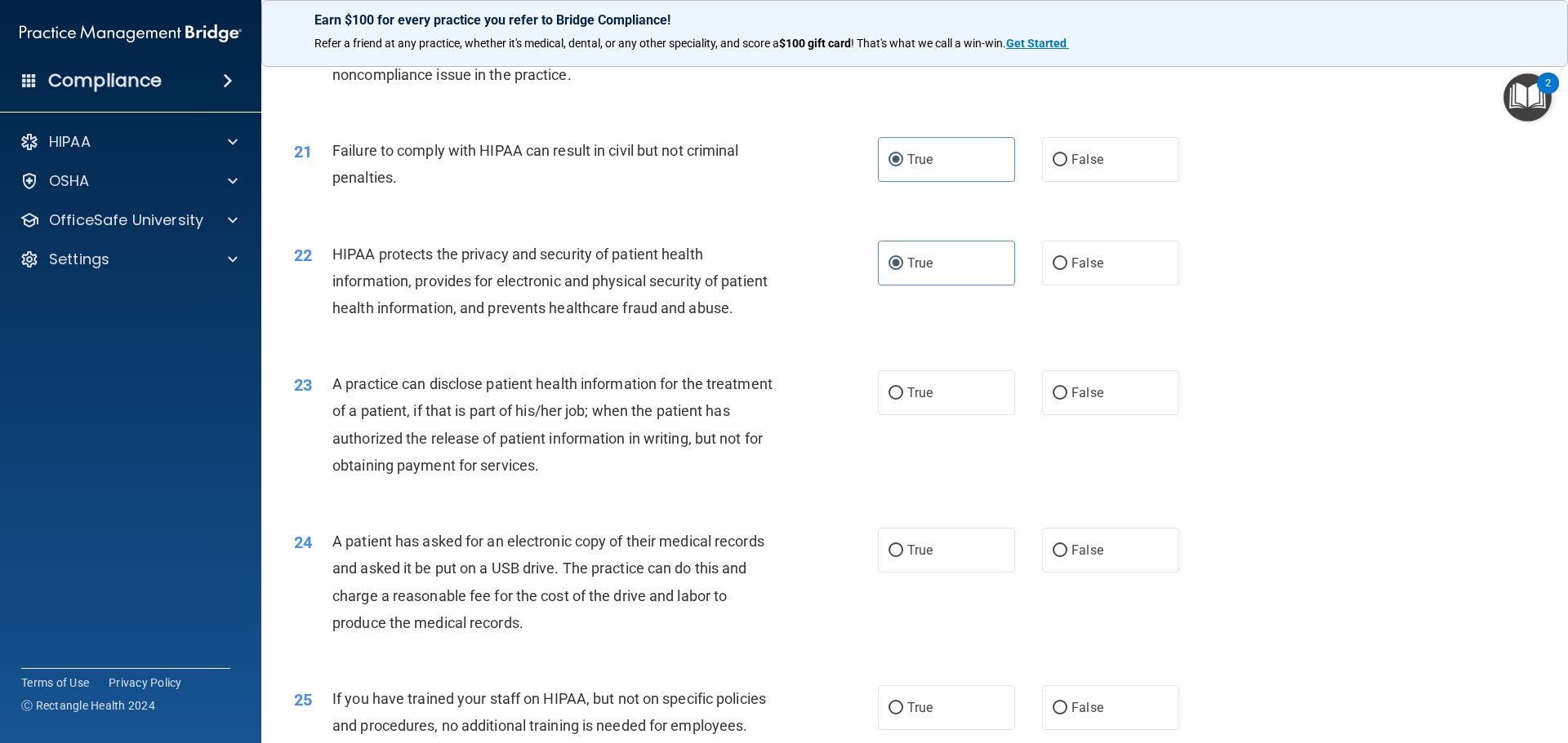
scroll to position [2340, 0]
click at [928, 412] on label "True" at bounding box center [946, 389] width 137 height 44
click at [903, 397] on input "True" at bounding box center [896, 390] width 15 height 12
radio input "true"
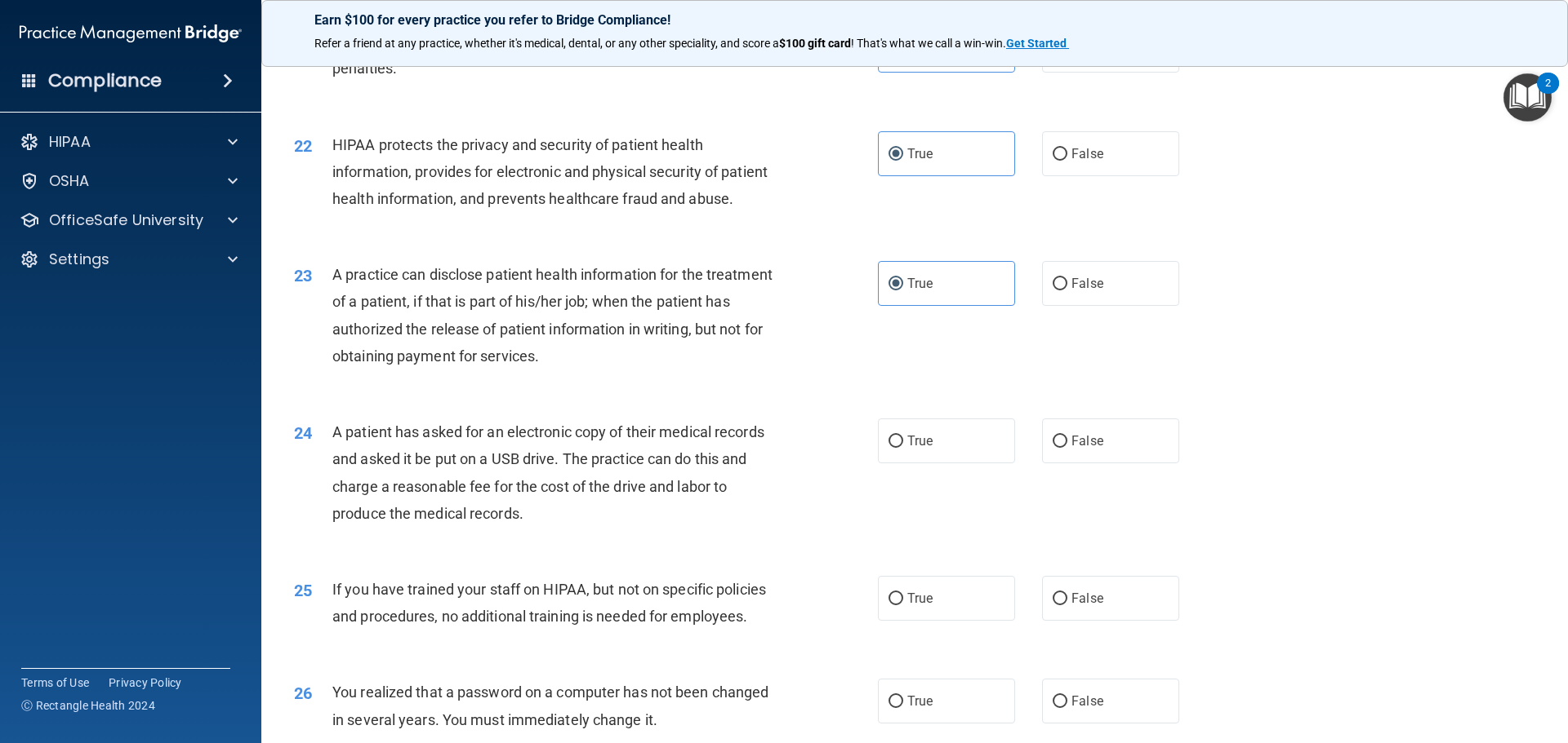
scroll to position [2503, 0]
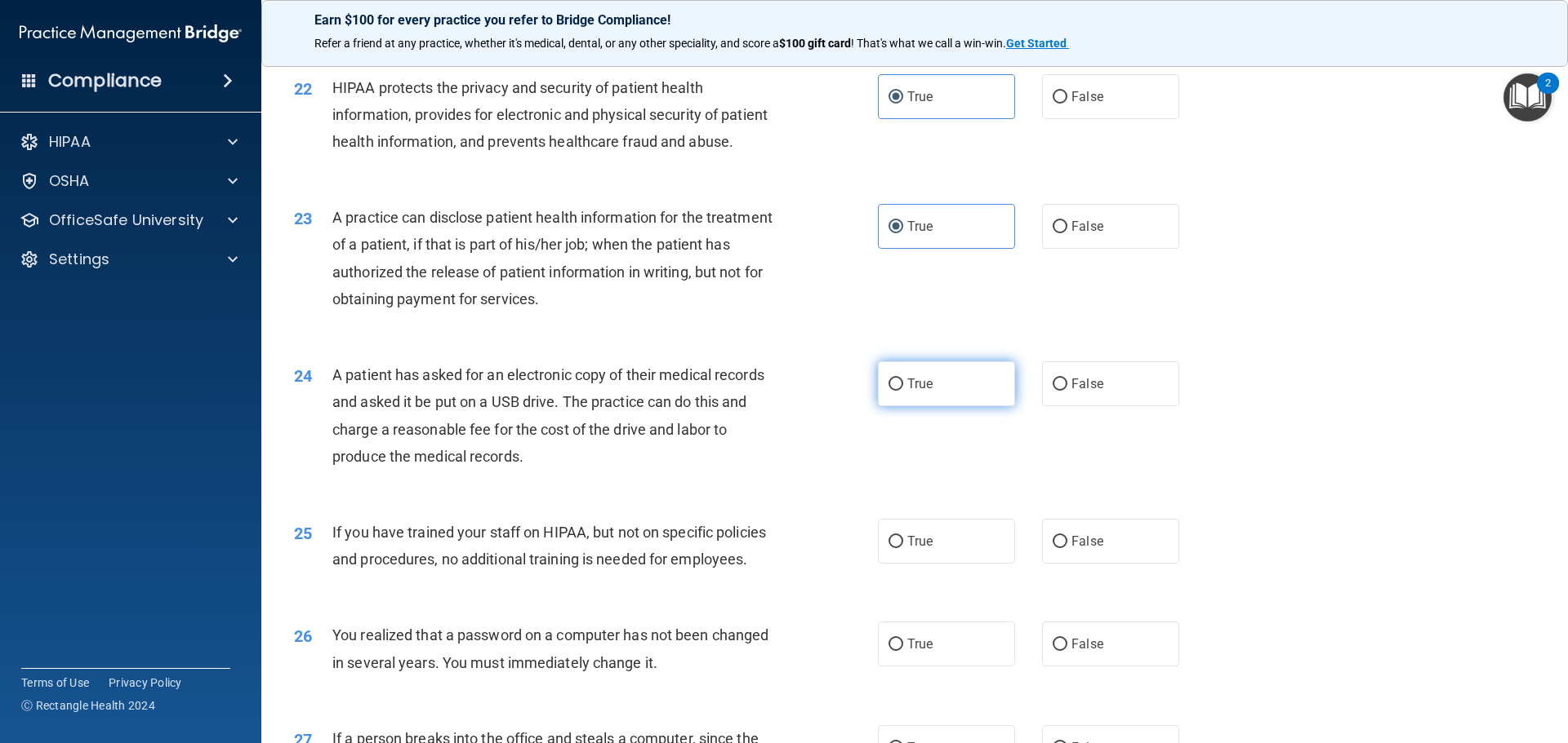
click at [907, 391] on span "True" at bounding box center [919, 384] width 26 height 15
click at [903, 391] on input "True" at bounding box center [896, 385] width 15 height 12
radio input "true"
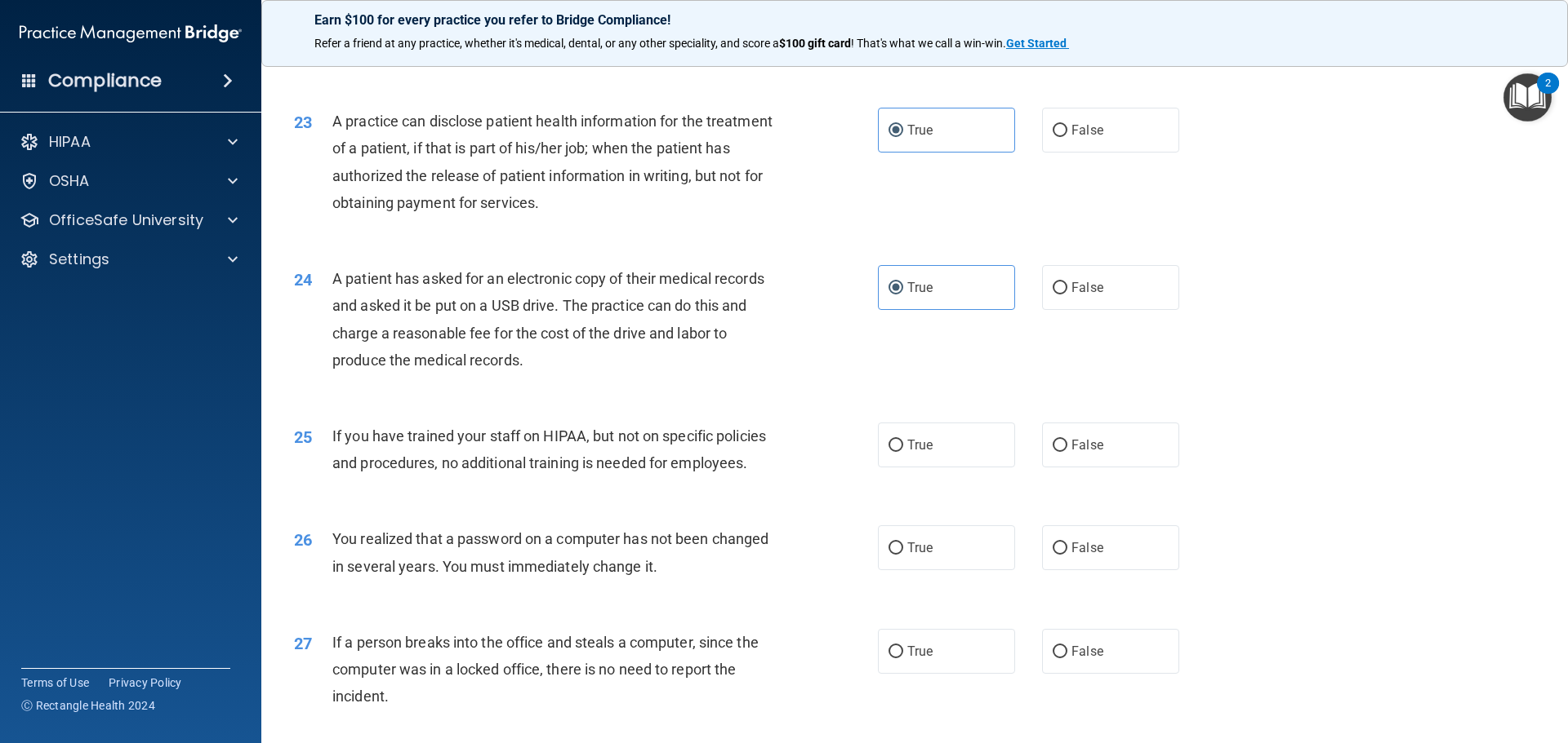
scroll to position [2638, 0]
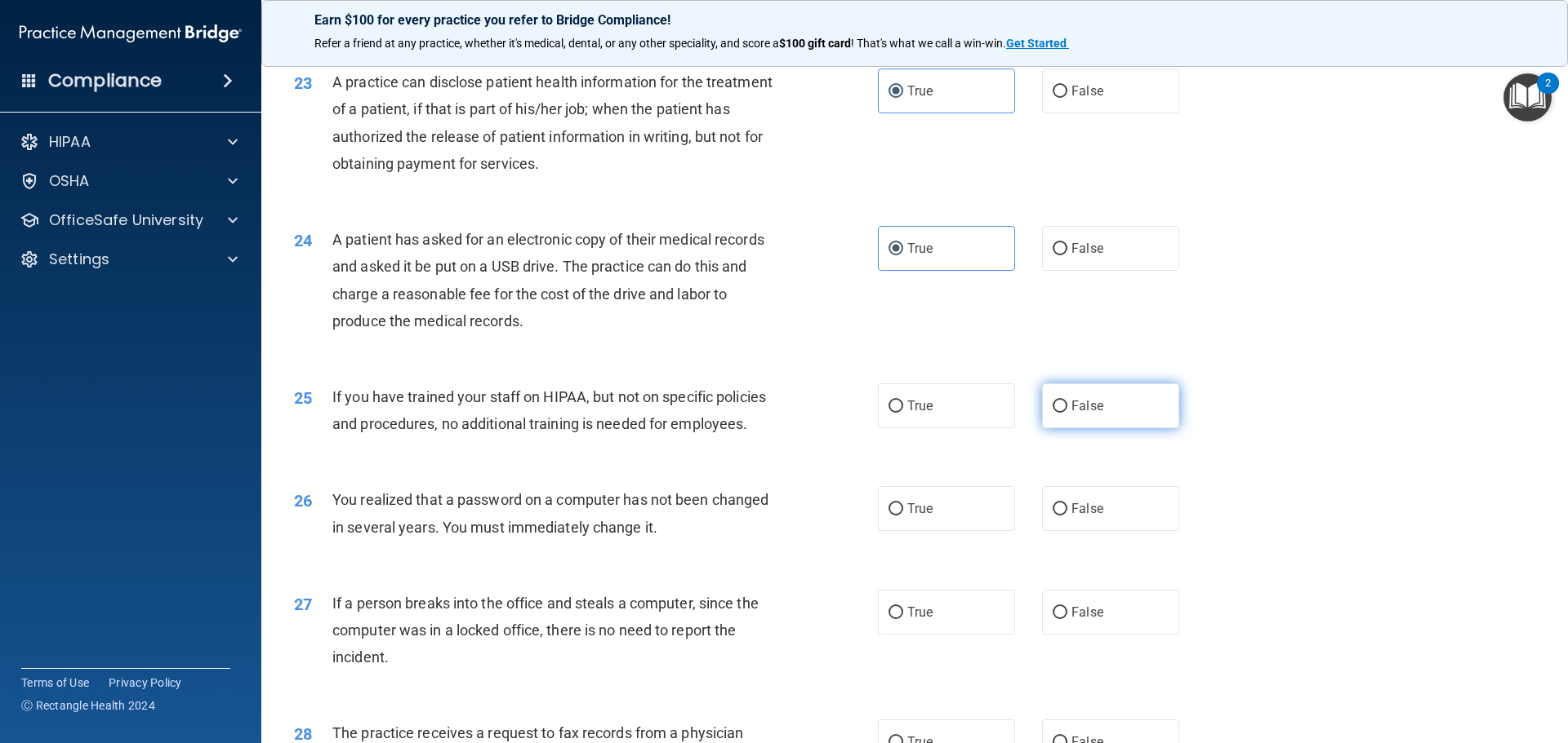
click at [1071, 414] on span "False" at bounding box center [1088, 406] width 32 height 15
click at [1066, 413] on input "False" at bounding box center [1060, 406] width 15 height 12
radio input "true"
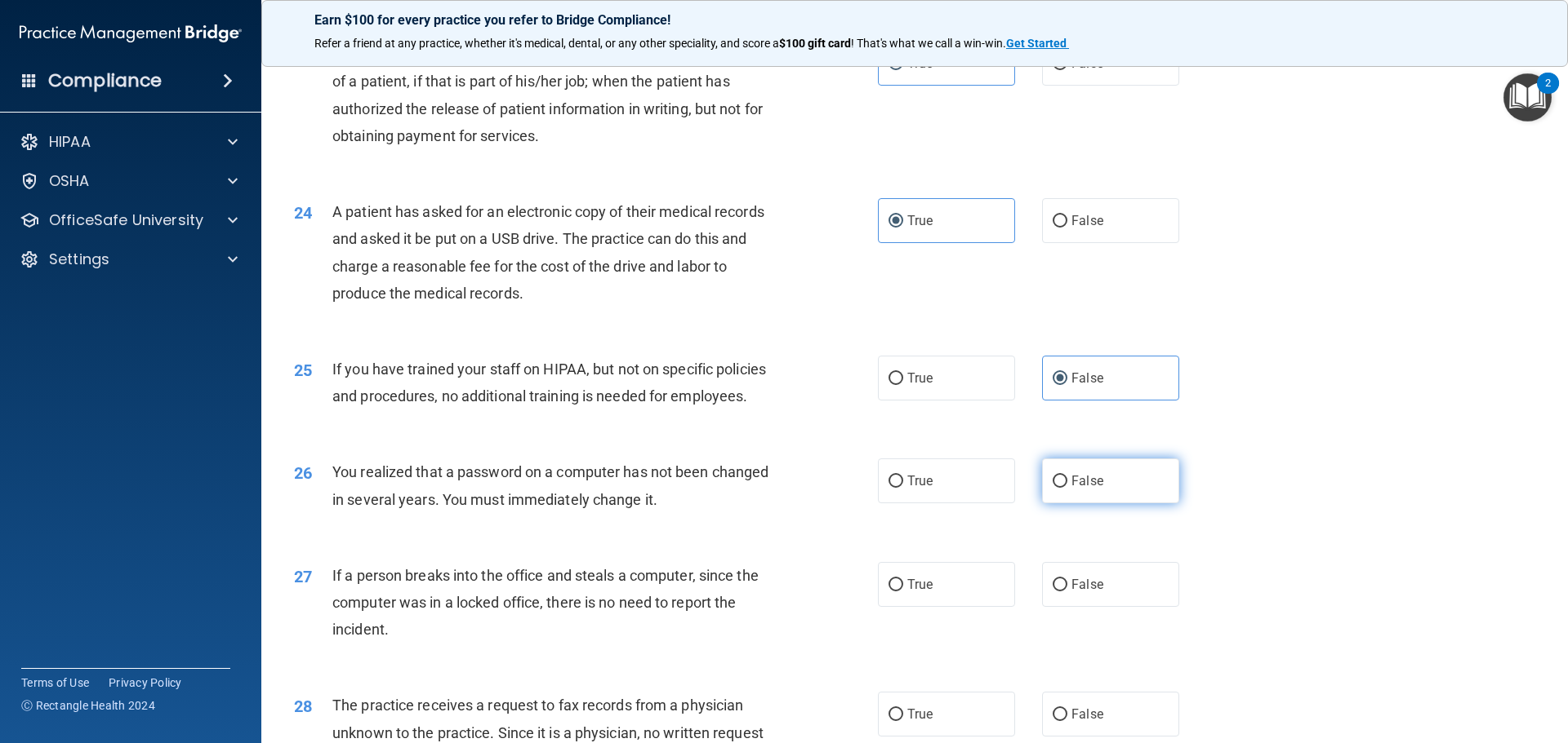
click at [1042, 504] on label "False" at bounding box center [1110, 480] width 137 height 44
click at [1053, 488] on input "False" at bounding box center [1060, 481] width 15 height 12
radio input "true"
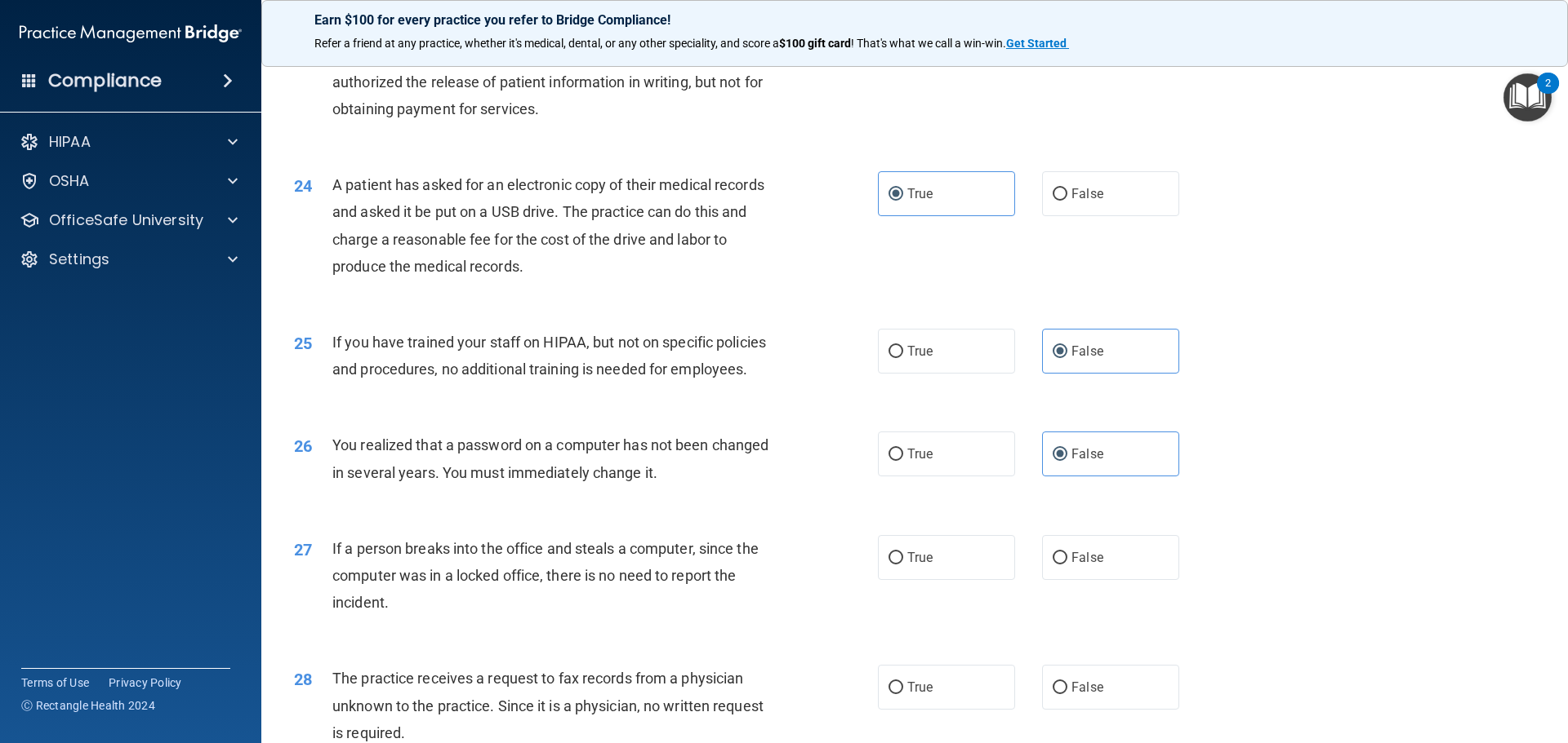
scroll to position [2774, 0]
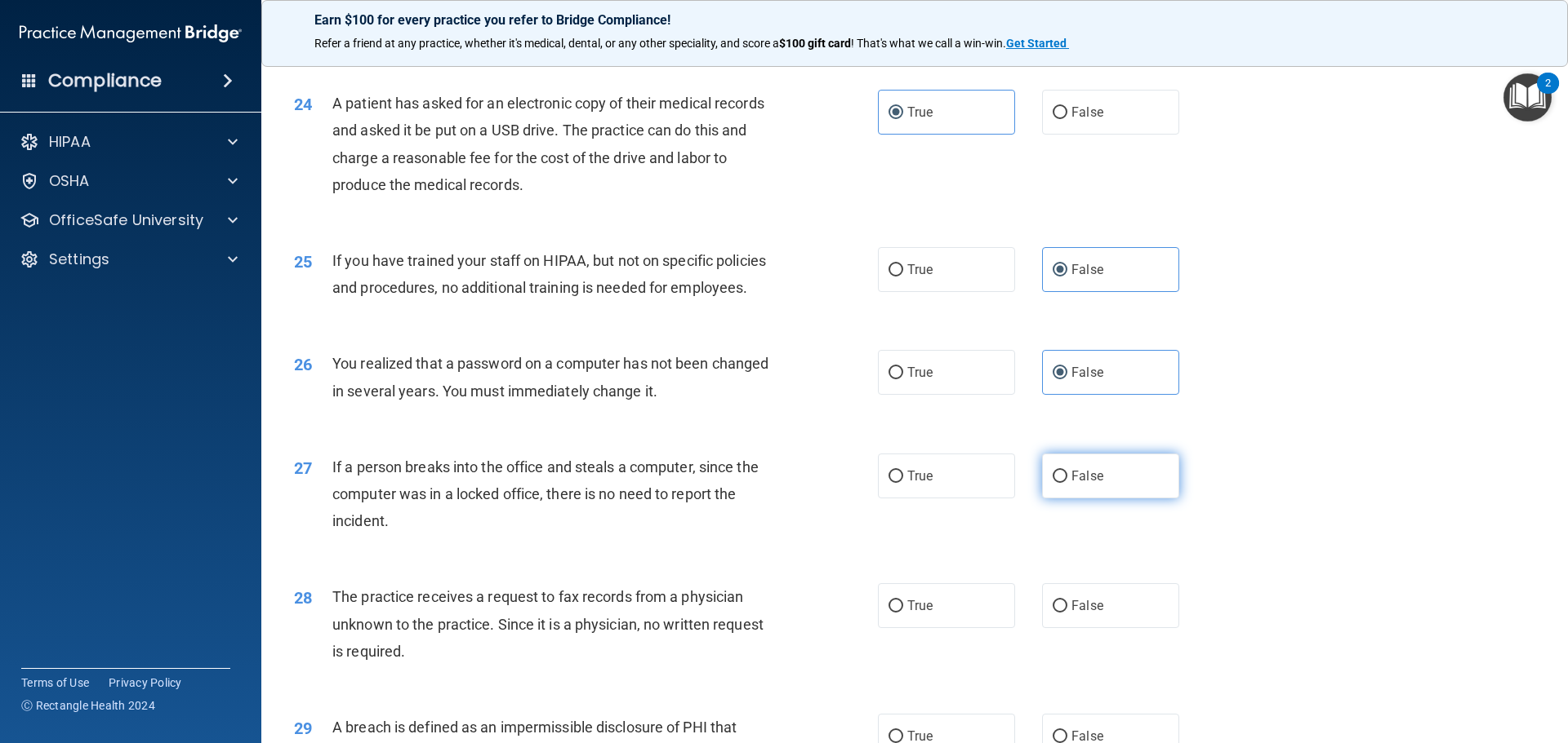
click at [1055, 483] on input "False" at bounding box center [1060, 476] width 15 height 12
radio input "true"
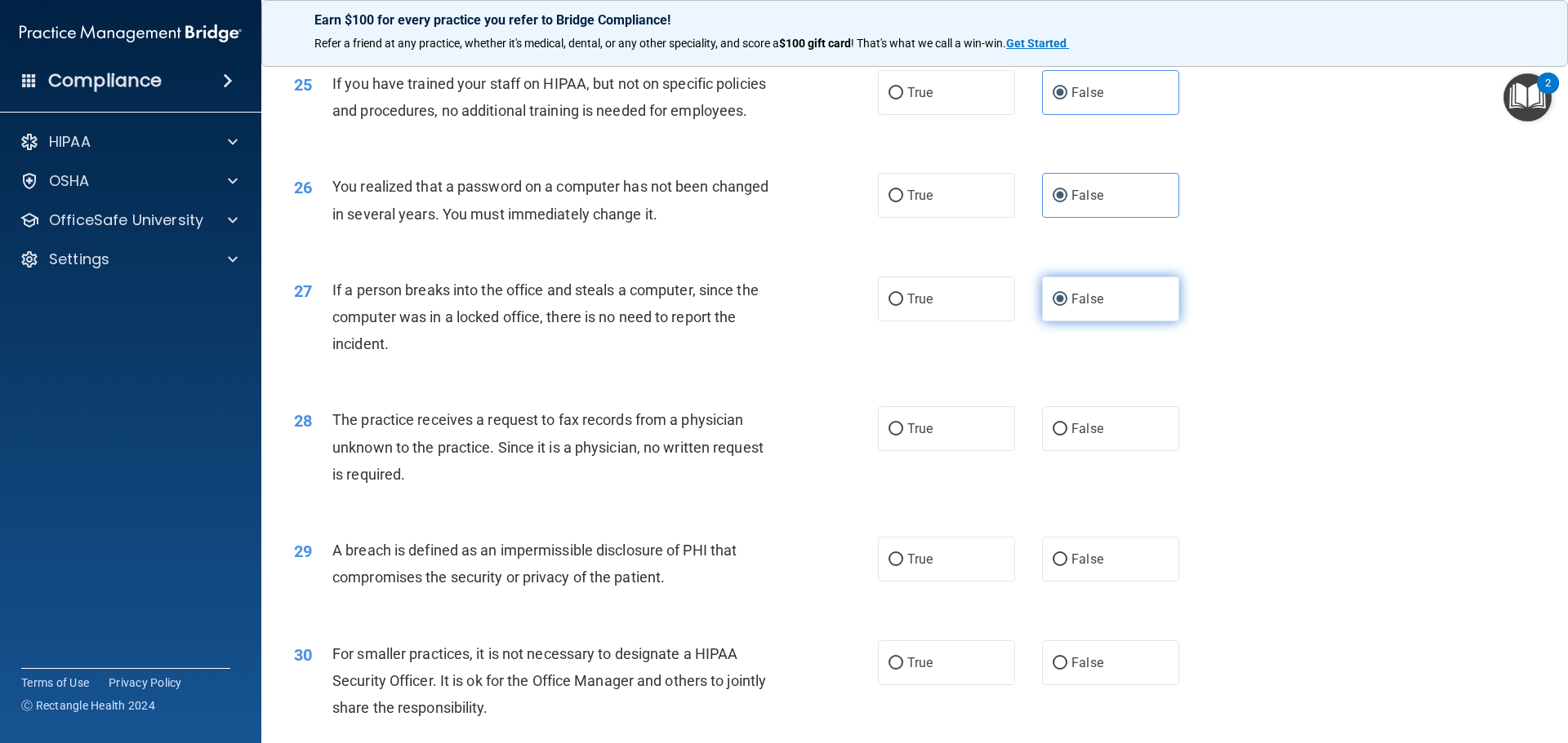
scroll to position [2964, 0]
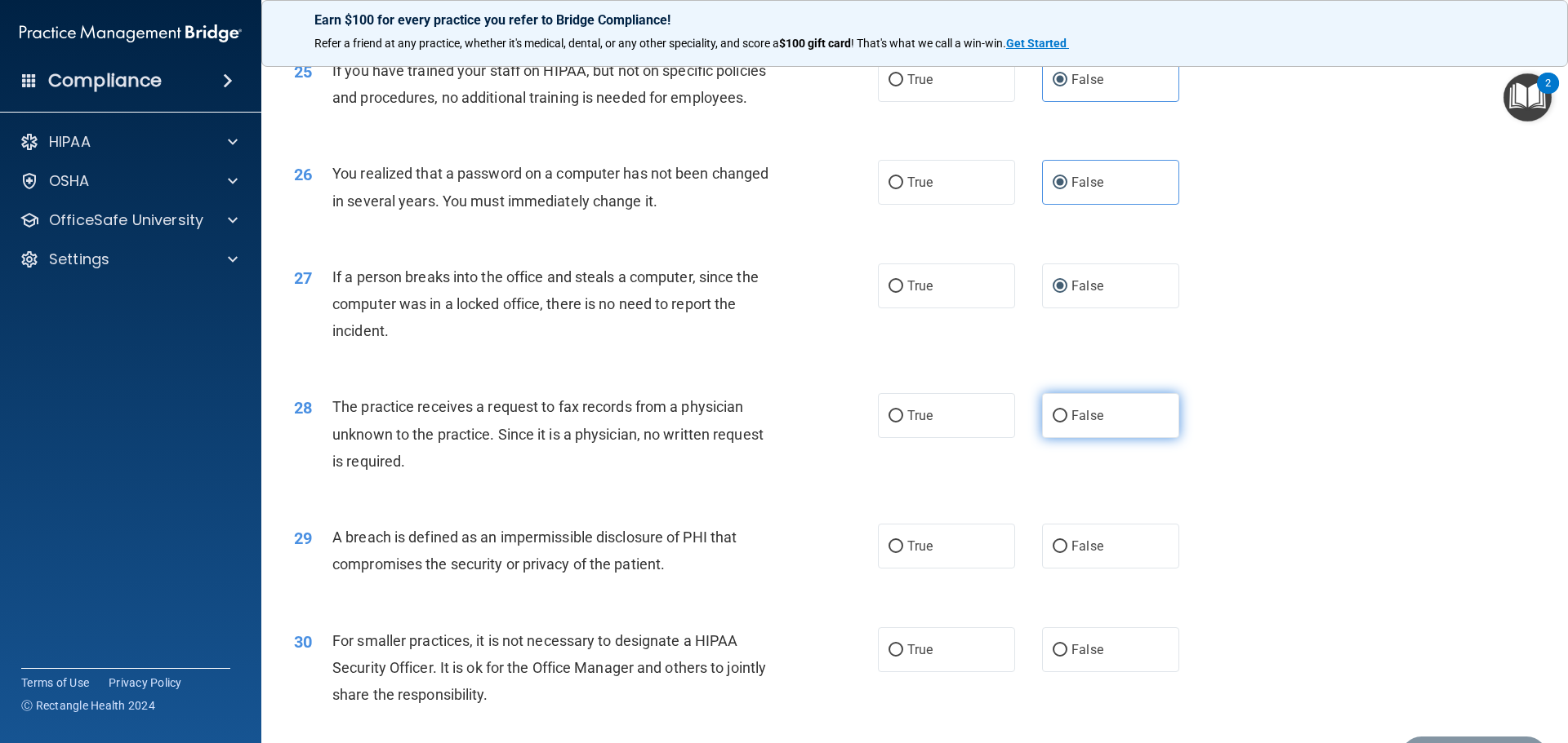
click at [1080, 423] on span "False" at bounding box center [1088, 416] width 32 height 15
click at [1067, 423] on input "False" at bounding box center [1060, 416] width 15 height 12
radio input "true"
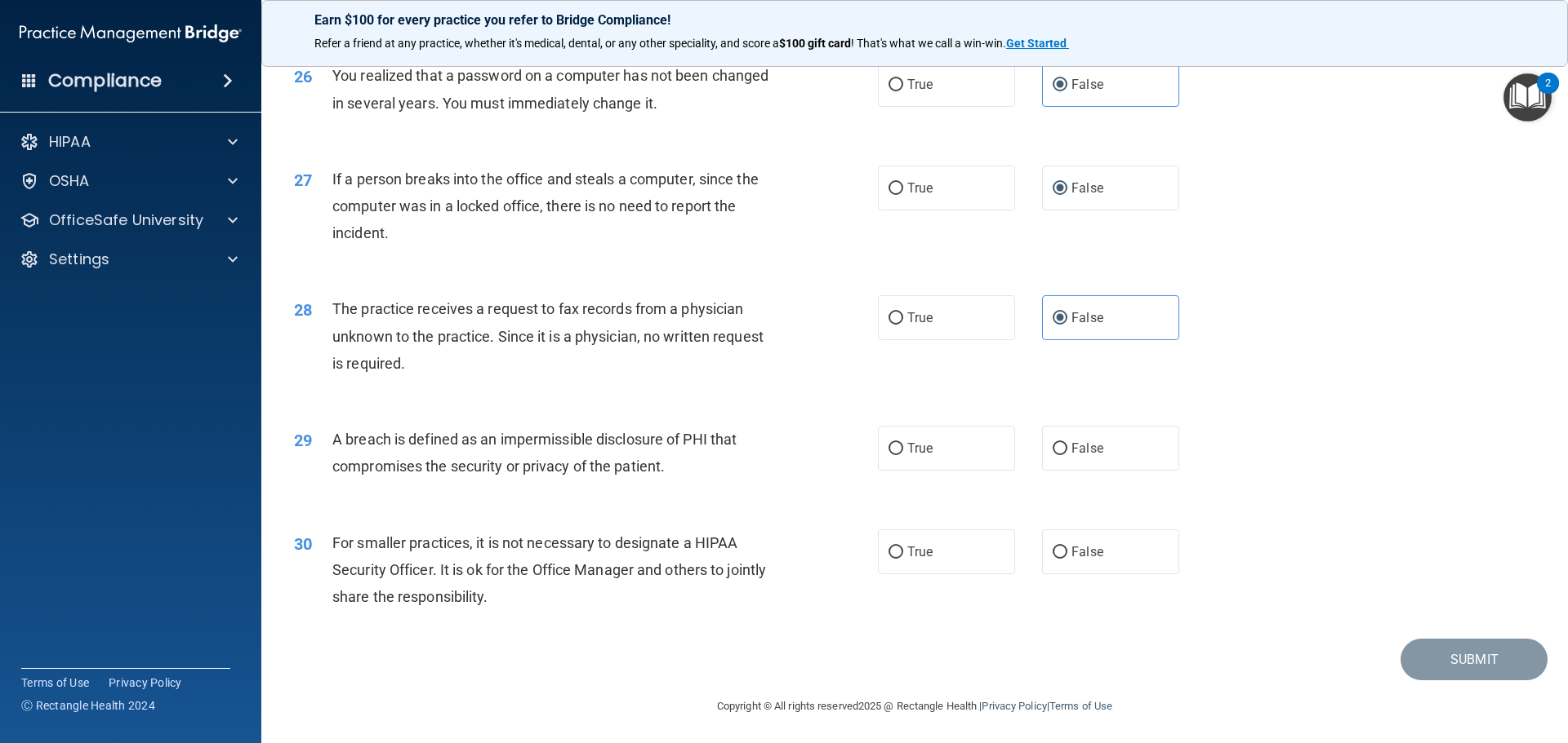
scroll to position [3074, 0]
click at [935, 469] on label "True" at bounding box center [946, 445] width 137 height 44
click at [903, 453] on input "True" at bounding box center [896, 446] width 15 height 12
radio input "true"
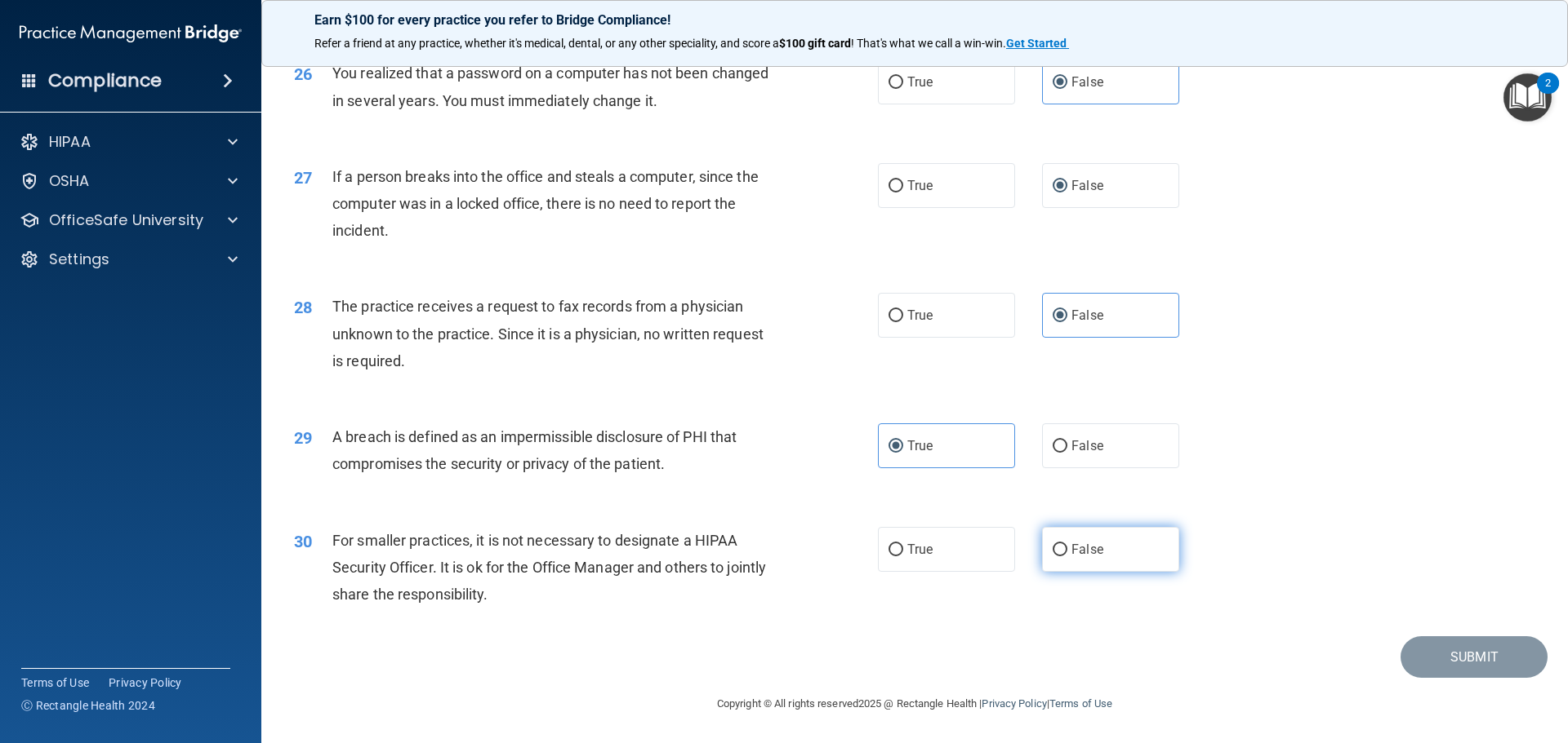
click at [1071, 548] on span "False" at bounding box center [1088, 549] width 32 height 15
click at [1064, 548] on input "False" at bounding box center [1060, 550] width 15 height 12
radio input "true"
click at [1440, 650] on button "Submit" at bounding box center [1473, 657] width 147 height 42
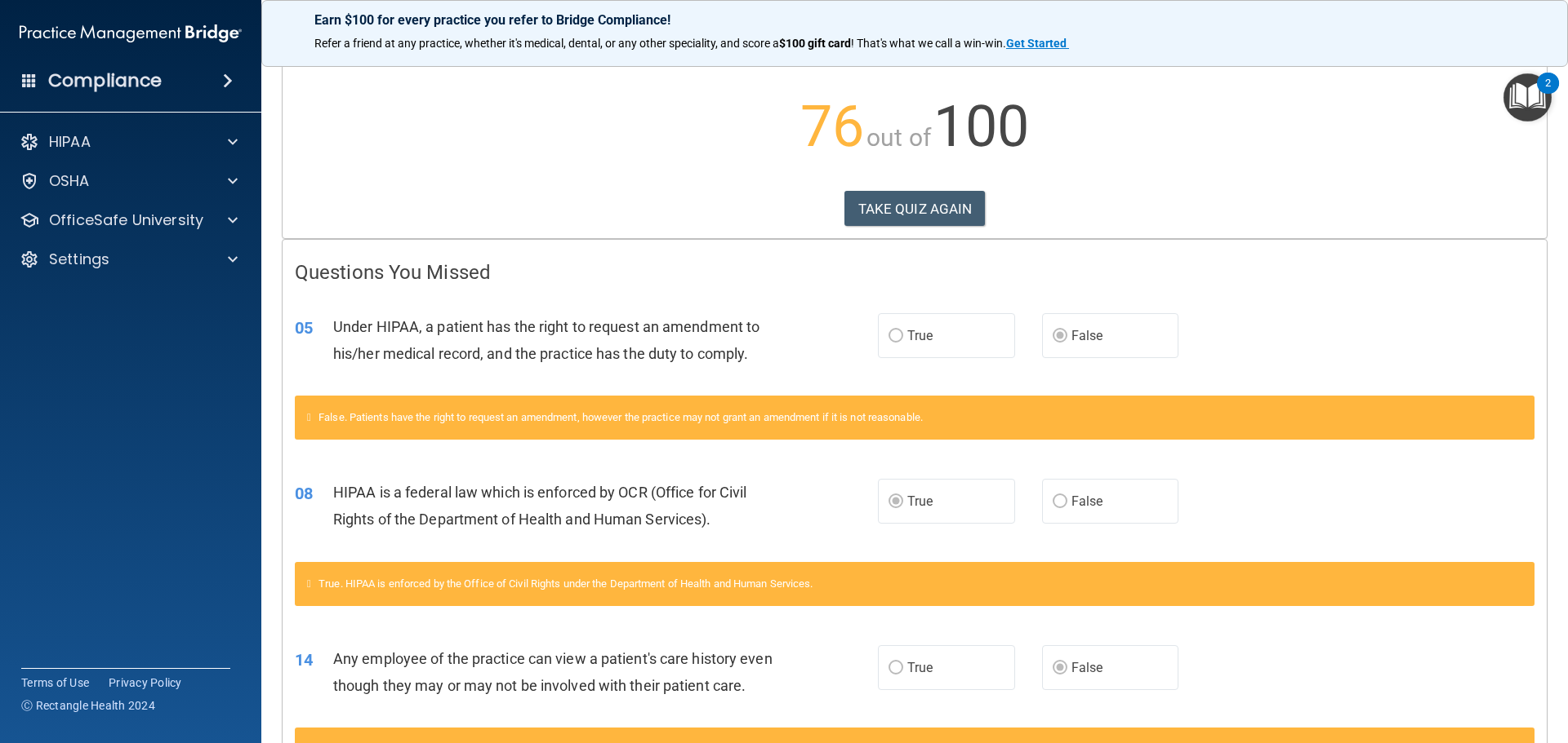
scroll to position [28, 0]
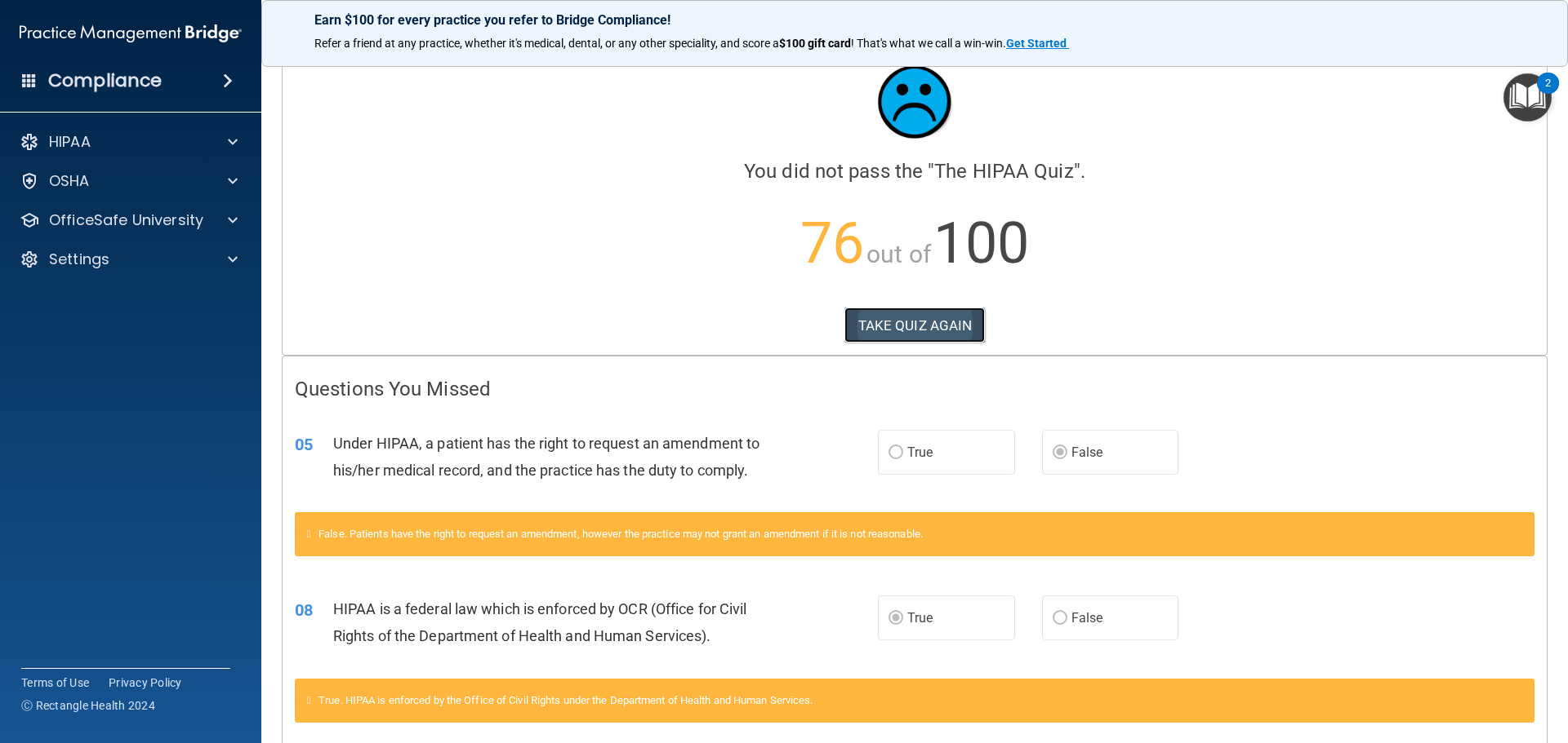
click at [925, 326] on button "TAKE QUIZ AGAIN" at bounding box center [915, 325] width 141 height 36
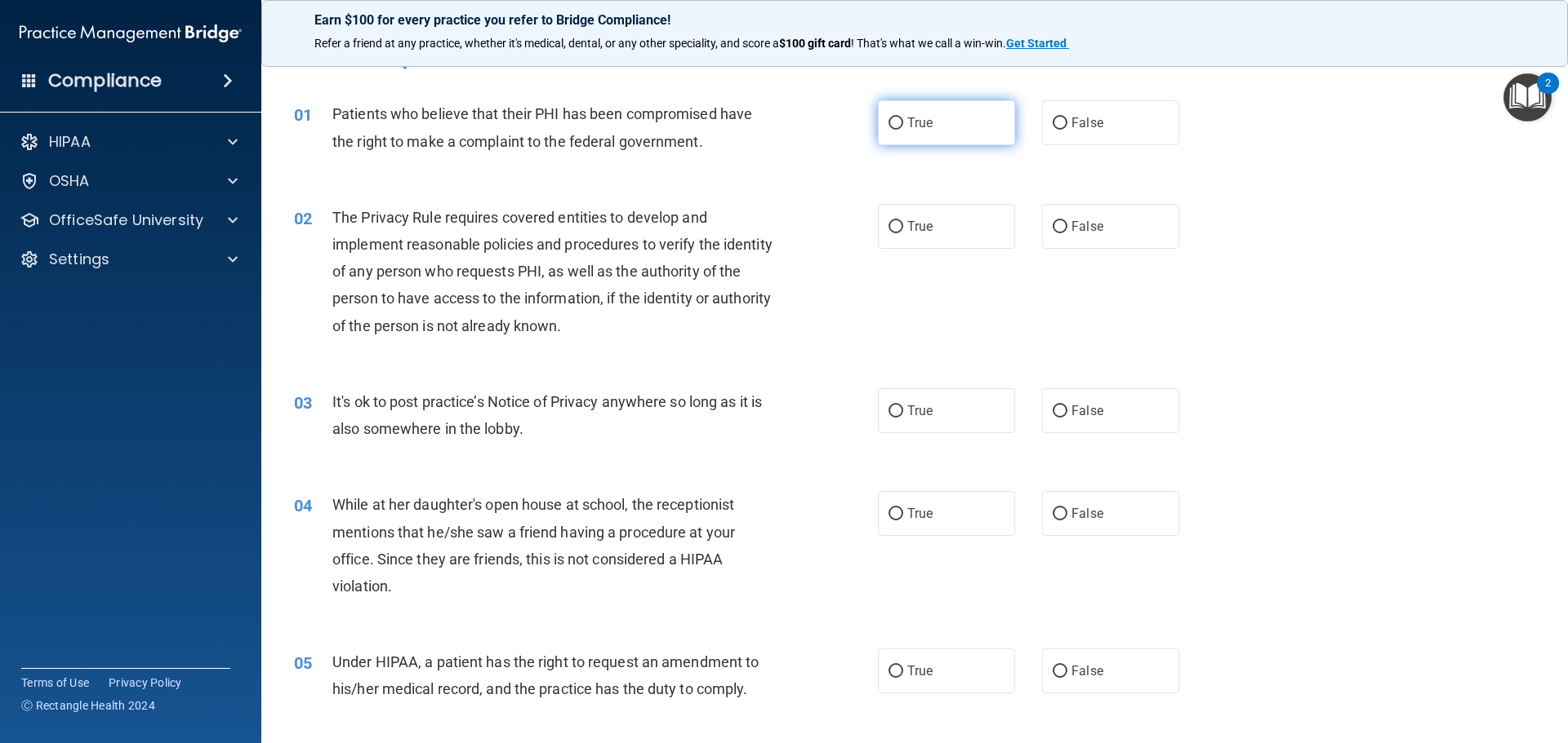
click at [921, 126] on span "True" at bounding box center [919, 123] width 26 height 15
click at [903, 126] on input "True" at bounding box center [896, 123] width 15 height 12
radio input "true"
click at [915, 242] on label "True" at bounding box center [946, 226] width 137 height 44
click at [903, 233] on input "True" at bounding box center [896, 227] width 15 height 12
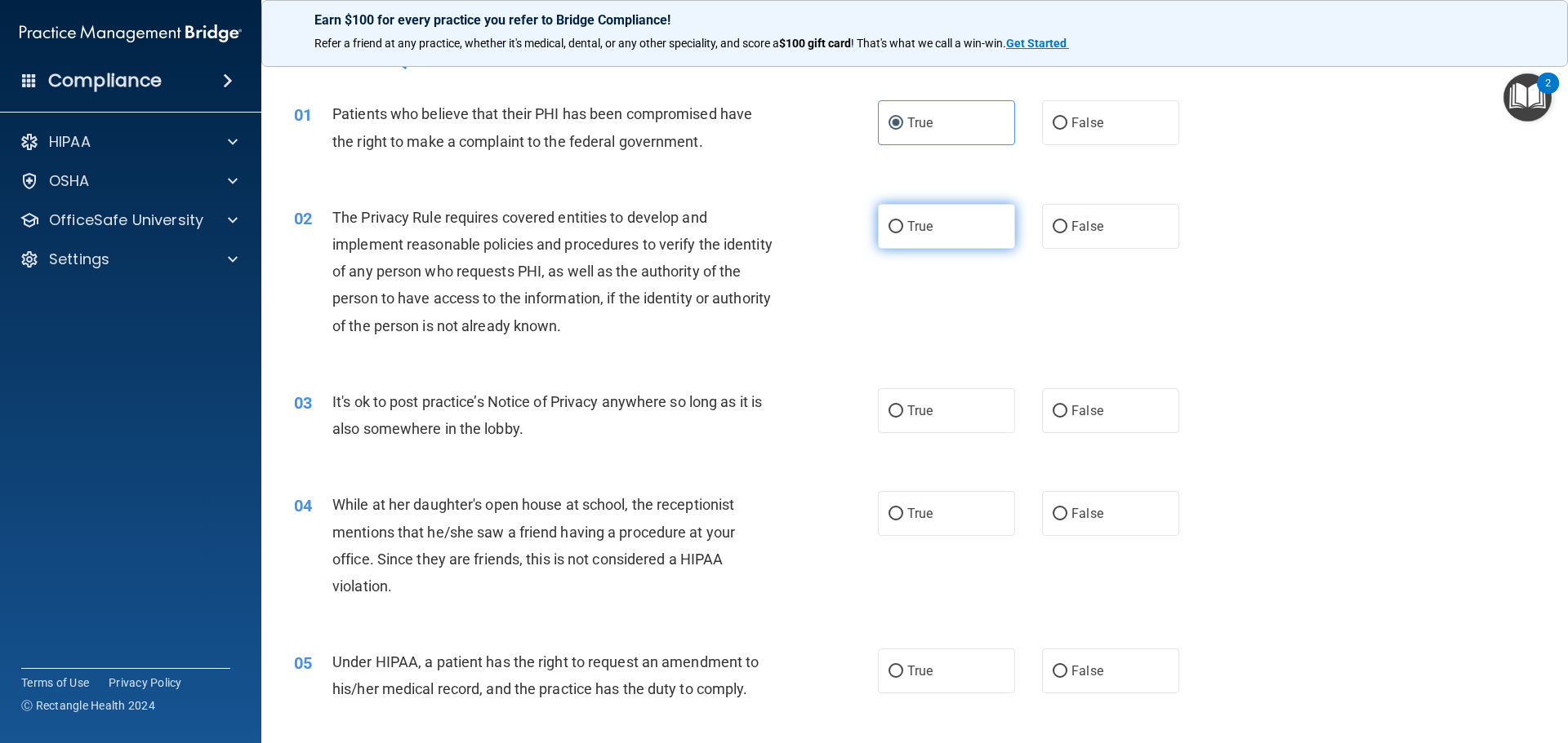
radio input "true"
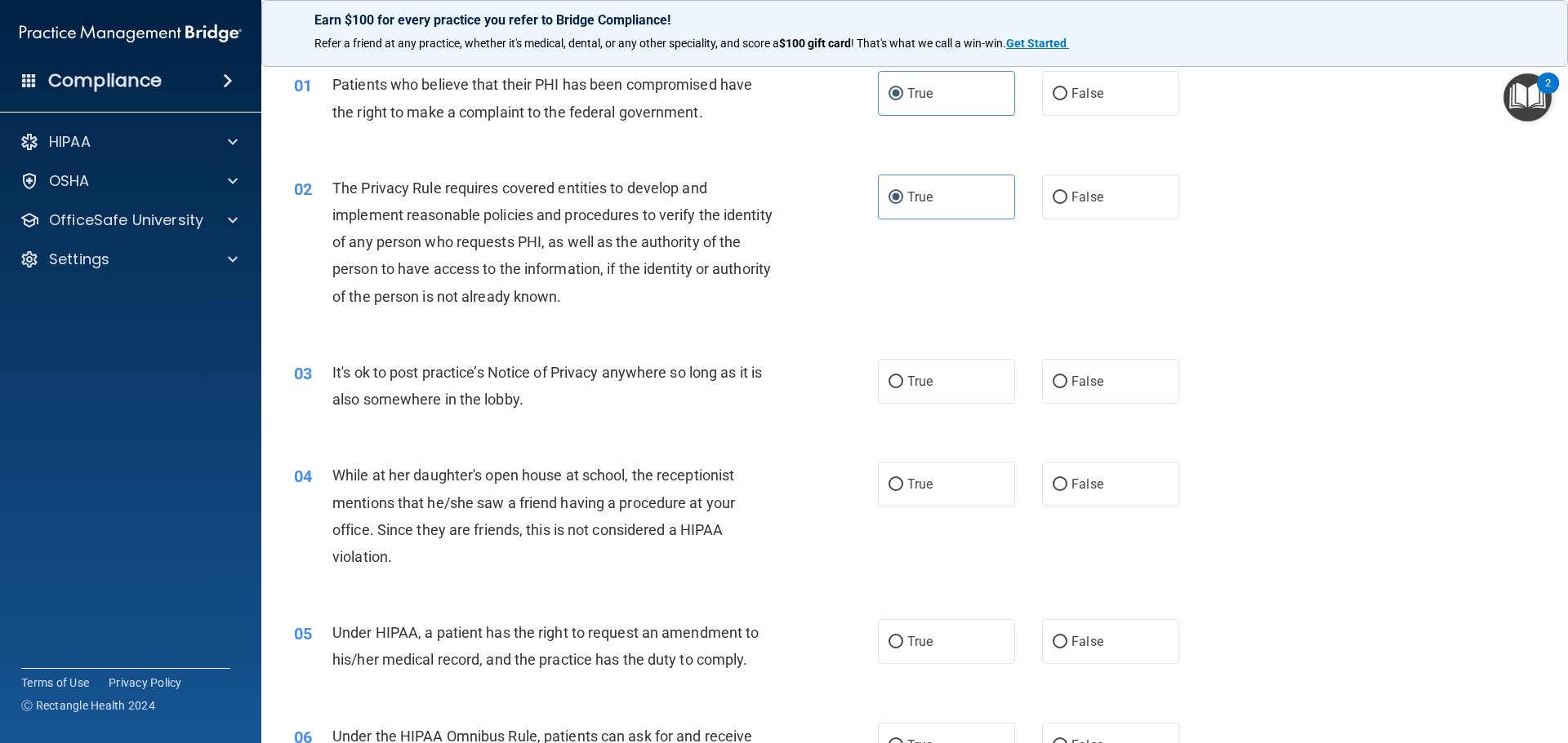
scroll to position [83, 0]
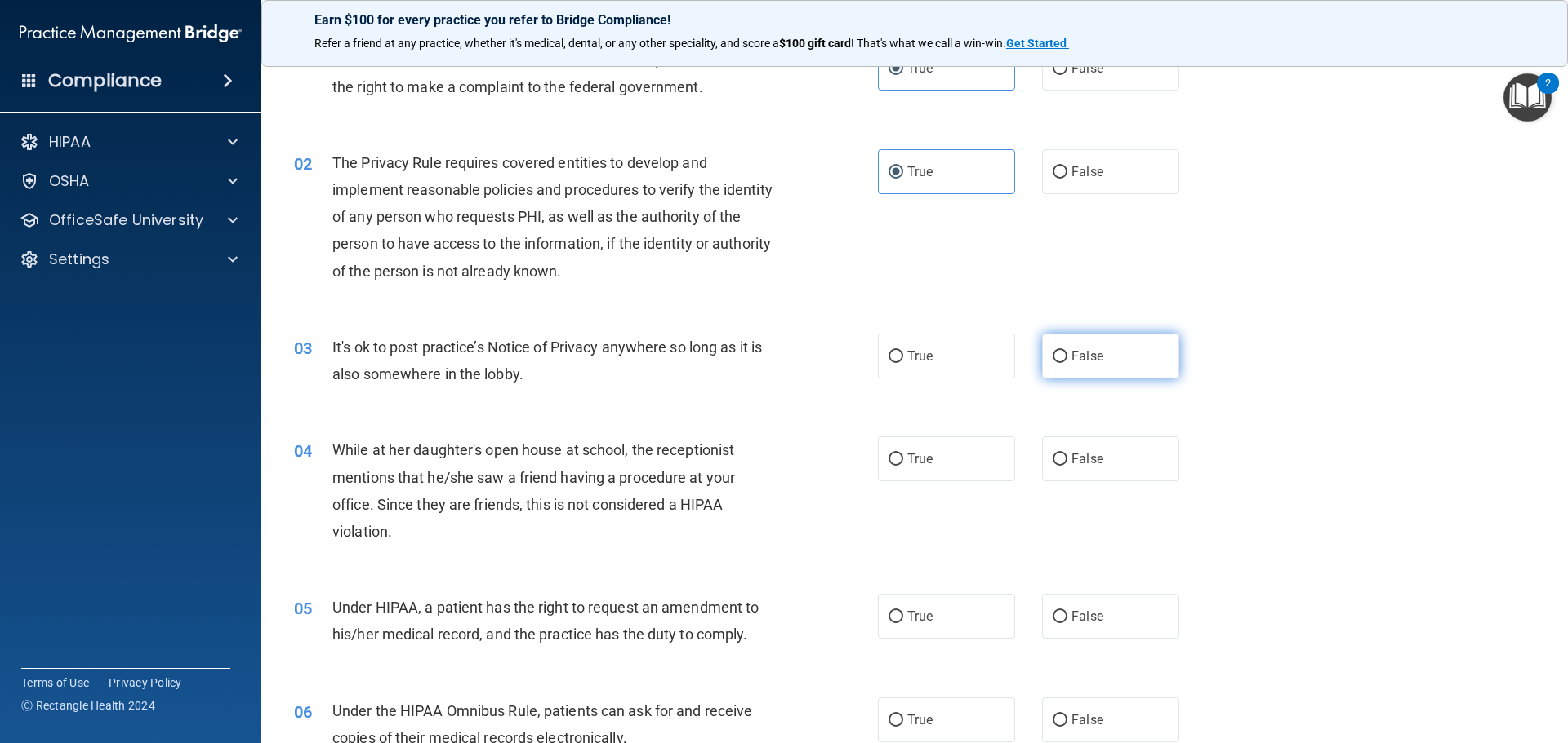
click at [1071, 350] on span "False" at bounding box center [1088, 356] width 32 height 15
click at [1067, 351] on input "False" at bounding box center [1060, 356] width 15 height 12
radio input "true"
click at [1075, 465] on span "False" at bounding box center [1088, 458] width 32 height 15
click at [1067, 465] on input "False" at bounding box center [1060, 459] width 15 height 12
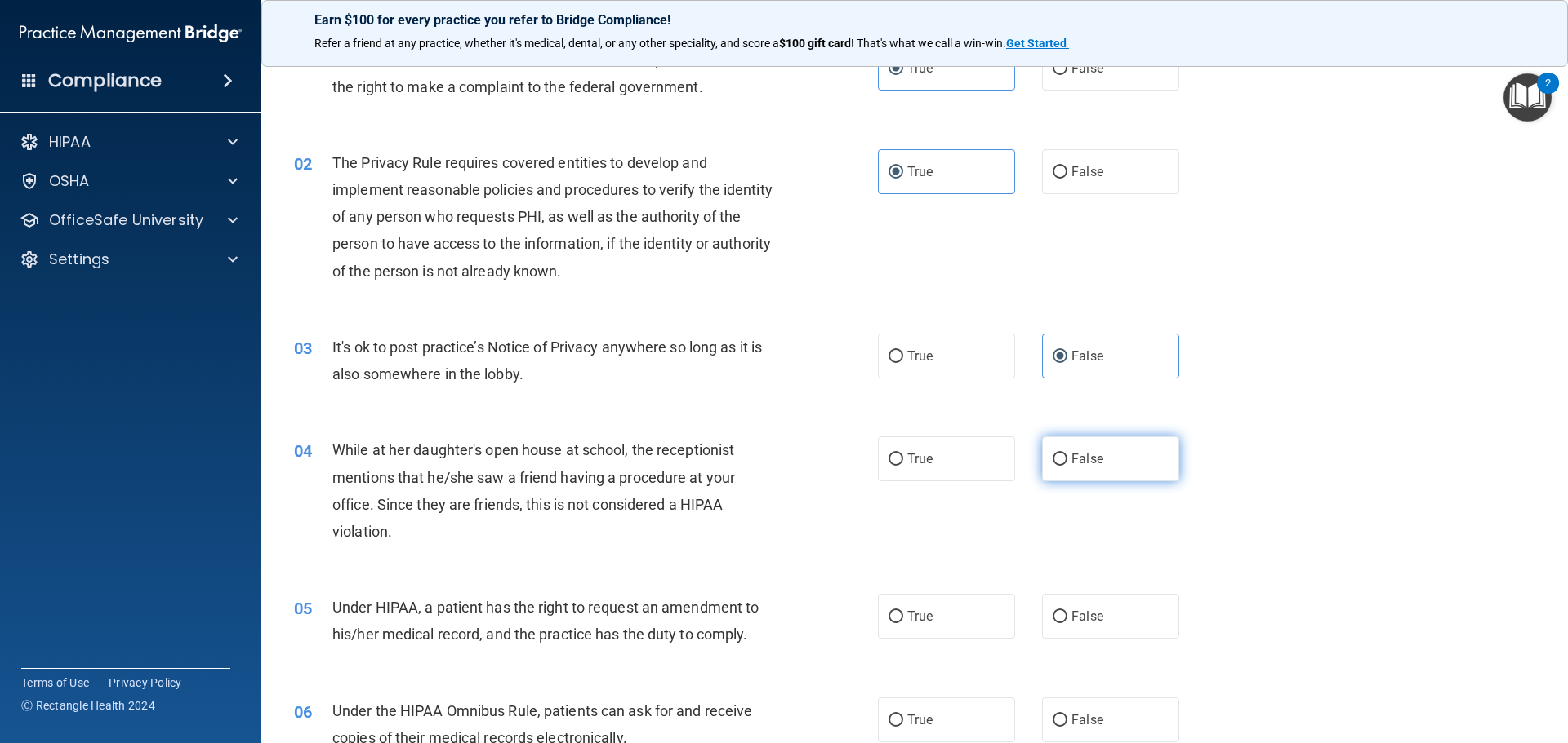
radio input "true"
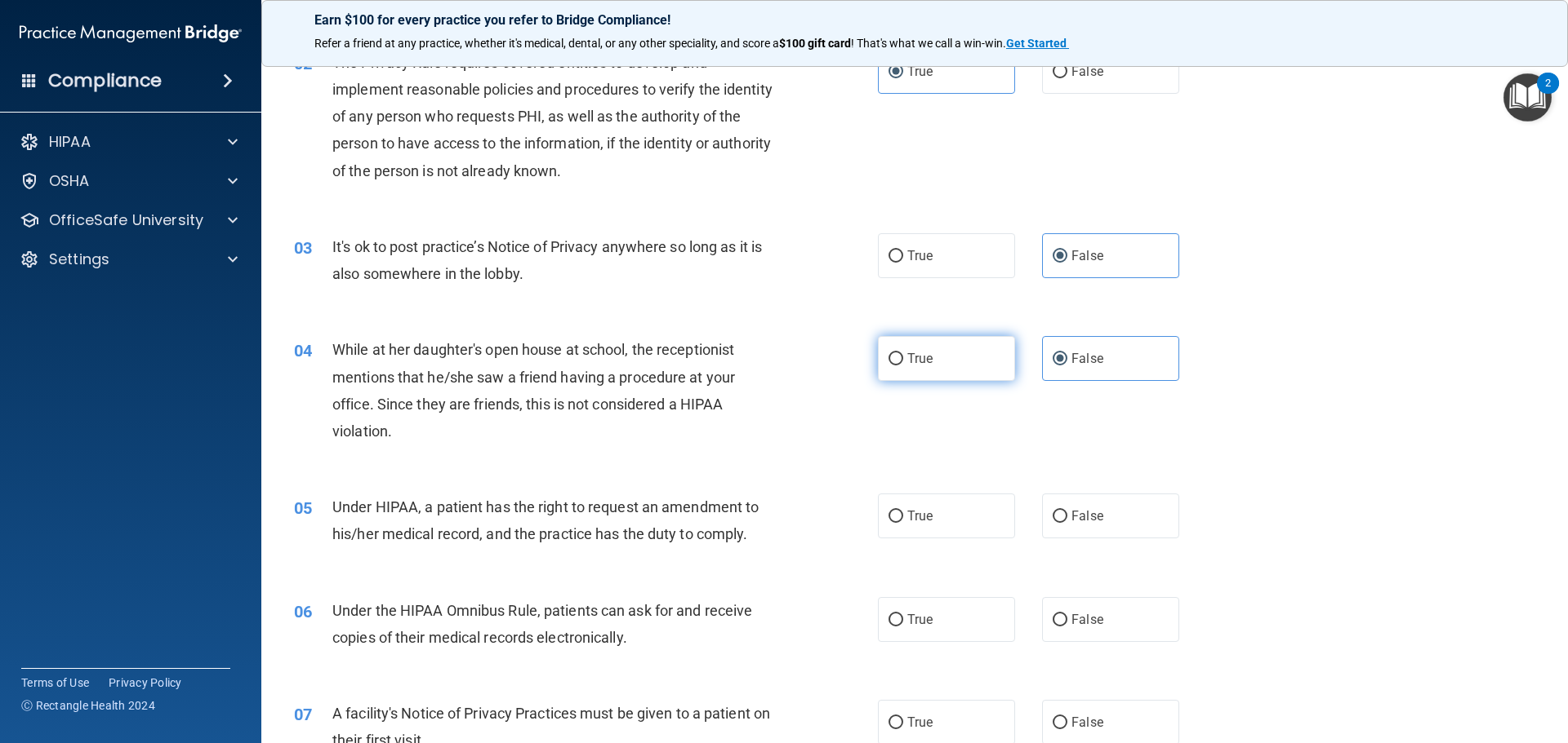
scroll to position [192, 0]
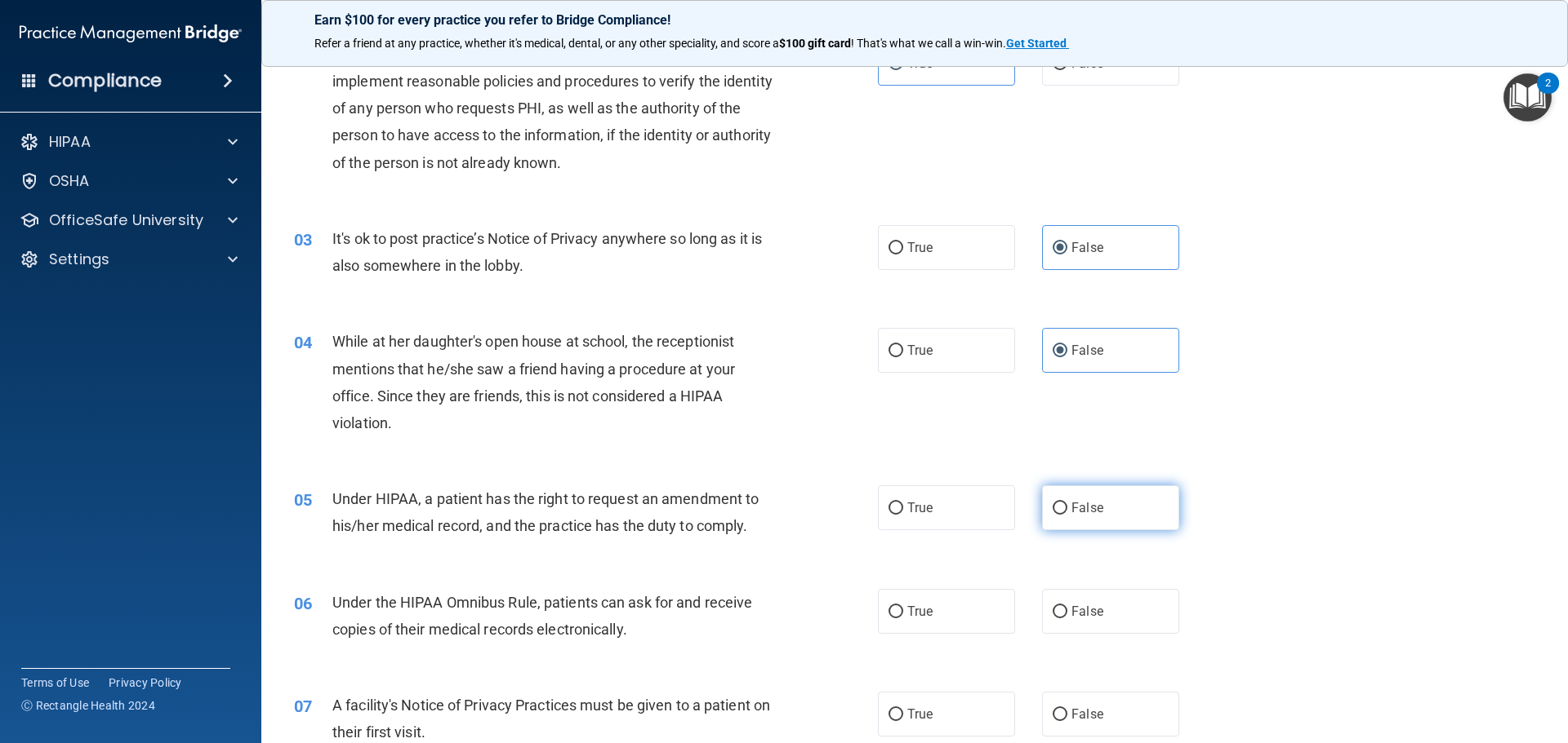
click at [1078, 499] on label "False" at bounding box center [1110, 508] width 137 height 44
click at [1067, 503] on input "False" at bounding box center [1060, 509] width 15 height 12
radio input "true"
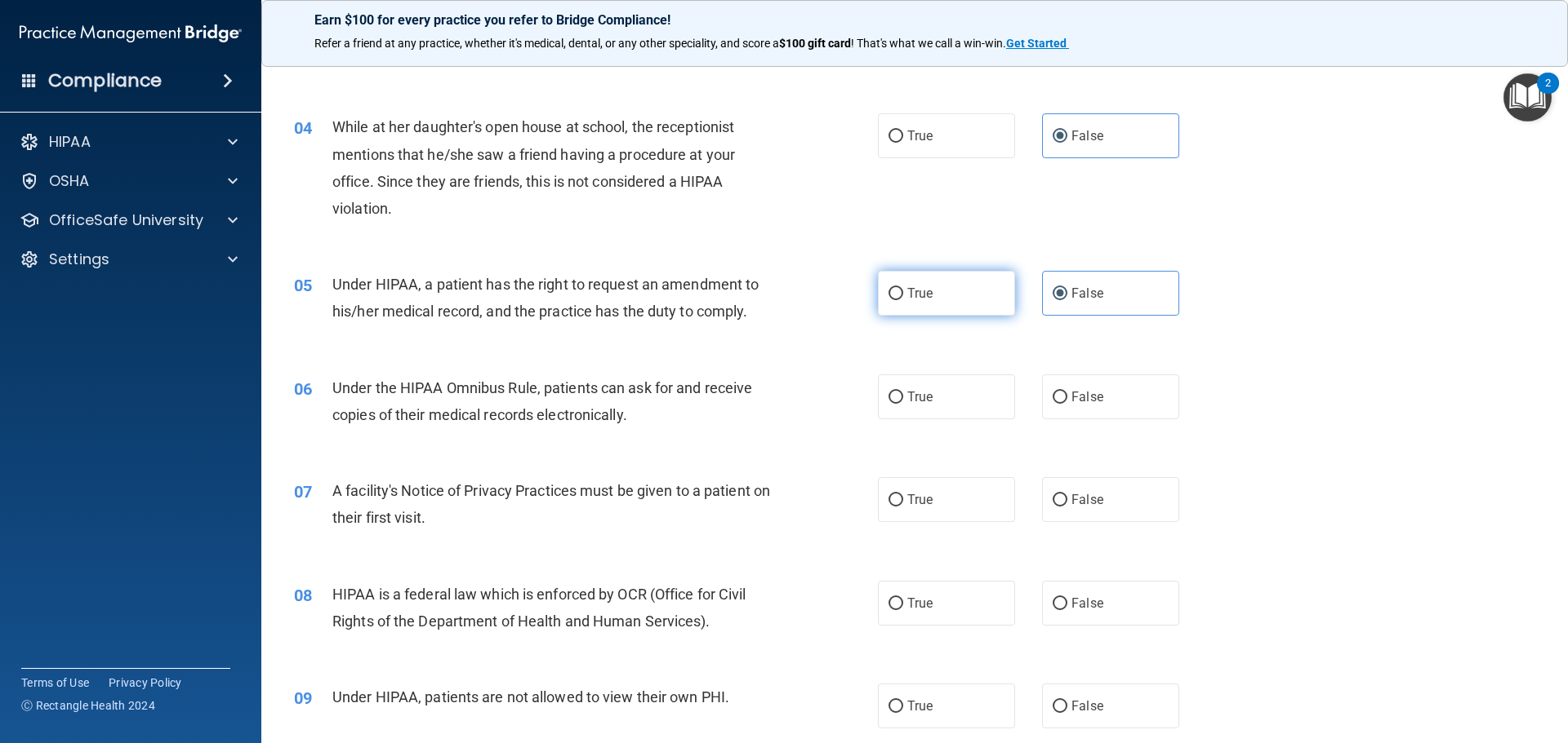
scroll to position [409, 0]
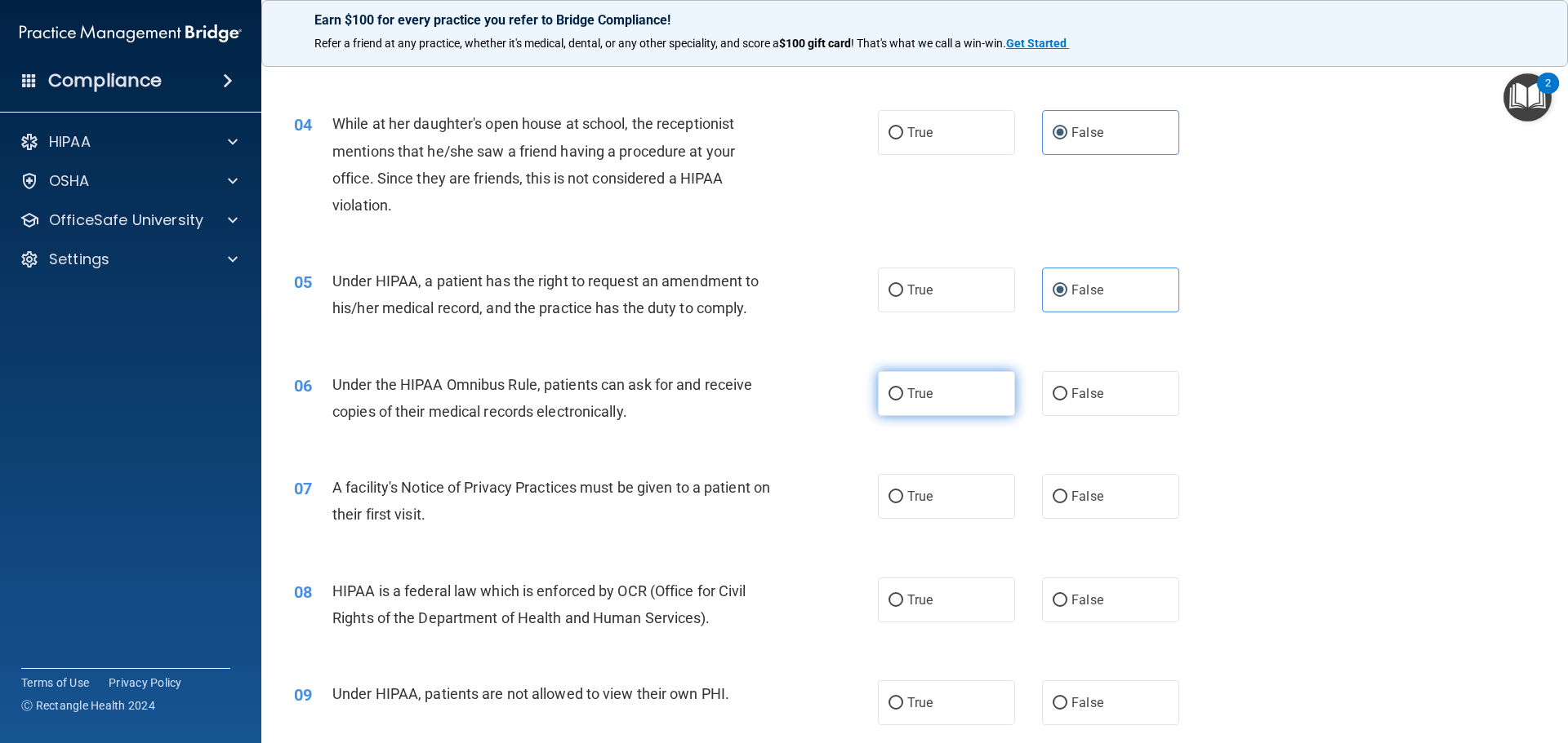
click at [935, 403] on label "True" at bounding box center [946, 393] width 137 height 44
click at [903, 401] on input "True" at bounding box center [896, 394] width 15 height 12
radio input "true"
click at [922, 498] on span "True" at bounding box center [919, 496] width 26 height 15
click at [903, 498] on input "True" at bounding box center [896, 497] width 15 height 12
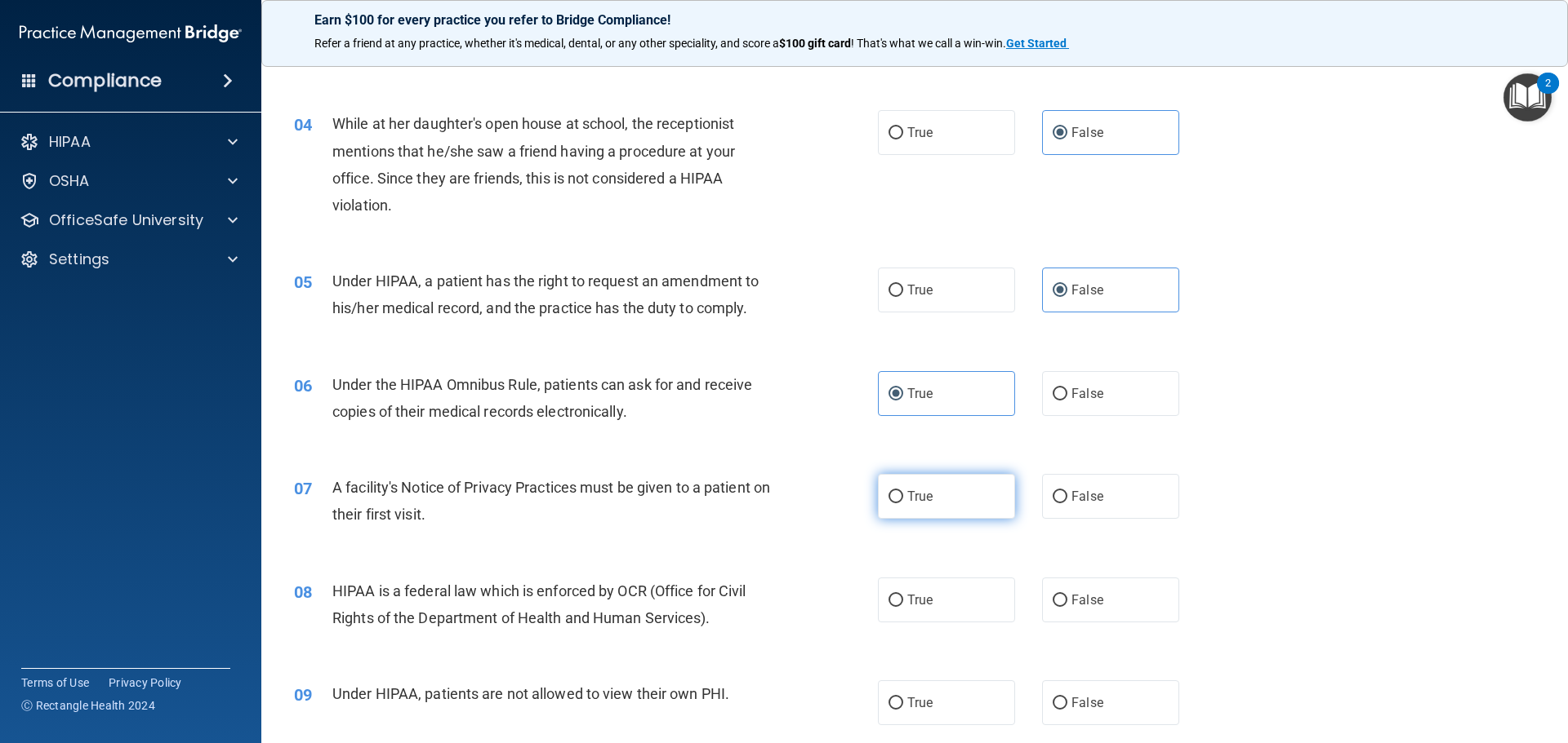
radio input "true"
click at [933, 607] on label "True" at bounding box center [946, 599] width 137 height 44
click at [903, 607] on input "True" at bounding box center [896, 600] width 15 height 12
radio input "true"
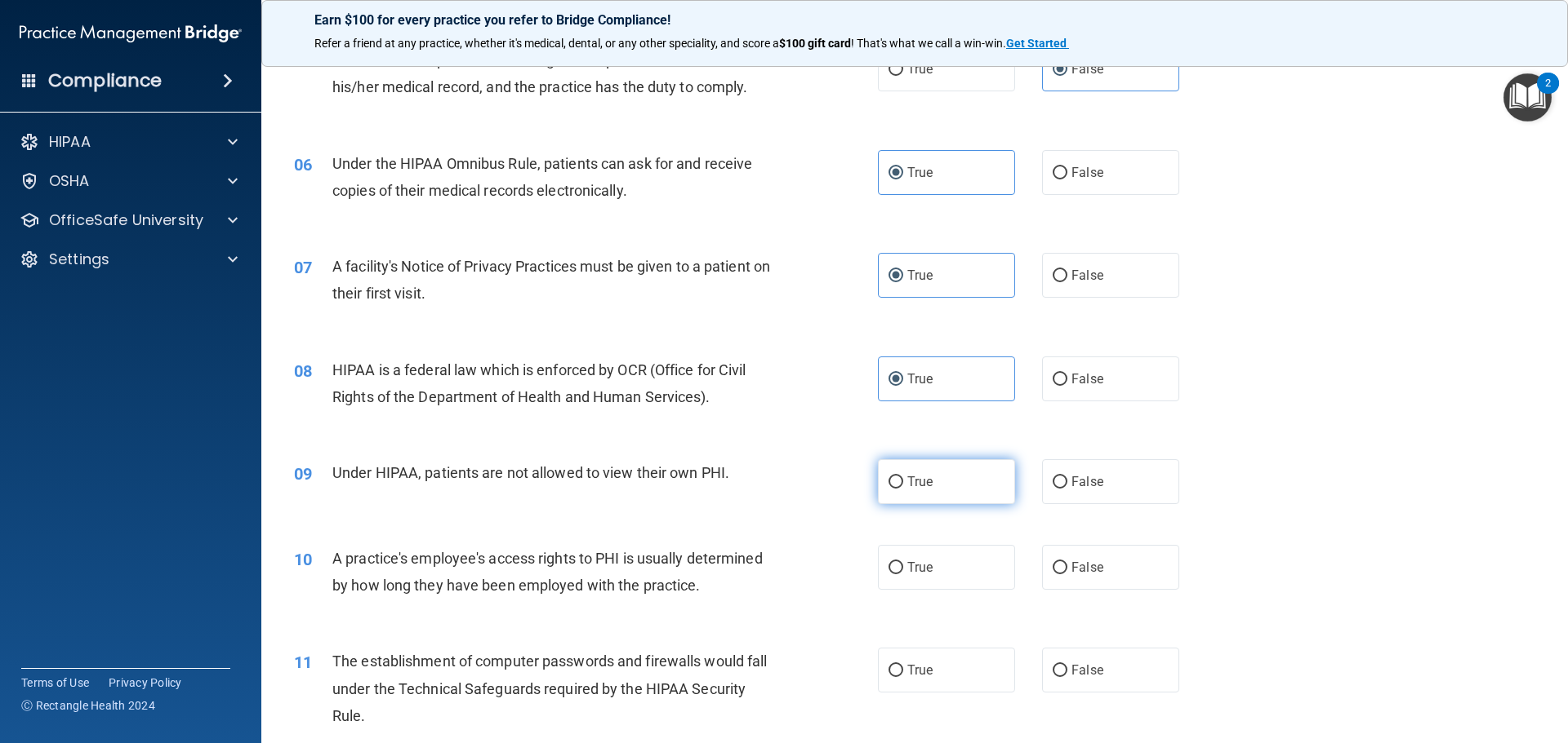
scroll to position [654, 0]
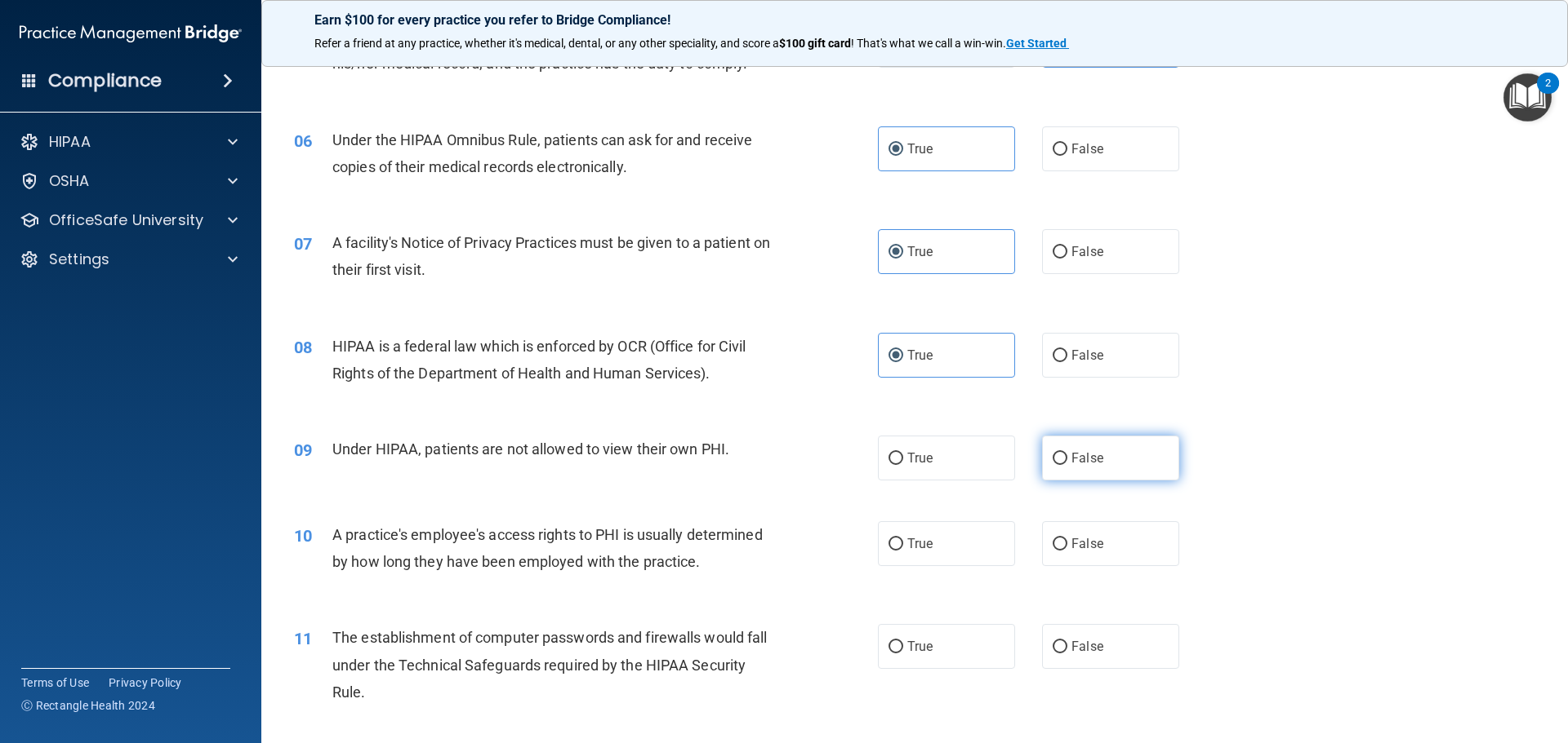
click at [1075, 456] on span "False" at bounding box center [1088, 458] width 32 height 15
click at [1067, 456] on input "False" at bounding box center [1060, 458] width 15 height 12
radio input "true"
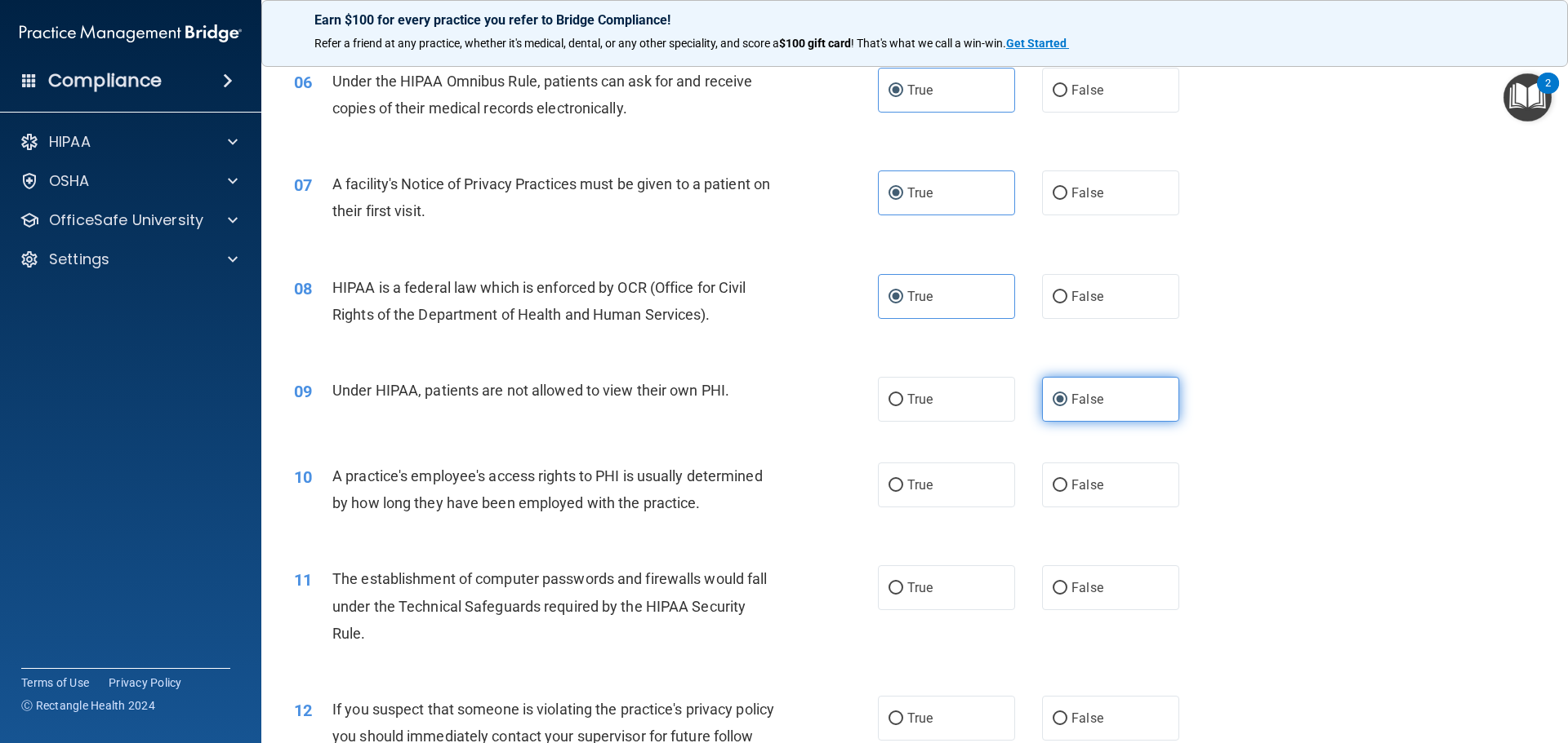
scroll to position [736, 0]
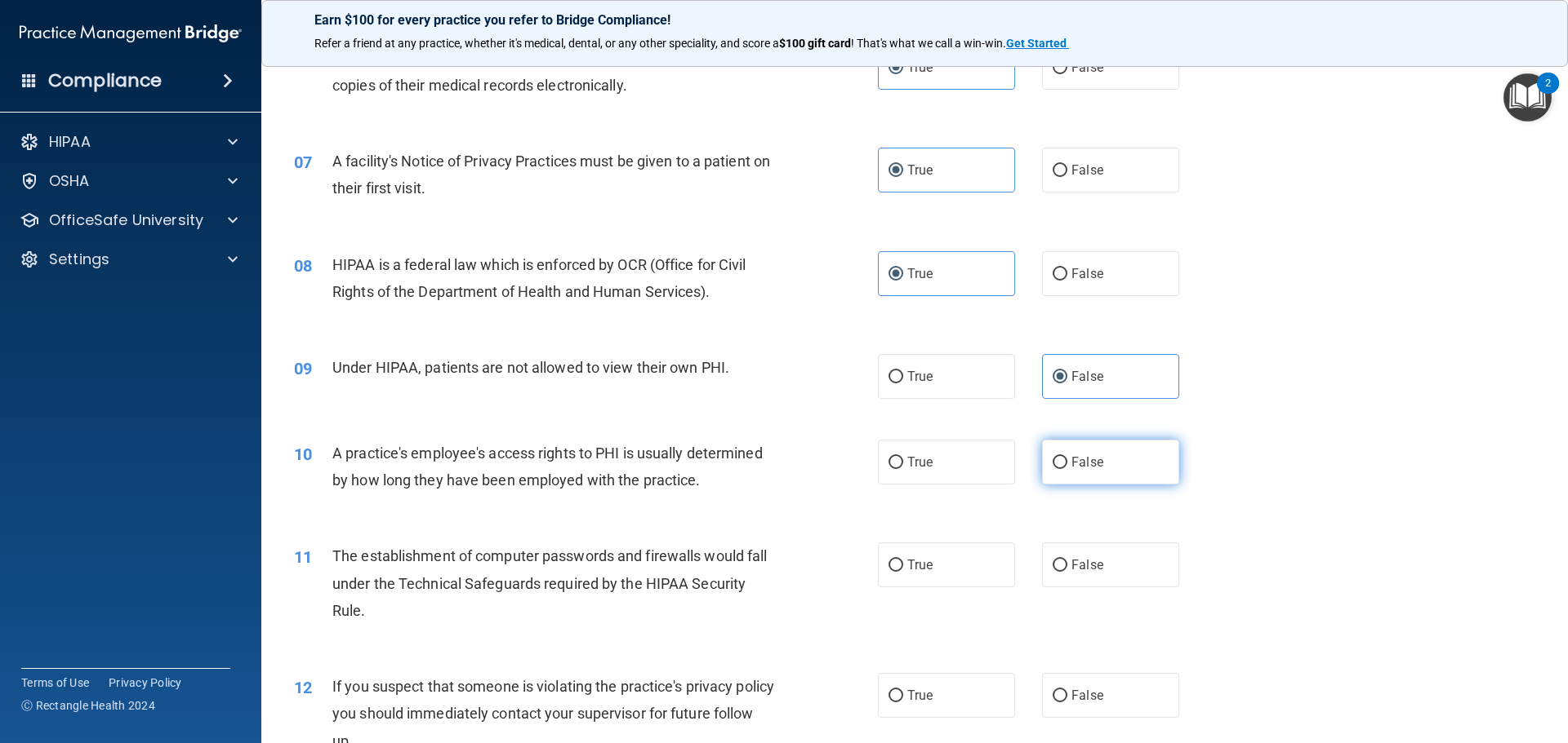
click at [1074, 468] on span "False" at bounding box center [1088, 462] width 32 height 15
click at [1067, 468] on input "False" at bounding box center [1060, 462] width 15 height 12
radio input "true"
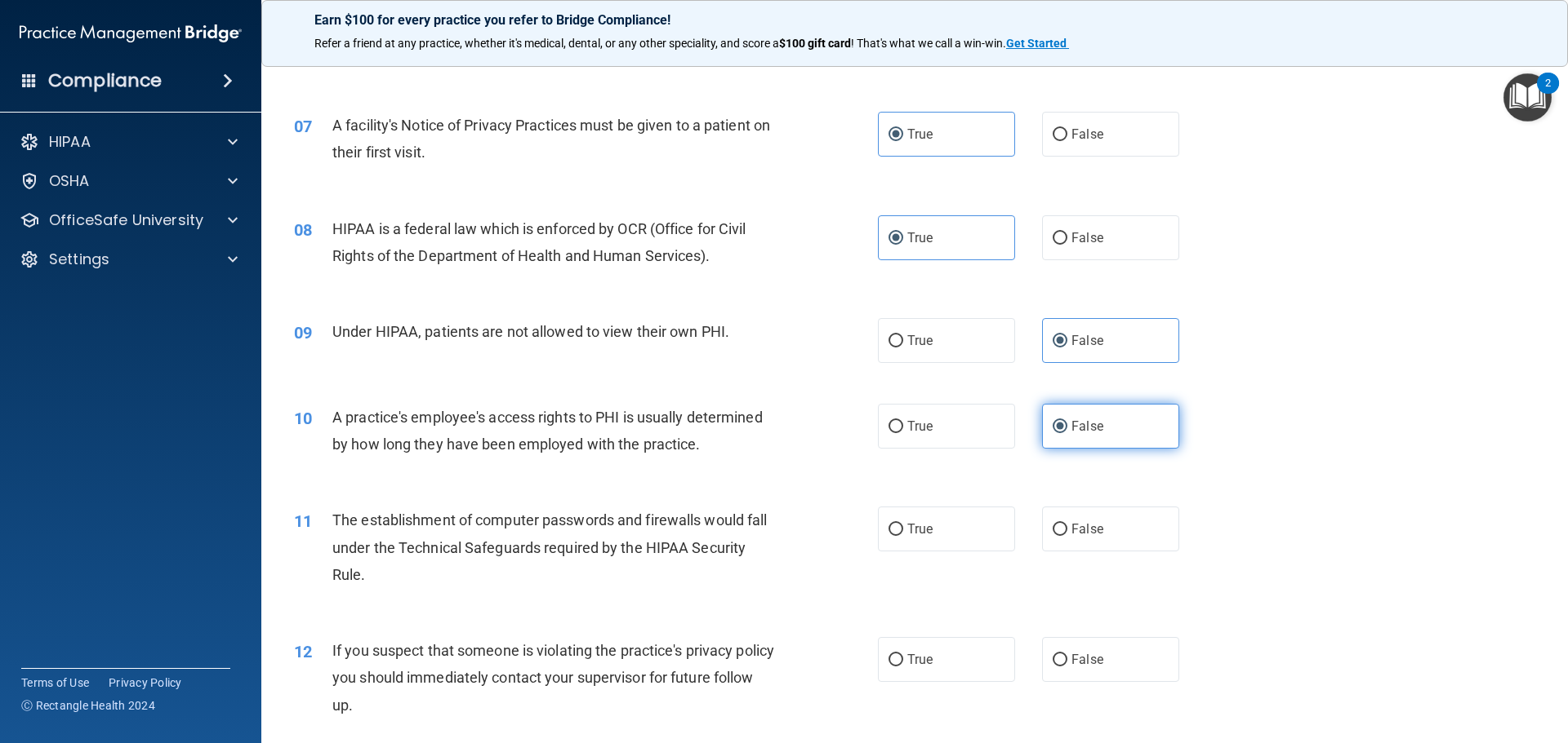
scroll to position [791, 0]
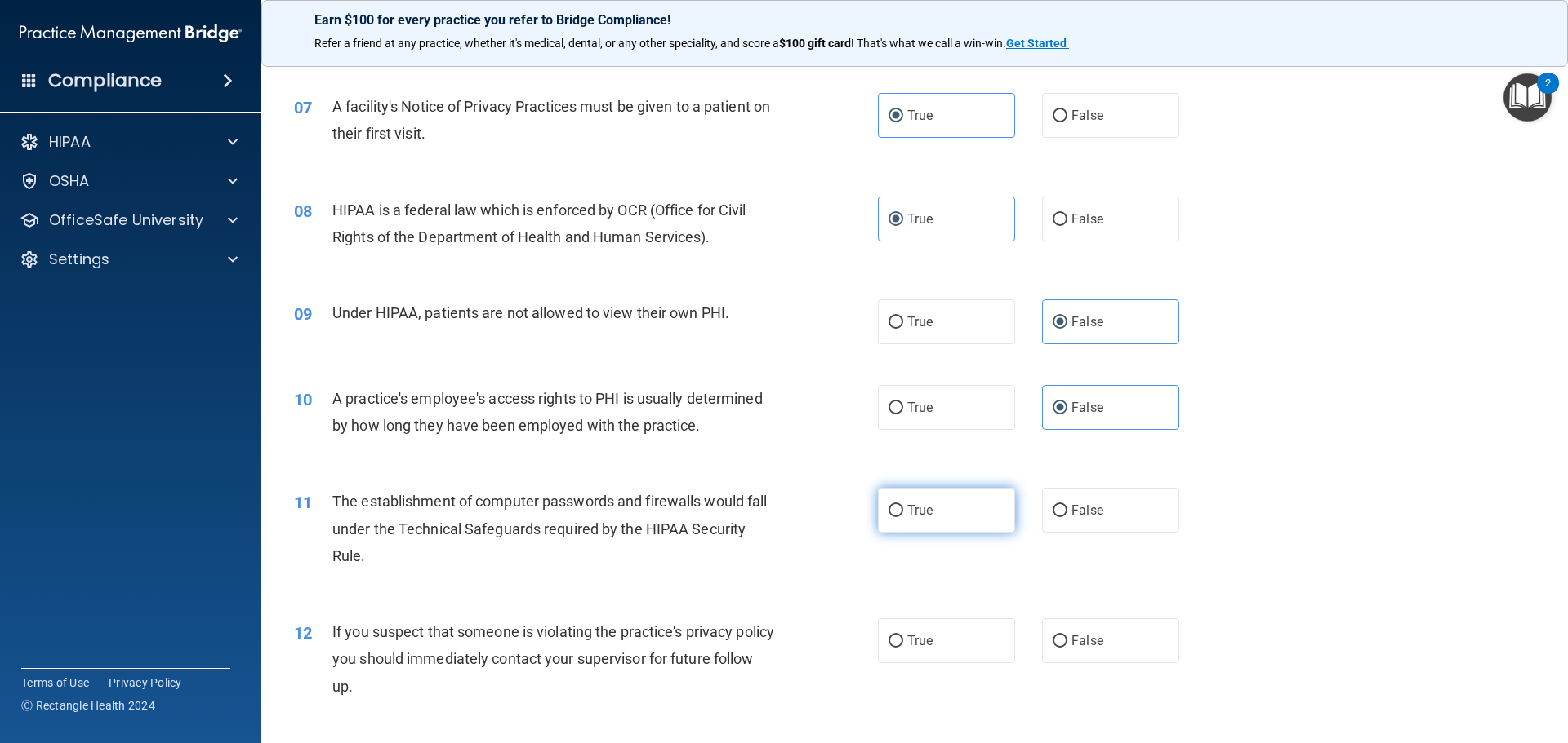
click at [910, 502] on label "True" at bounding box center [946, 510] width 137 height 44
click at [903, 505] on input "True" at bounding box center [896, 510] width 15 height 12
radio input "true"
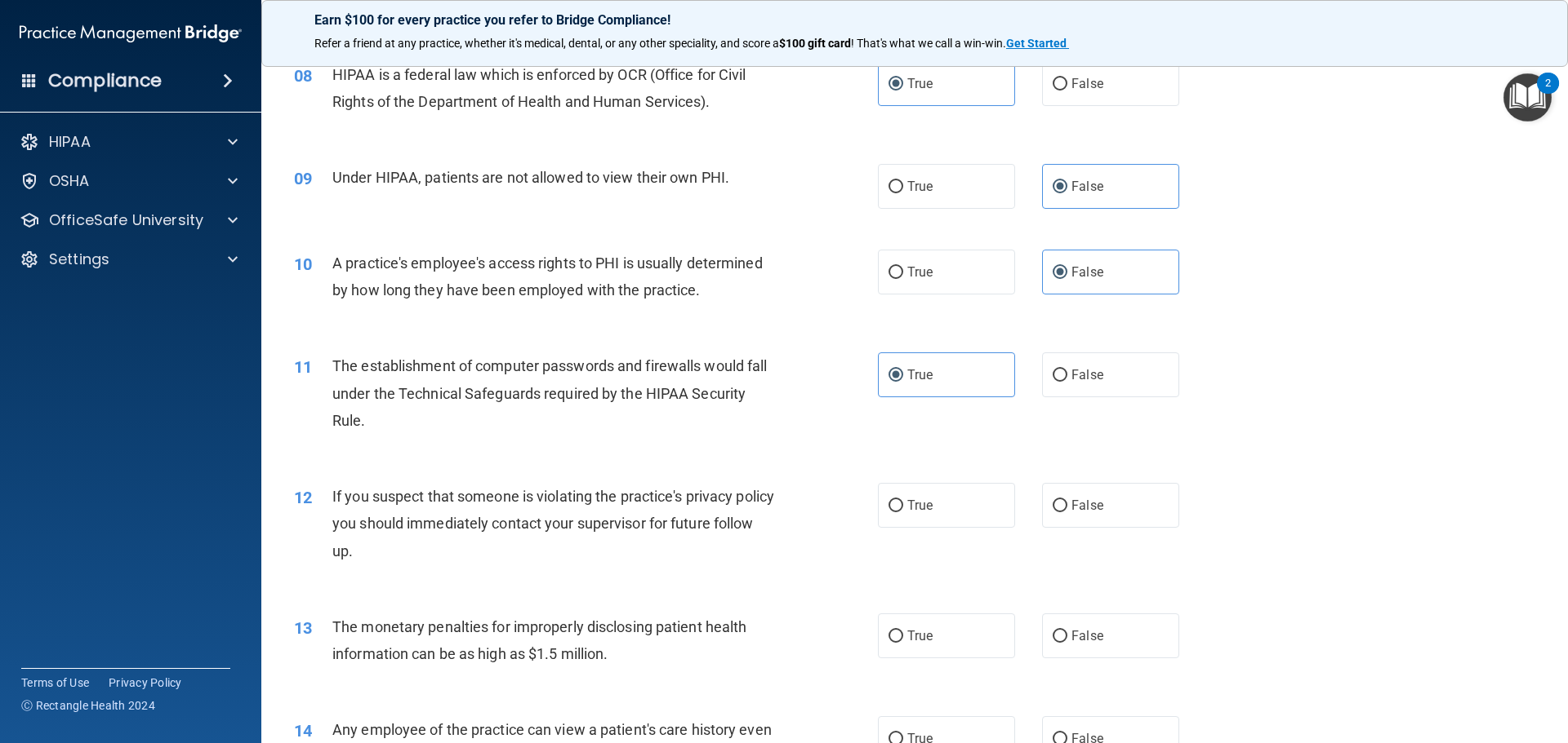
scroll to position [954, 0]
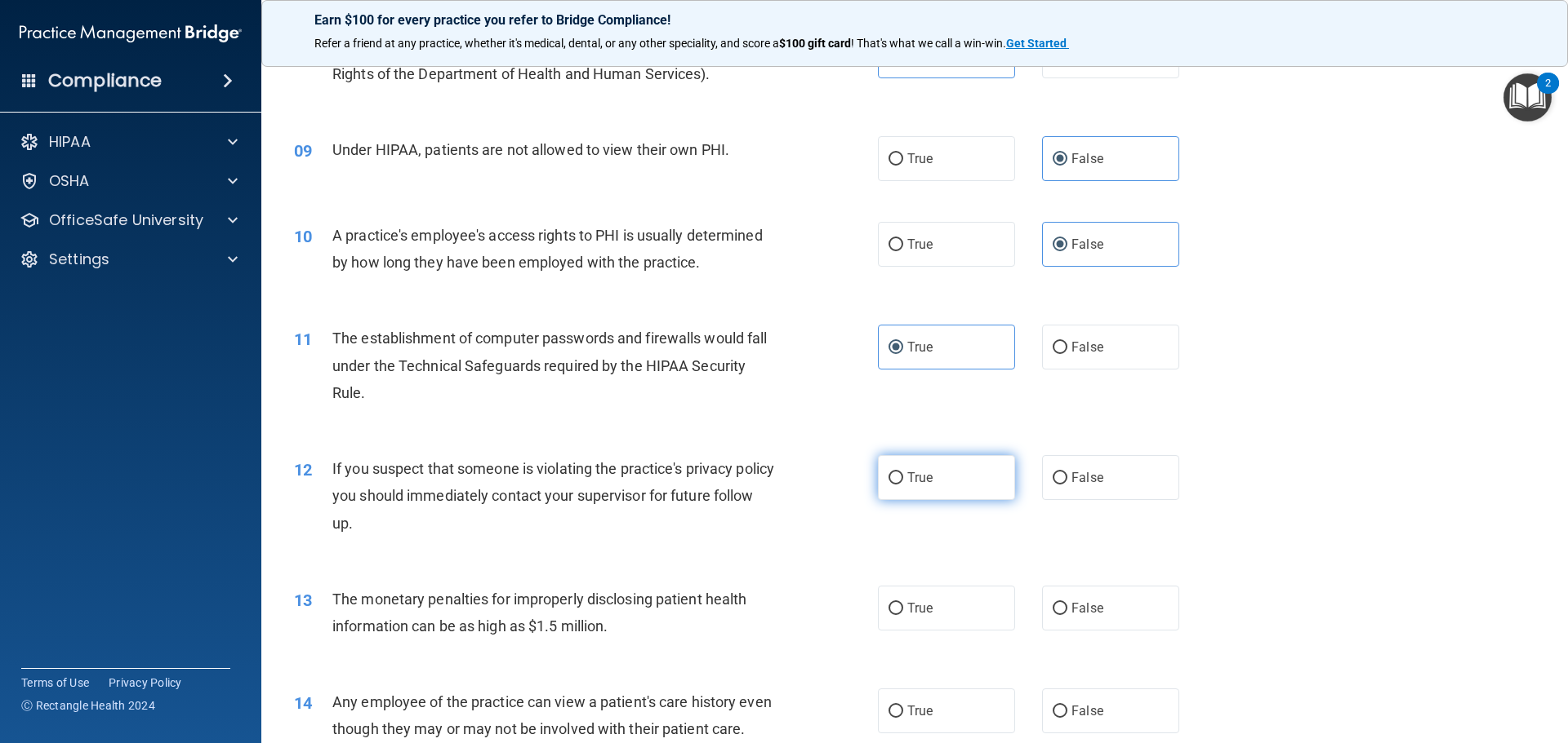
click at [933, 475] on label "True" at bounding box center [946, 477] width 137 height 44
click at [903, 475] on input "True" at bounding box center [896, 478] width 15 height 12
radio input "true"
click at [923, 602] on span "True" at bounding box center [919, 608] width 26 height 15
click at [903, 603] on input "True" at bounding box center [896, 609] width 15 height 12
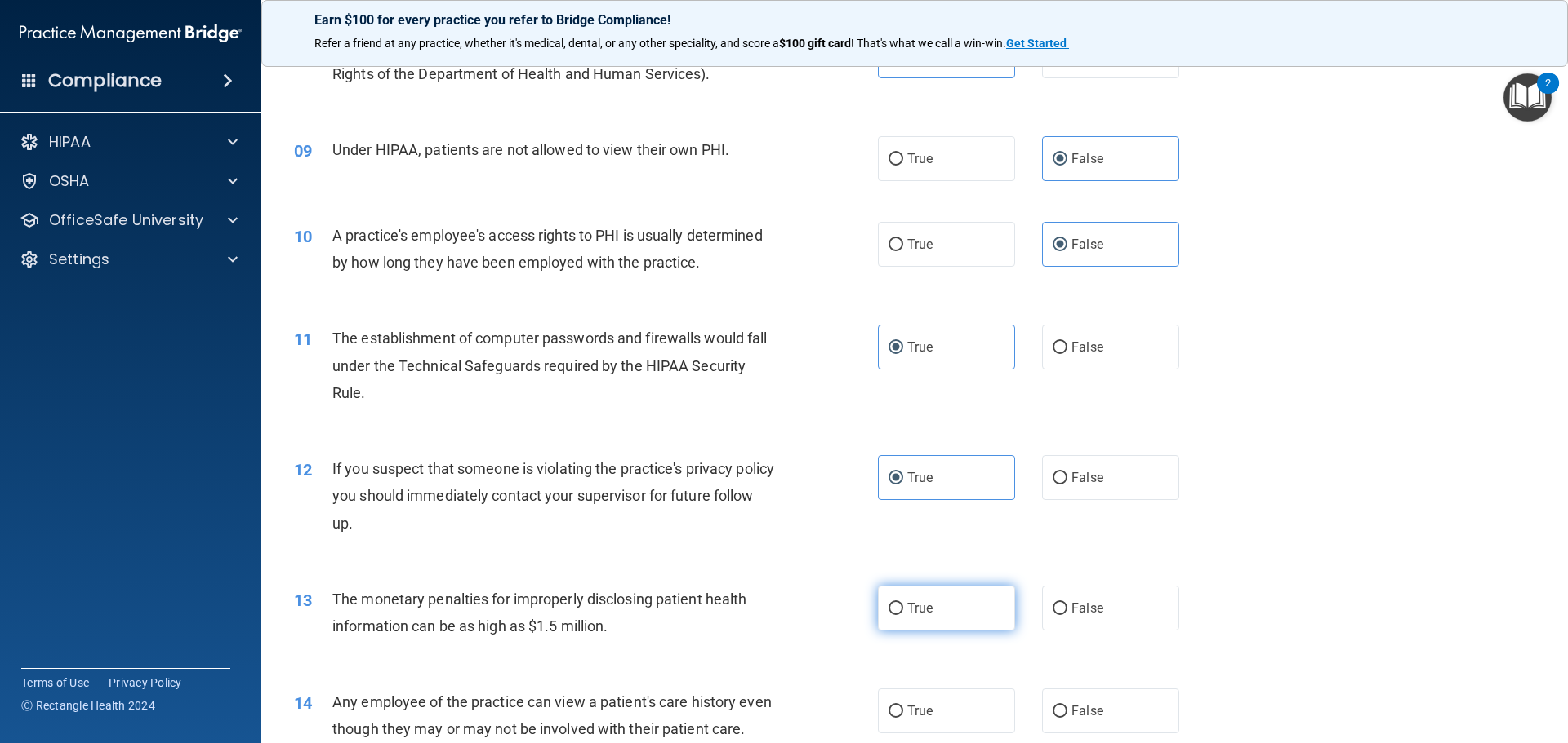
radio input "true"
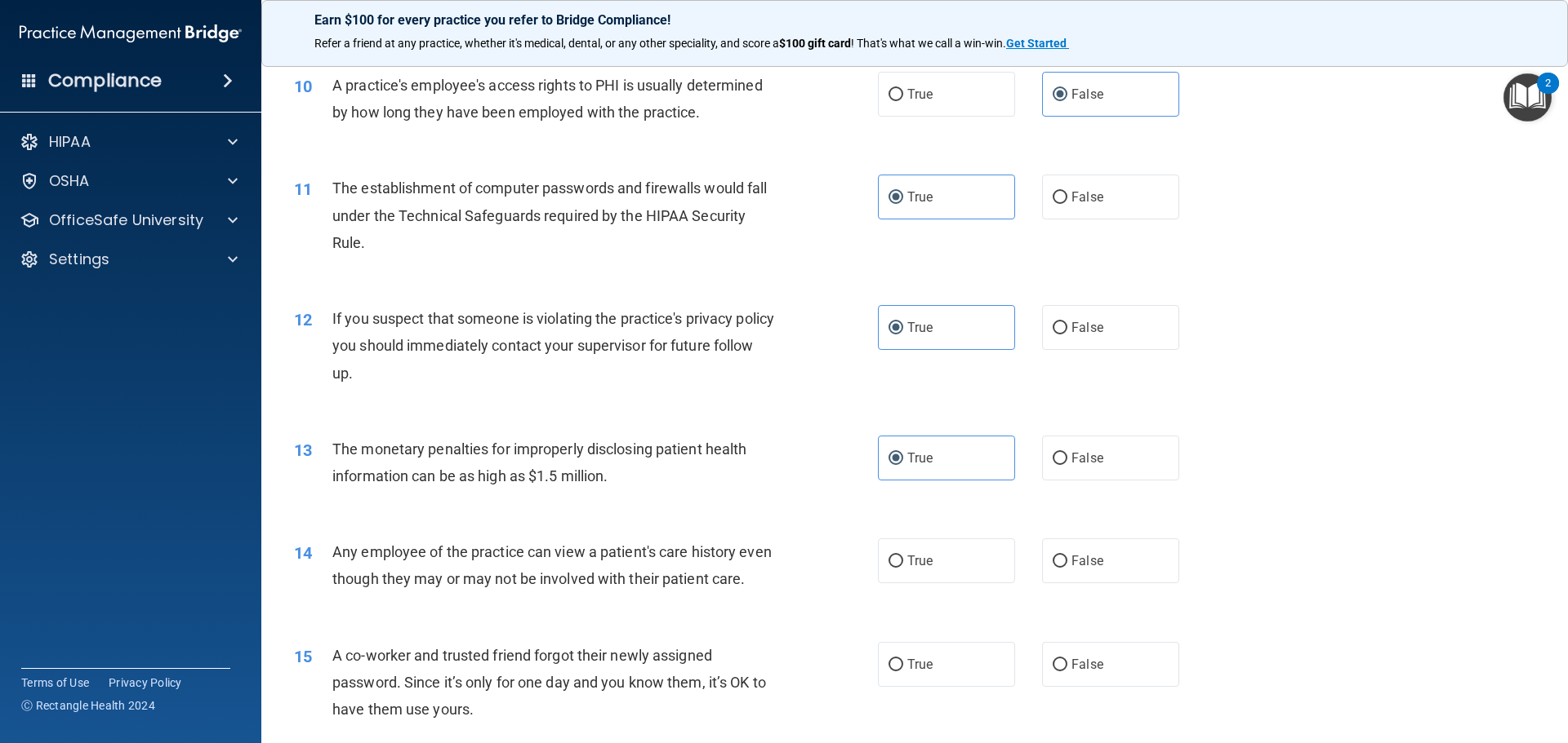
scroll to position [1117, 0]
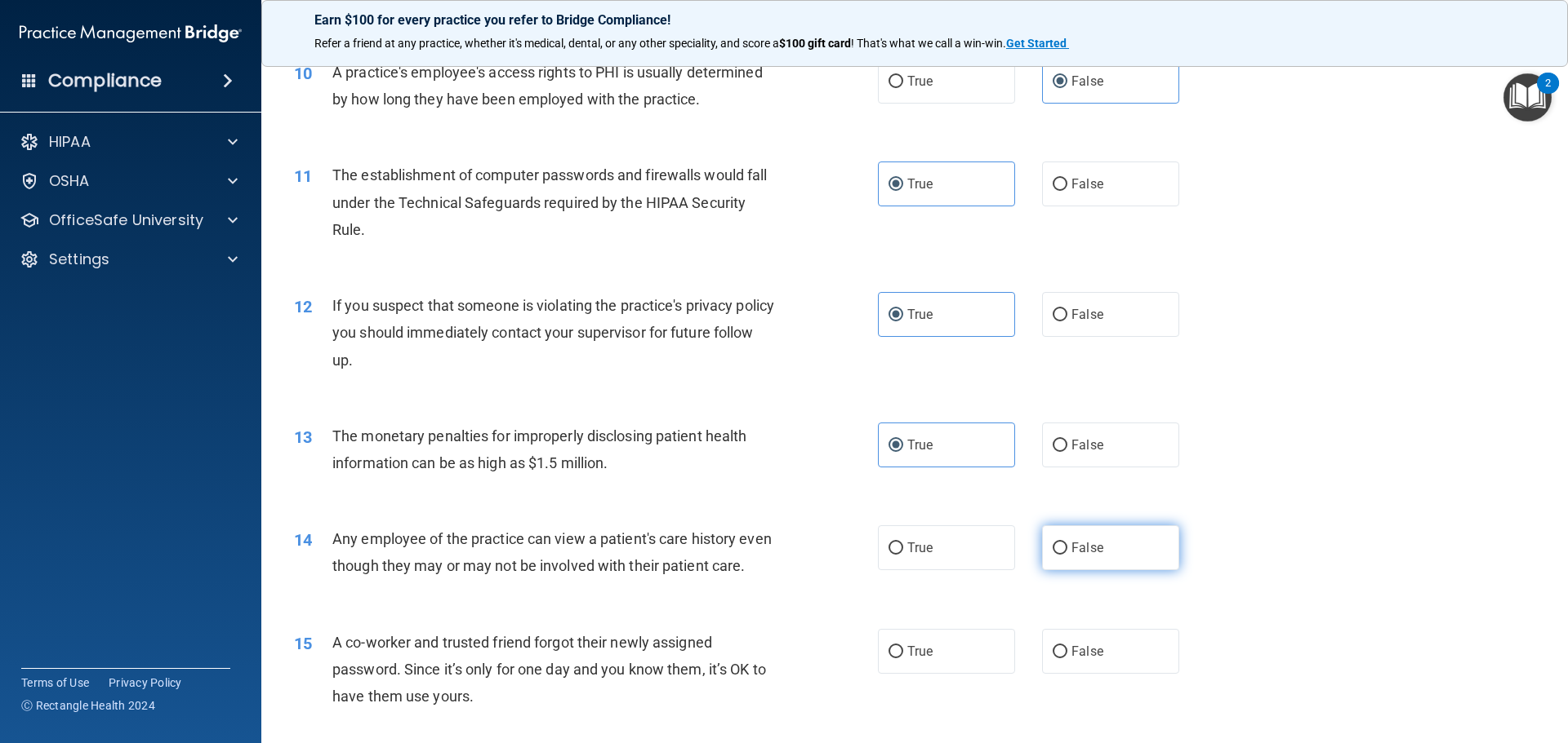
click at [1105, 560] on label "False" at bounding box center [1110, 547] width 137 height 44
click at [1067, 555] on input "False" at bounding box center [1060, 548] width 15 height 12
radio input "true"
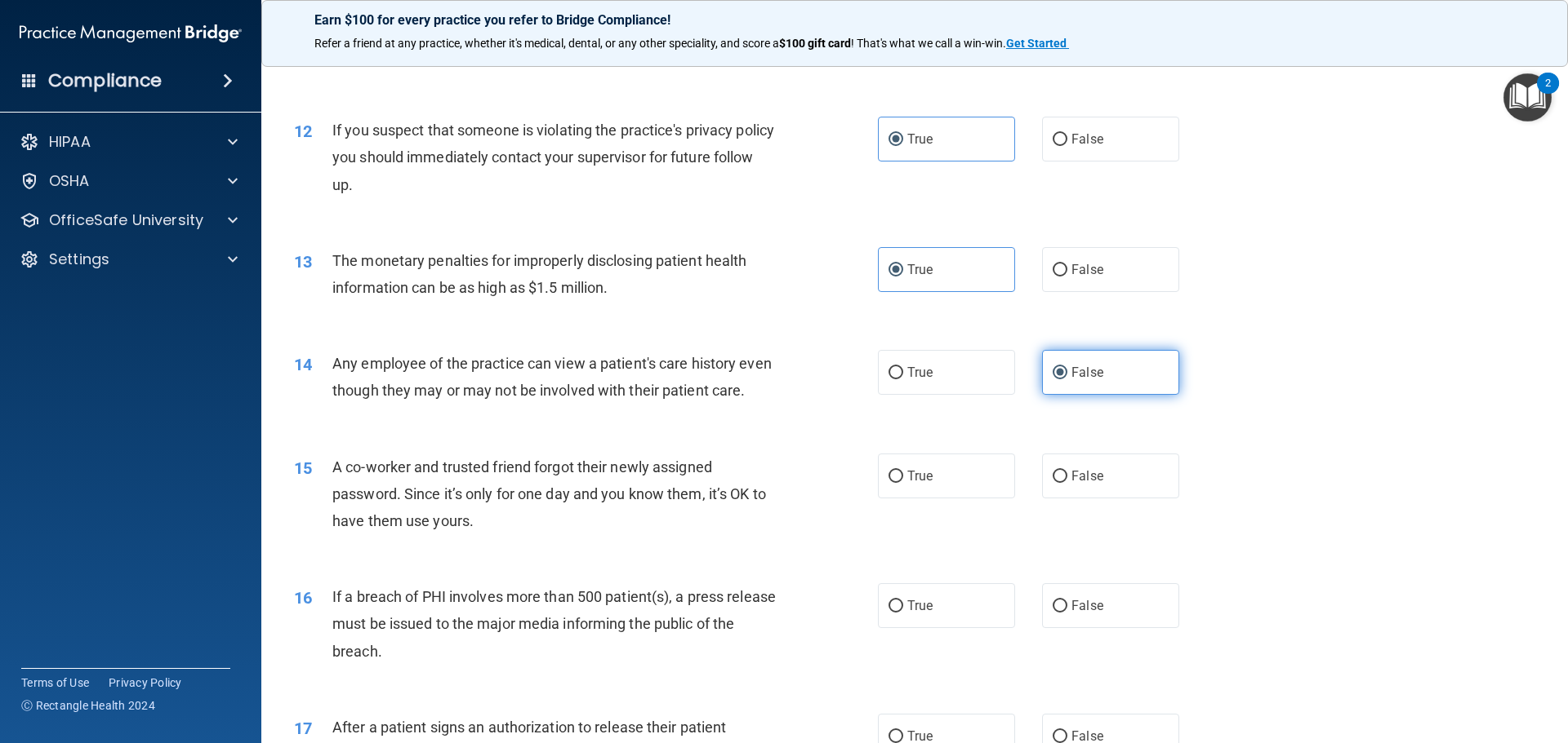
scroll to position [1307, 0]
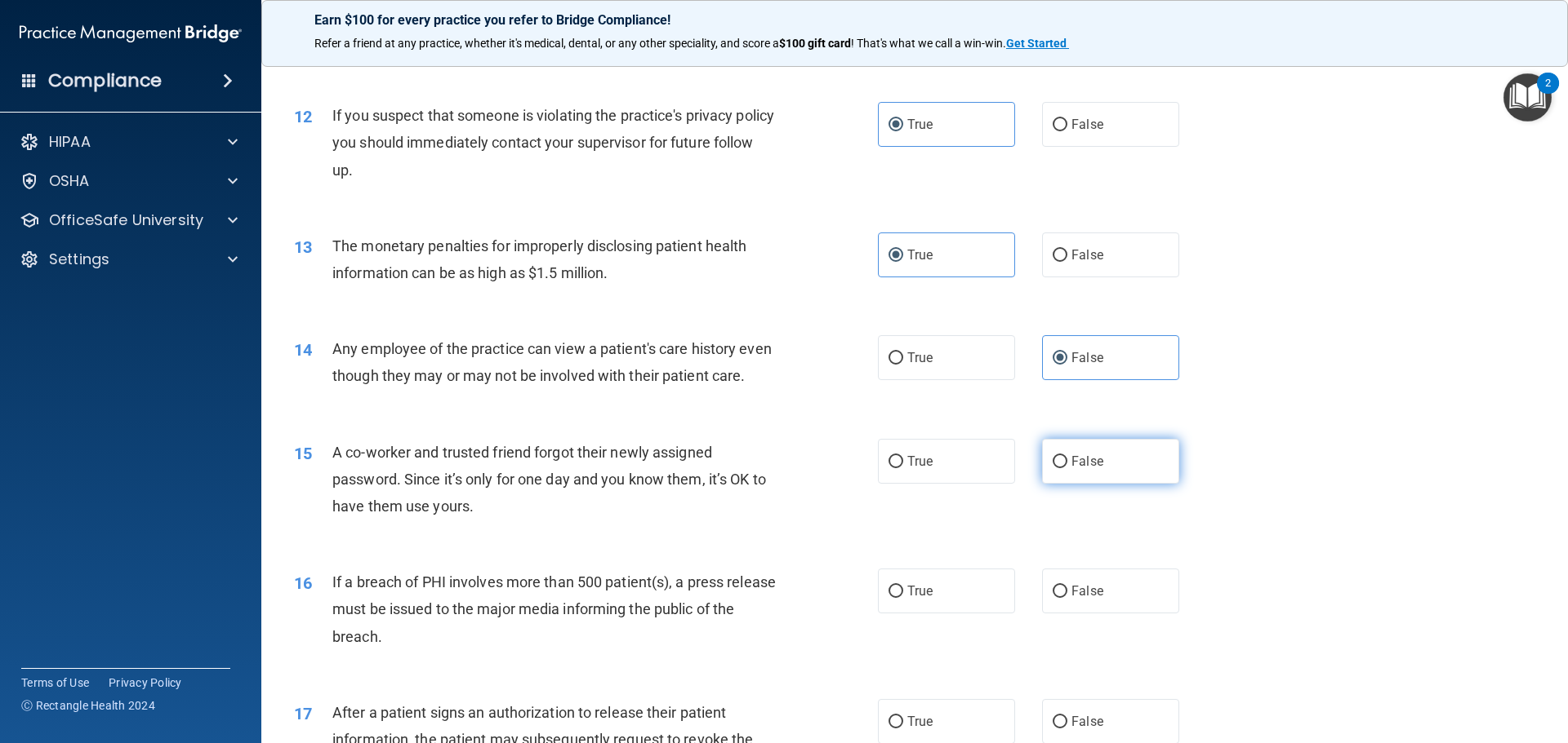
click at [1078, 484] on label "False" at bounding box center [1110, 460] width 137 height 44
click at [1067, 469] on input "False" at bounding box center [1060, 462] width 15 height 12
radio input "true"
click at [917, 599] on span "True" at bounding box center [919, 591] width 26 height 15
click at [903, 598] on input "True" at bounding box center [896, 592] width 15 height 12
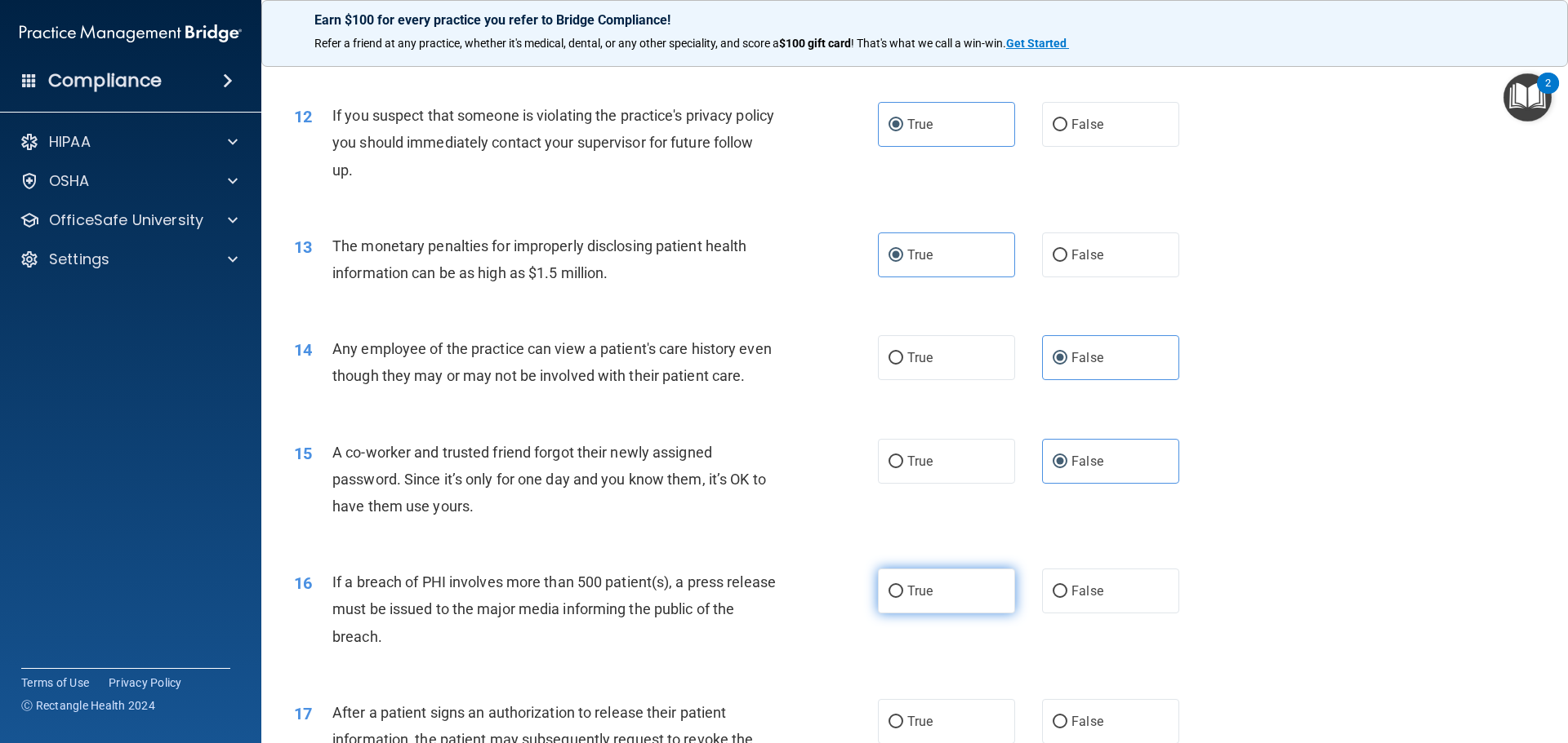
radio input "true"
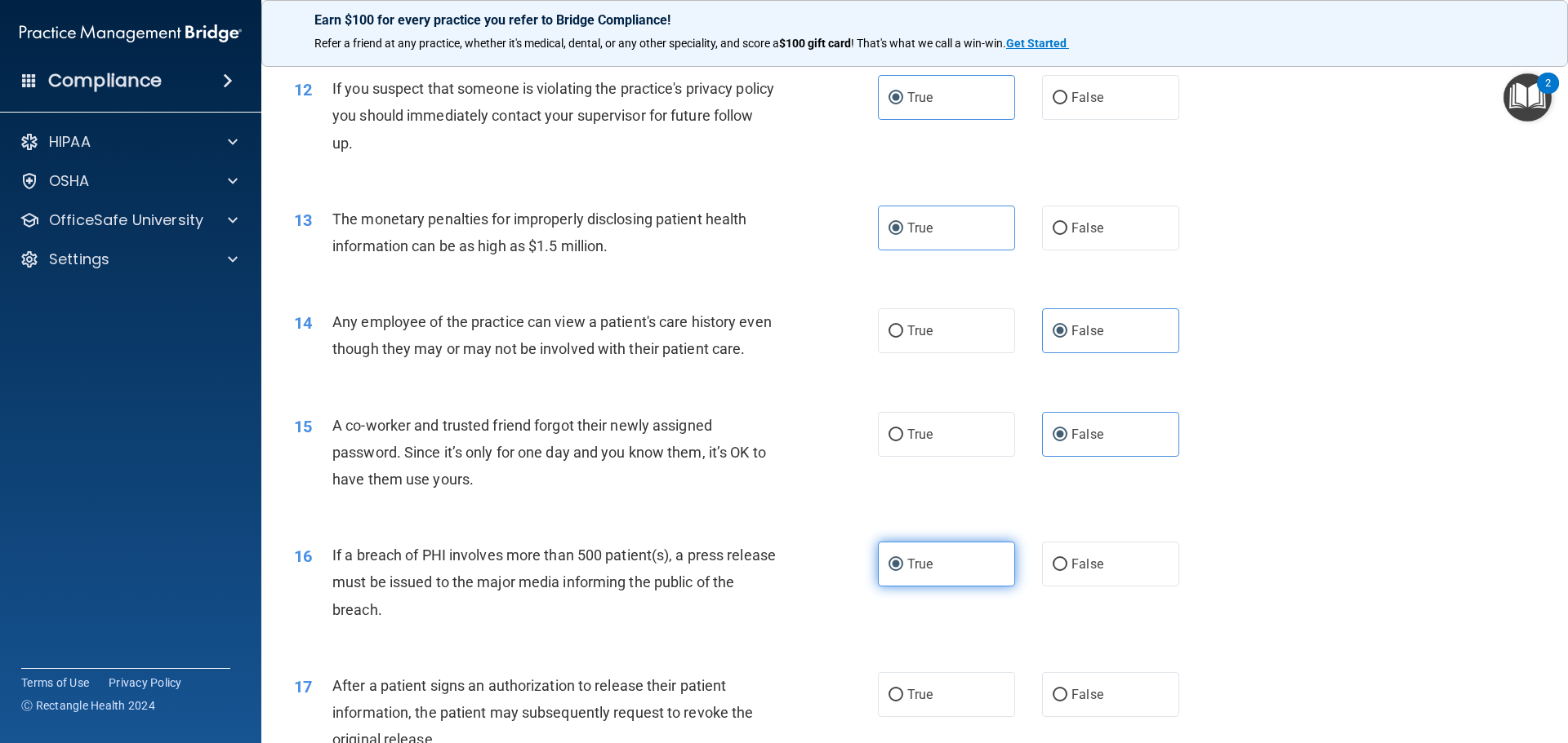
scroll to position [1443, 0]
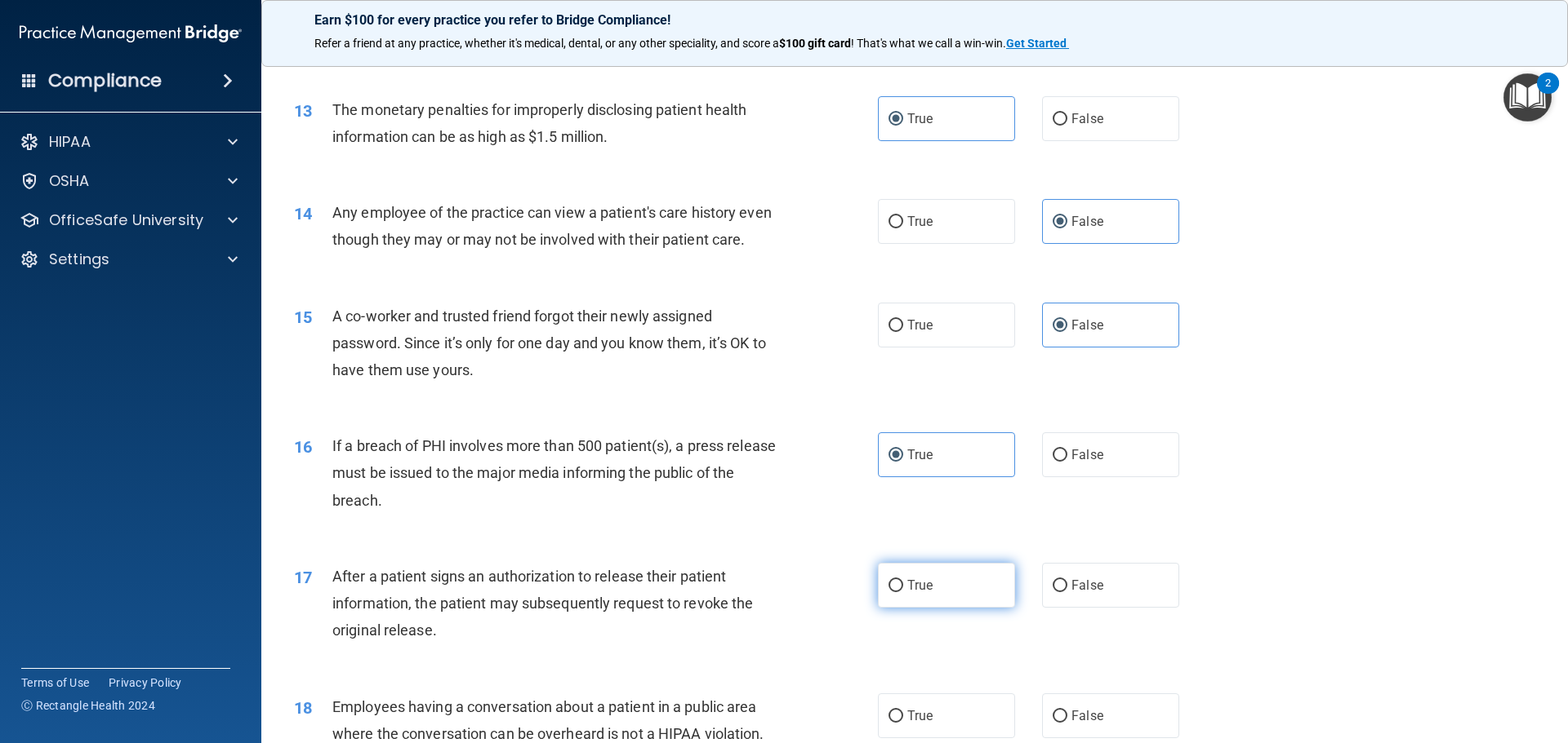
click at [948, 608] on label "True" at bounding box center [946, 585] width 137 height 44
click at [903, 593] on input "True" at bounding box center [896, 586] width 15 height 12
radio input "true"
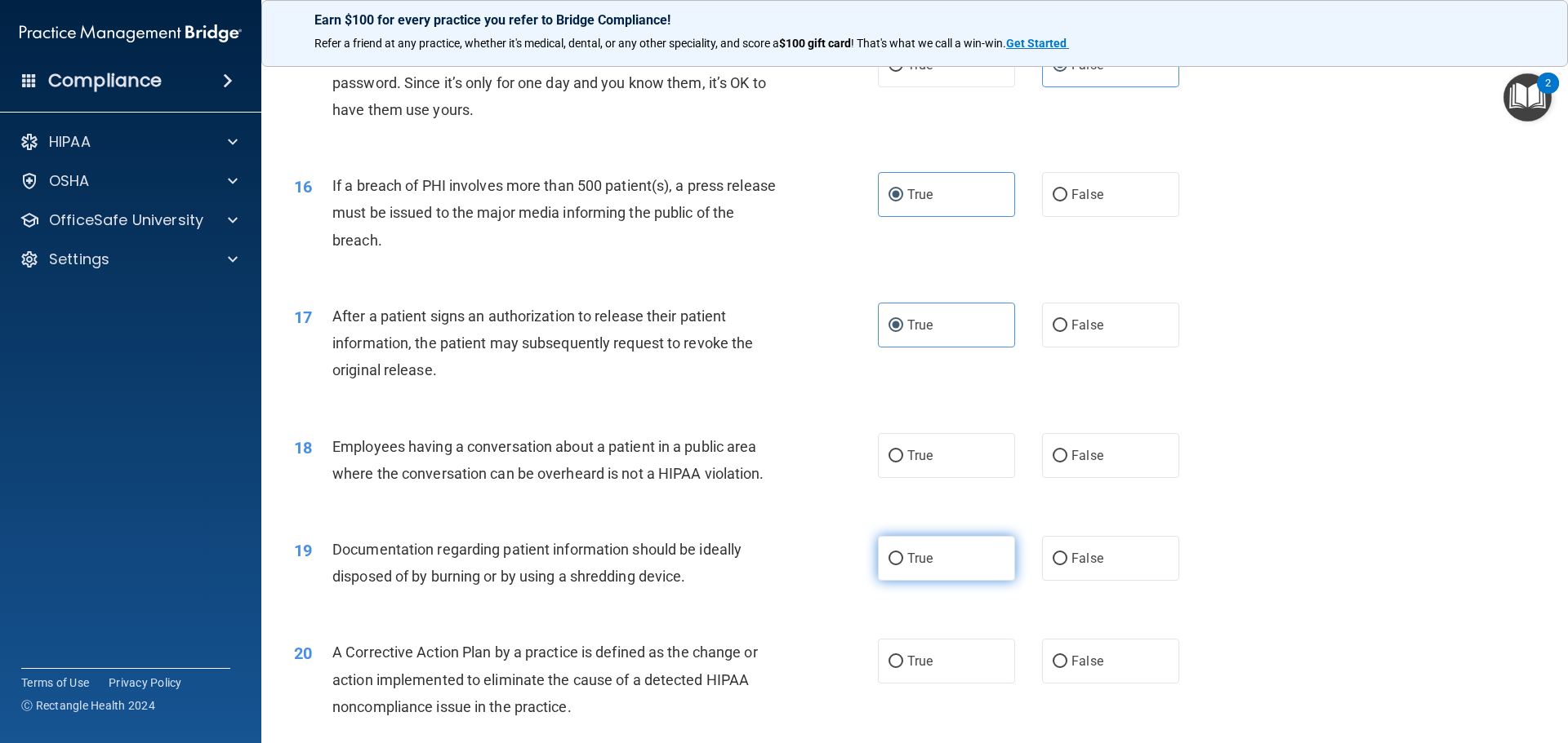
scroll to position [1742, 0]
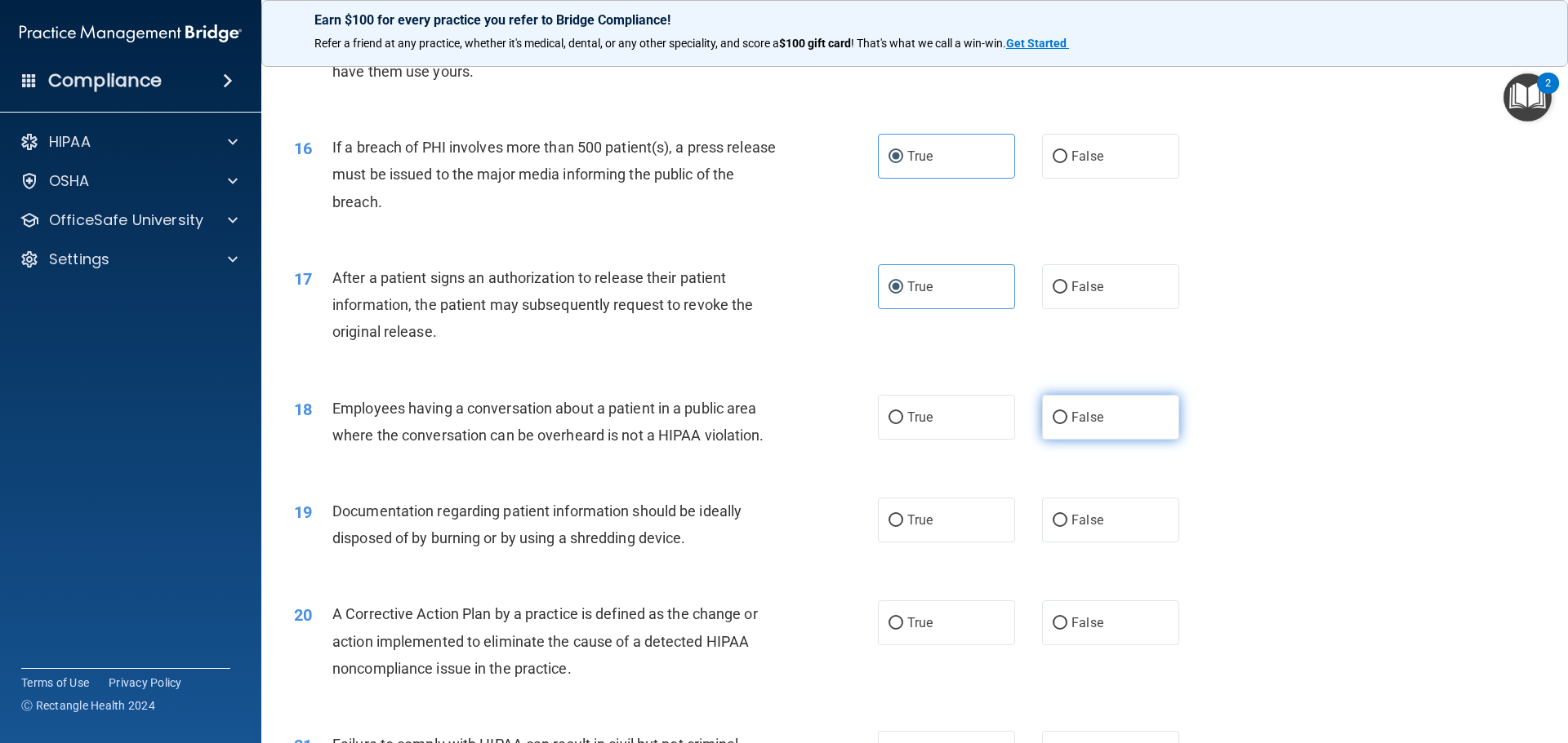
click at [1071, 425] on span "False" at bounding box center [1088, 417] width 32 height 15
click at [1067, 424] on input "False" at bounding box center [1060, 418] width 15 height 12
radio input "true"
click at [923, 528] on span "True" at bounding box center [919, 520] width 26 height 15
click at [903, 527] on input "True" at bounding box center [896, 521] width 15 height 12
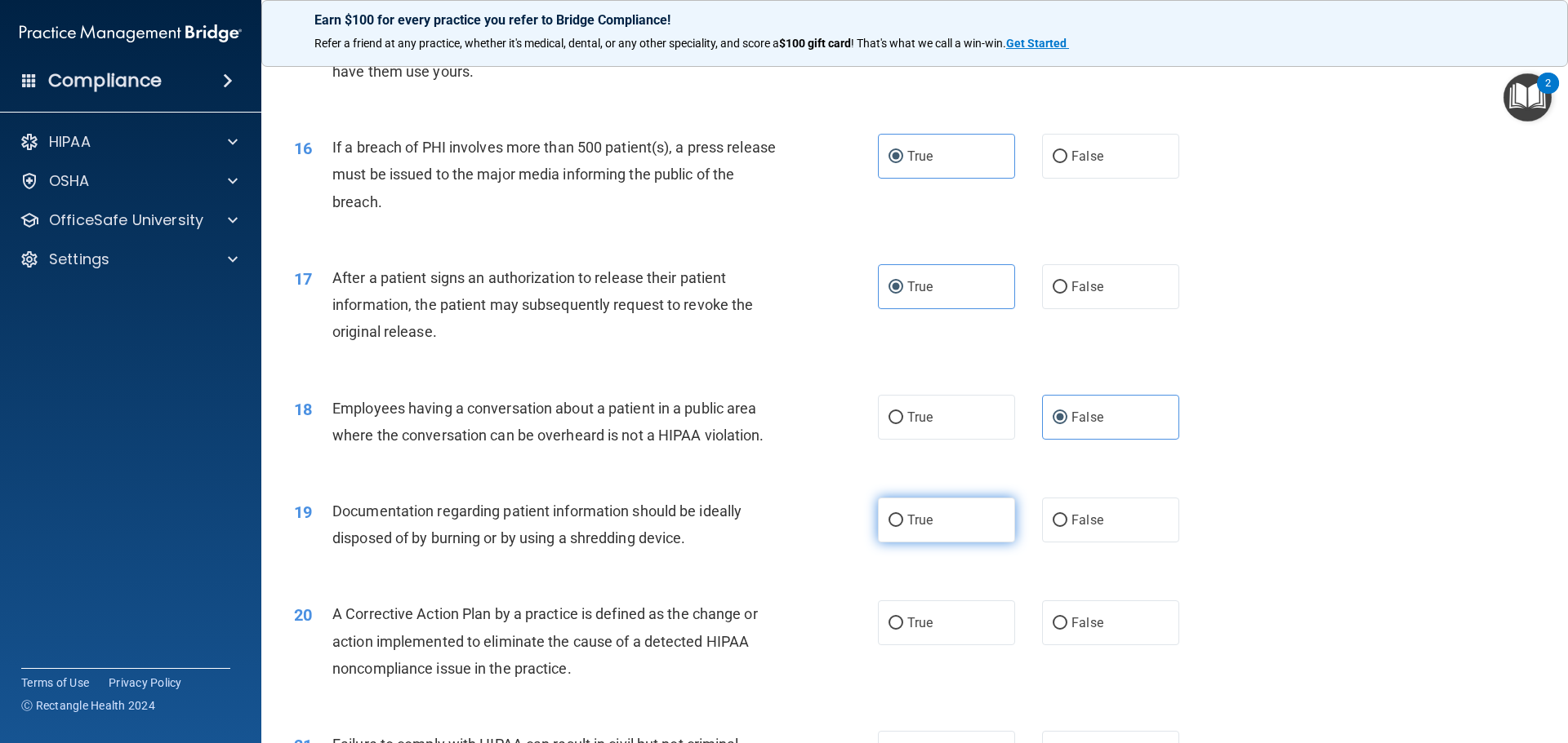
radio input "true"
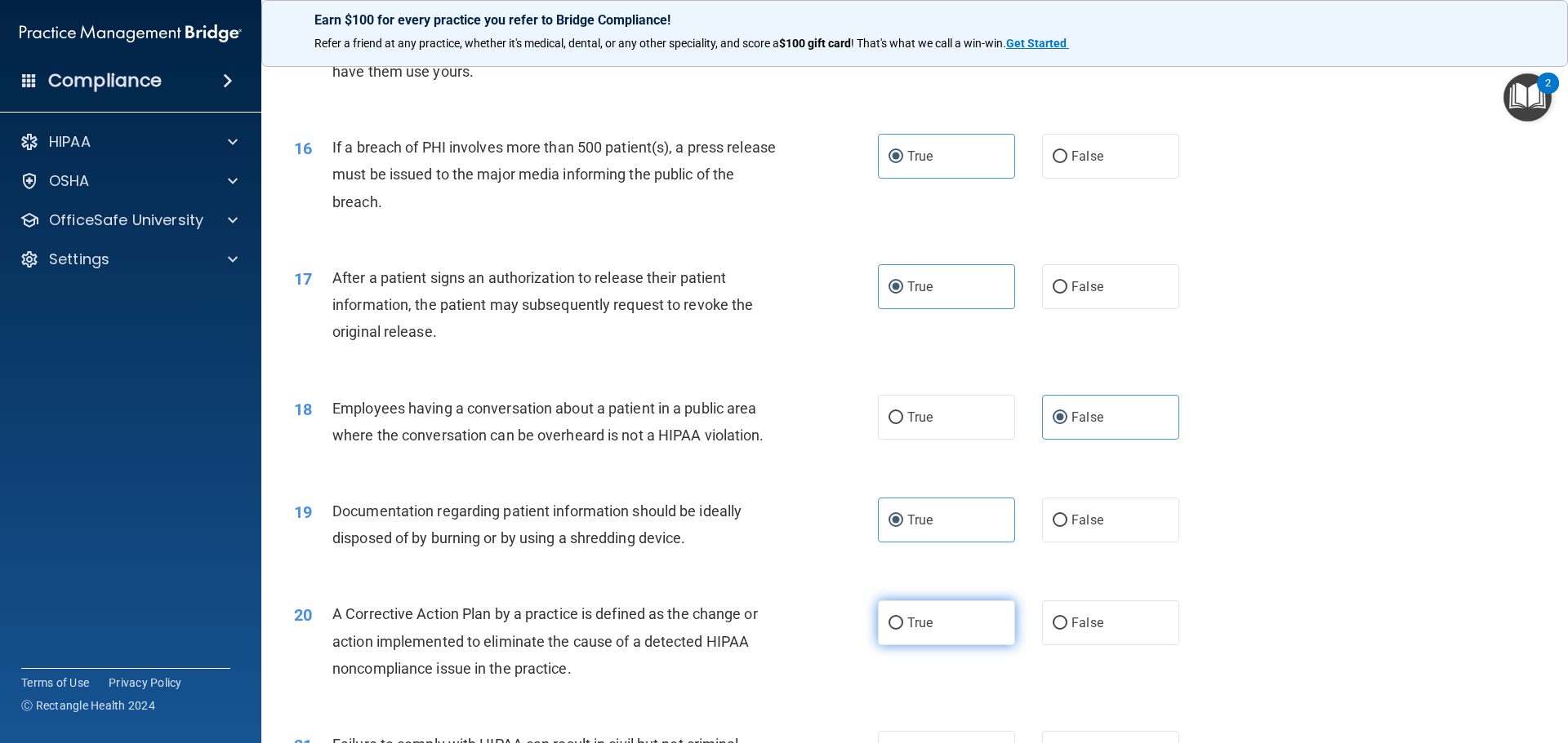
click at [921, 631] on span "True" at bounding box center [919, 623] width 26 height 15
click at [903, 630] on input "True" at bounding box center [896, 624] width 15 height 12
radio input "true"
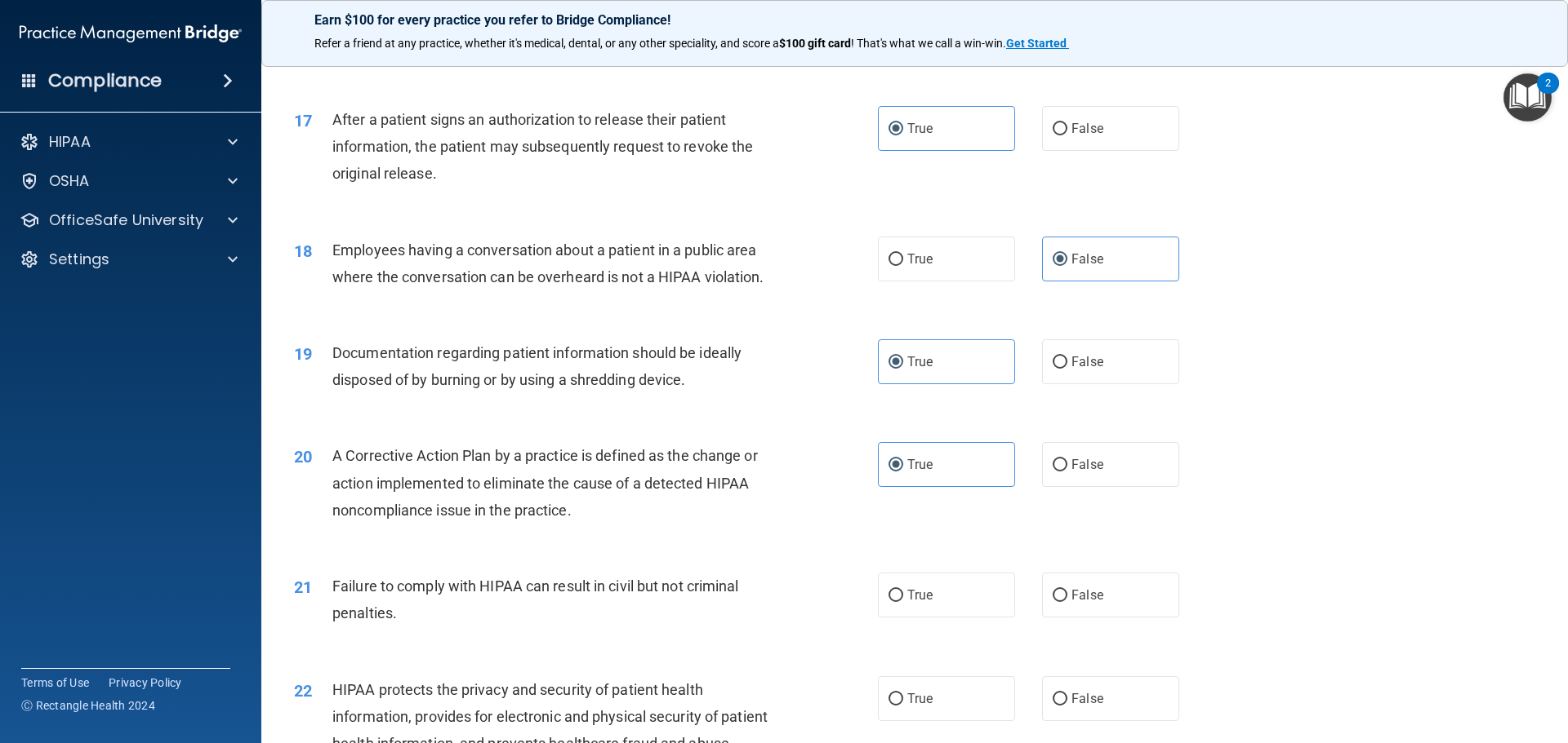
scroll to position [1961, 0]
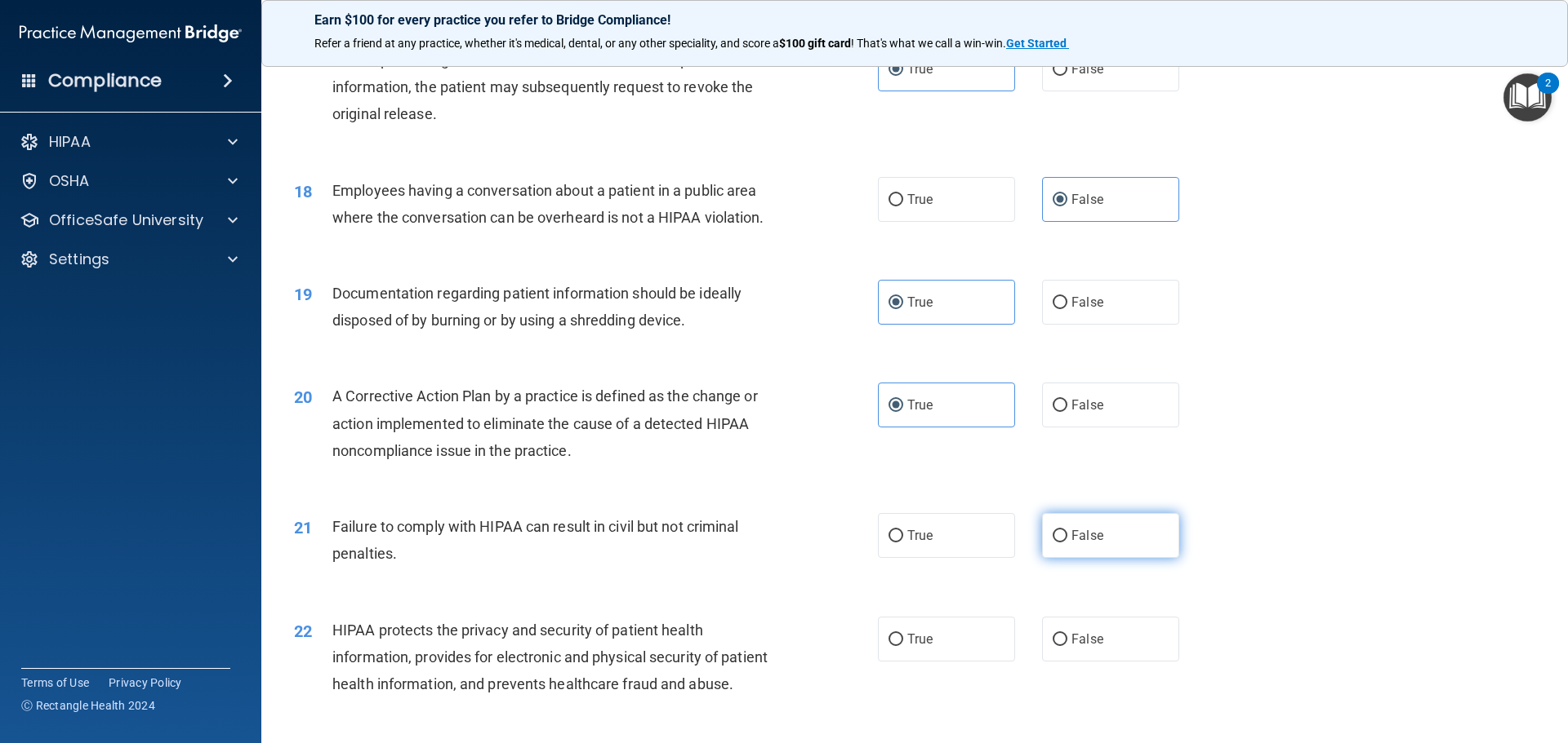
click at [1083, 559] on label "False" at bounding box center [1110, 535] width 137 height 44
click at [1067, 543] on input "False" at bounding box center [1060, 536] width 15 height 12
radio input "true"
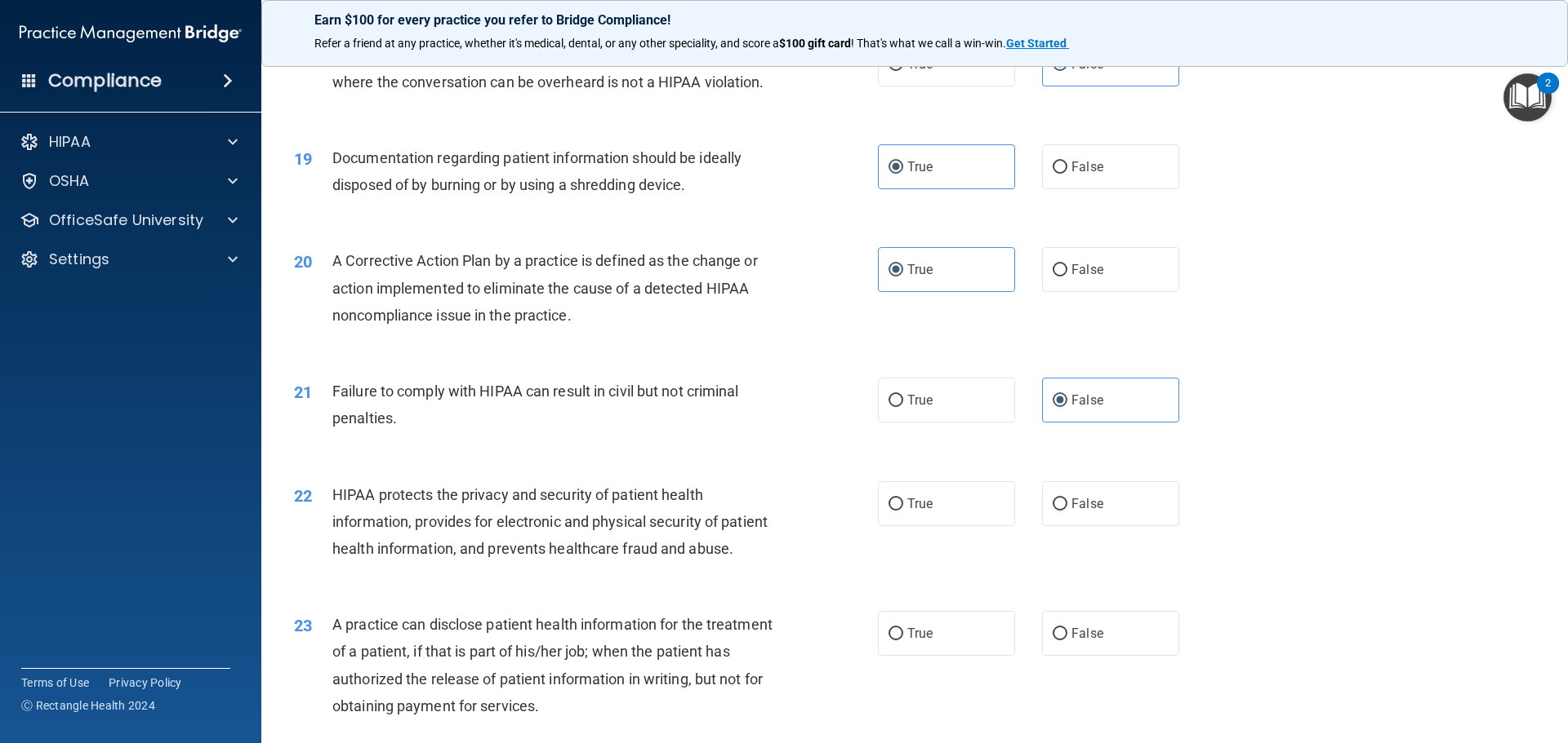
scroll to position [2097, 0]
click at [931, 526] on label "True" at bounding box center [946, 502] width 137 height 44
click at [903, 510] on input "True" at bounding box center [896, 504] width 15 height 12
radio input "true"
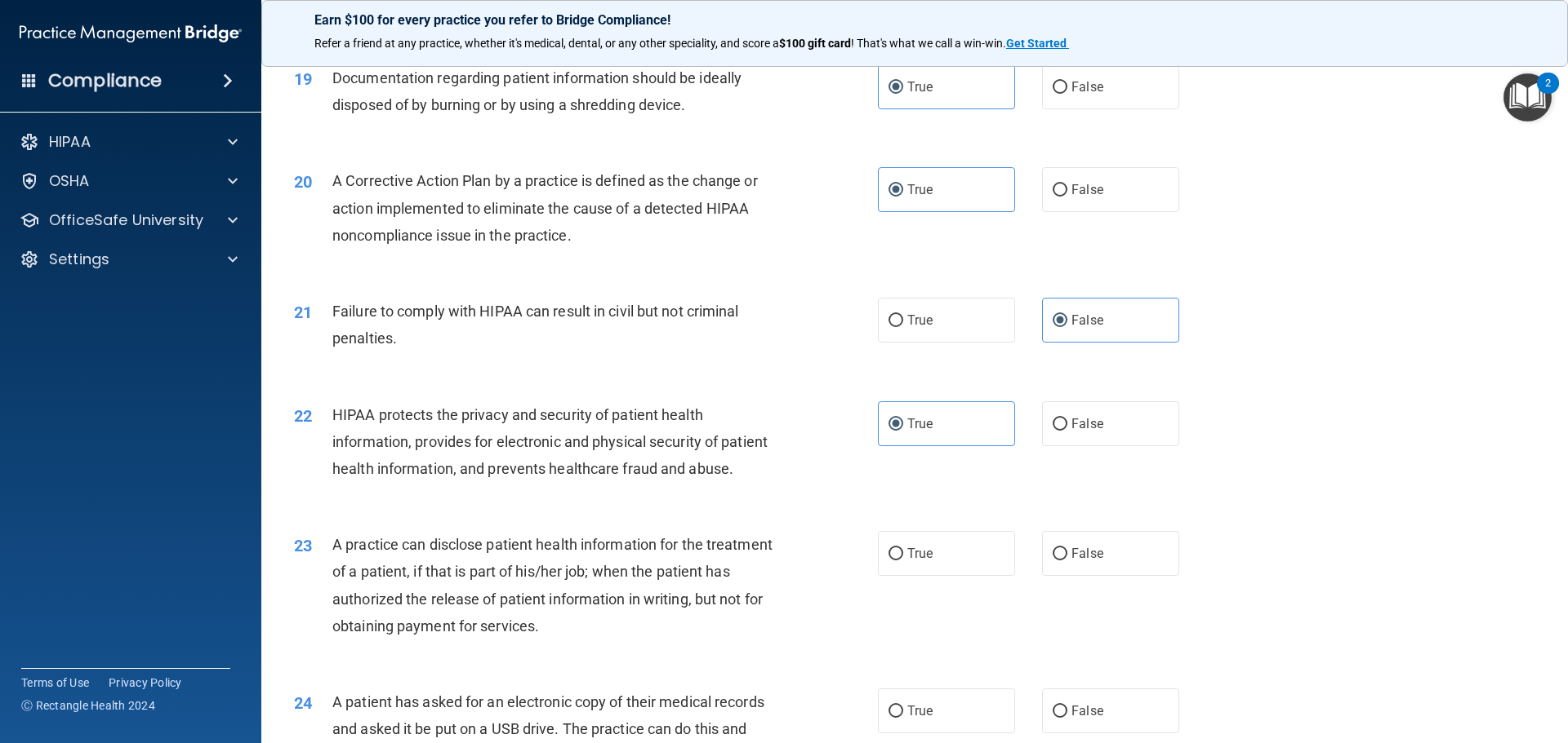
scroll to position [2205, 0]
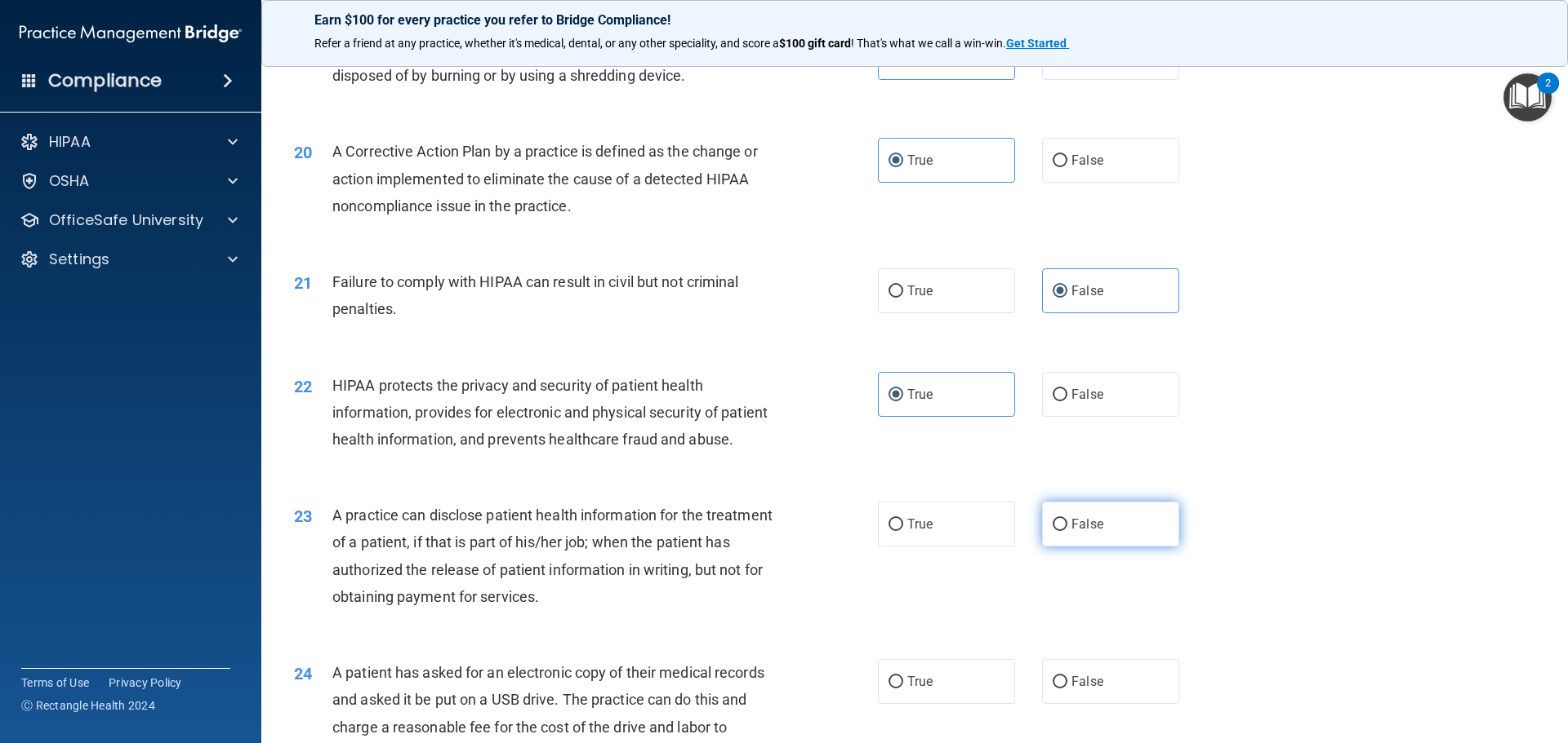
click at [1071, 532] on span "False" at bounding box center [1088, 524] width 32 height 15
click at [1067, 531] on input "False" at bounding box center [1060, 525] width 15 height 12
radio input "true"
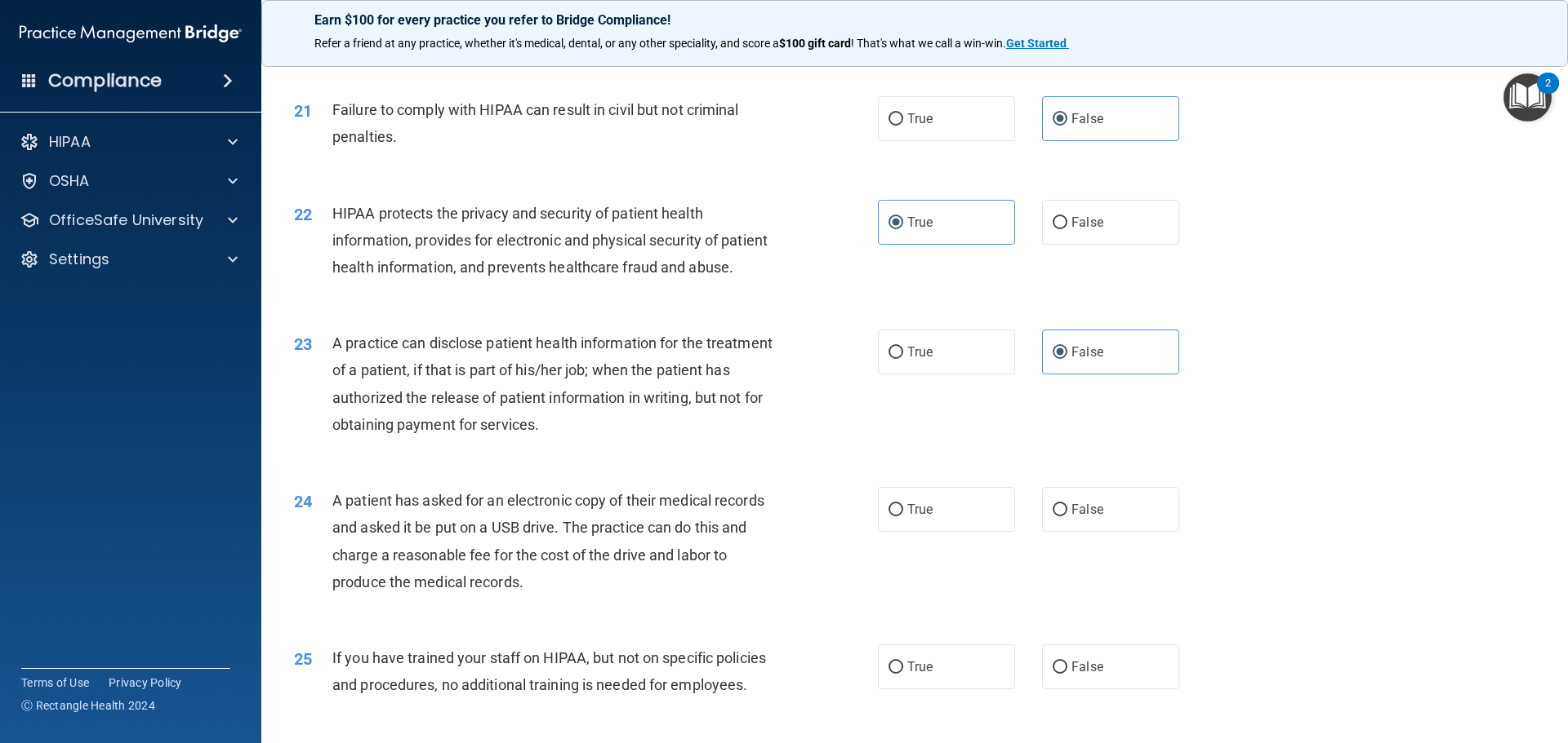
scroll to position [2395, 0]
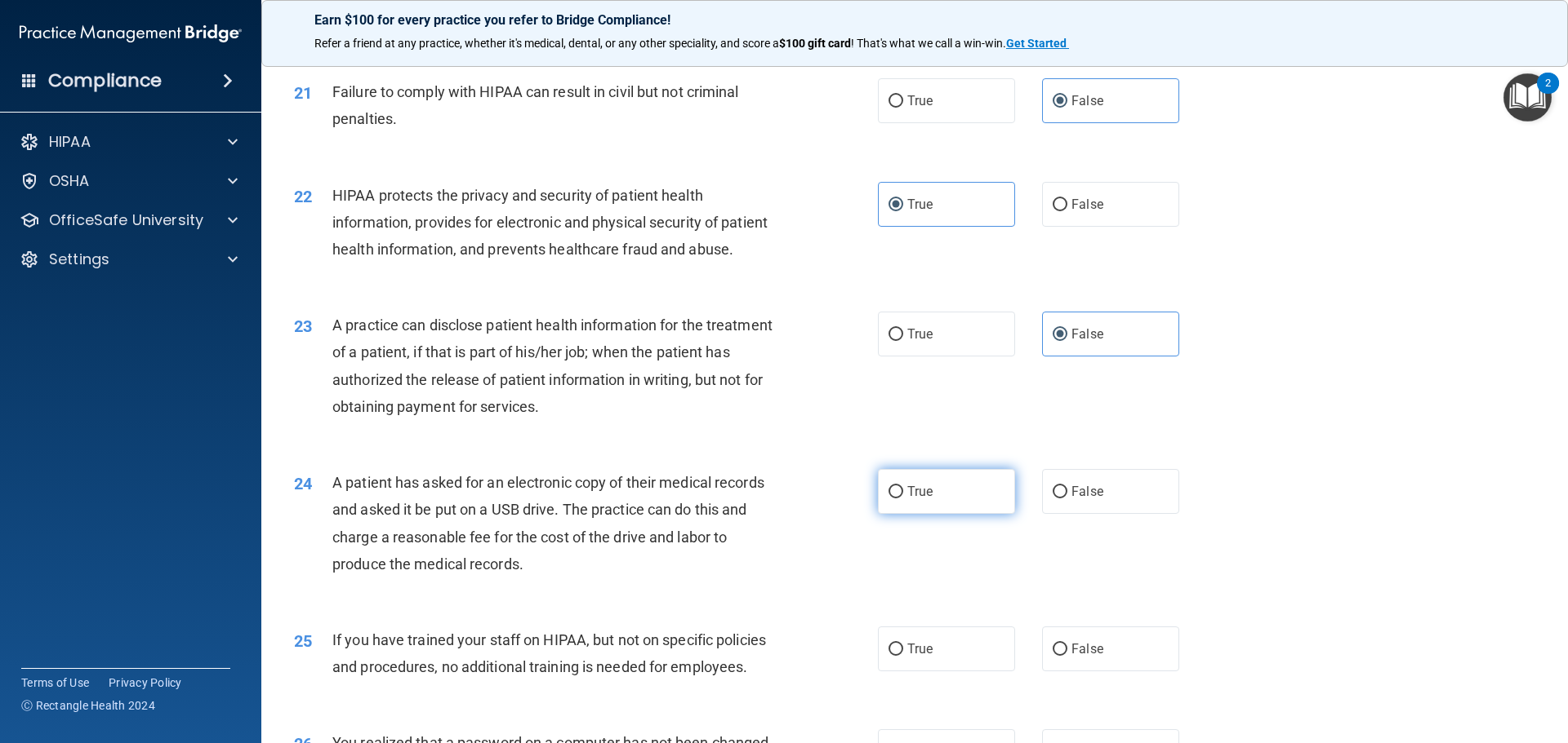
click at [920, 514] on label "True" at bounding box center [946, 491] width 137 height 44
click at [903, 498] on input "True" at bounding box center [896, 492] width 15 height 12
radio input "true"
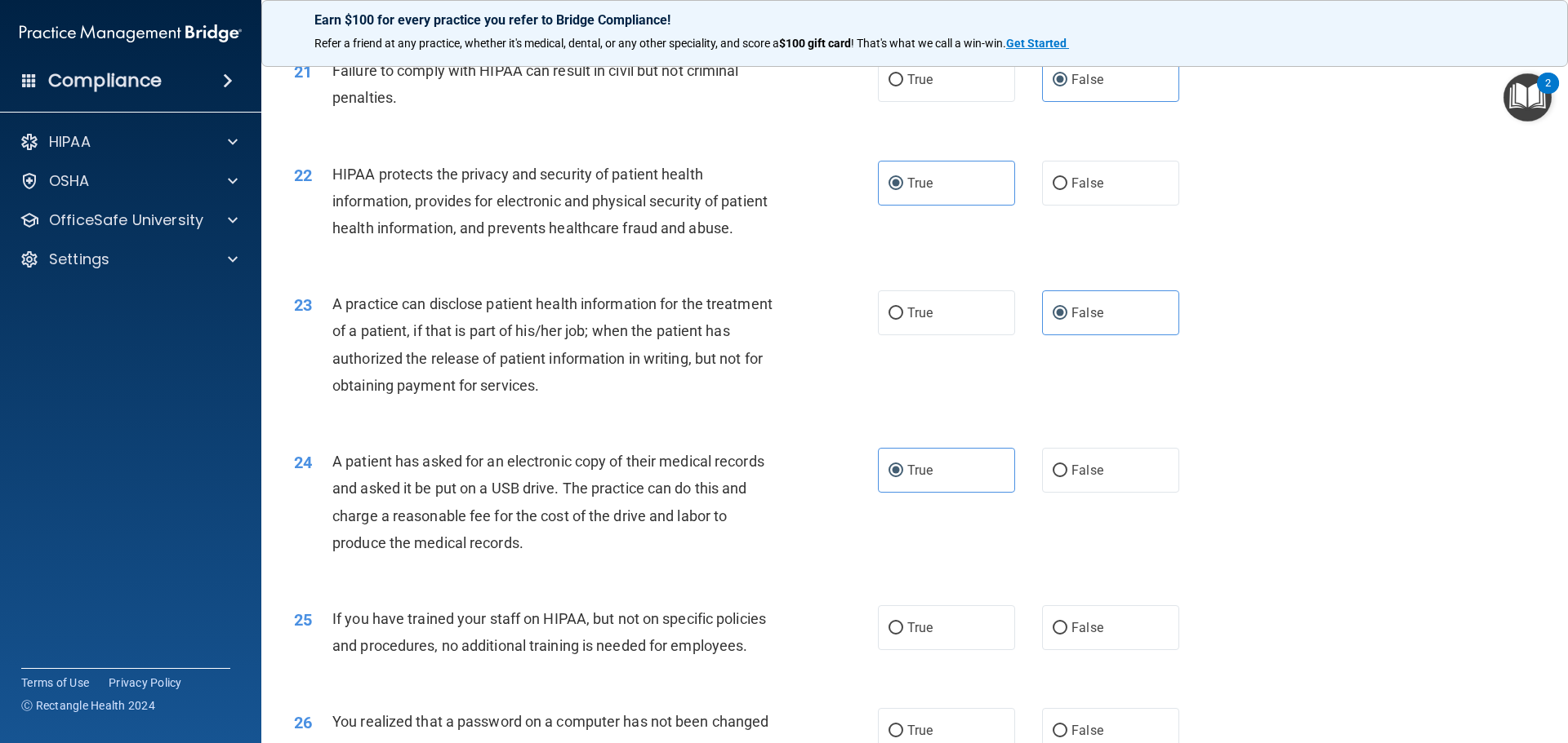
scroll to position [2505, 0]
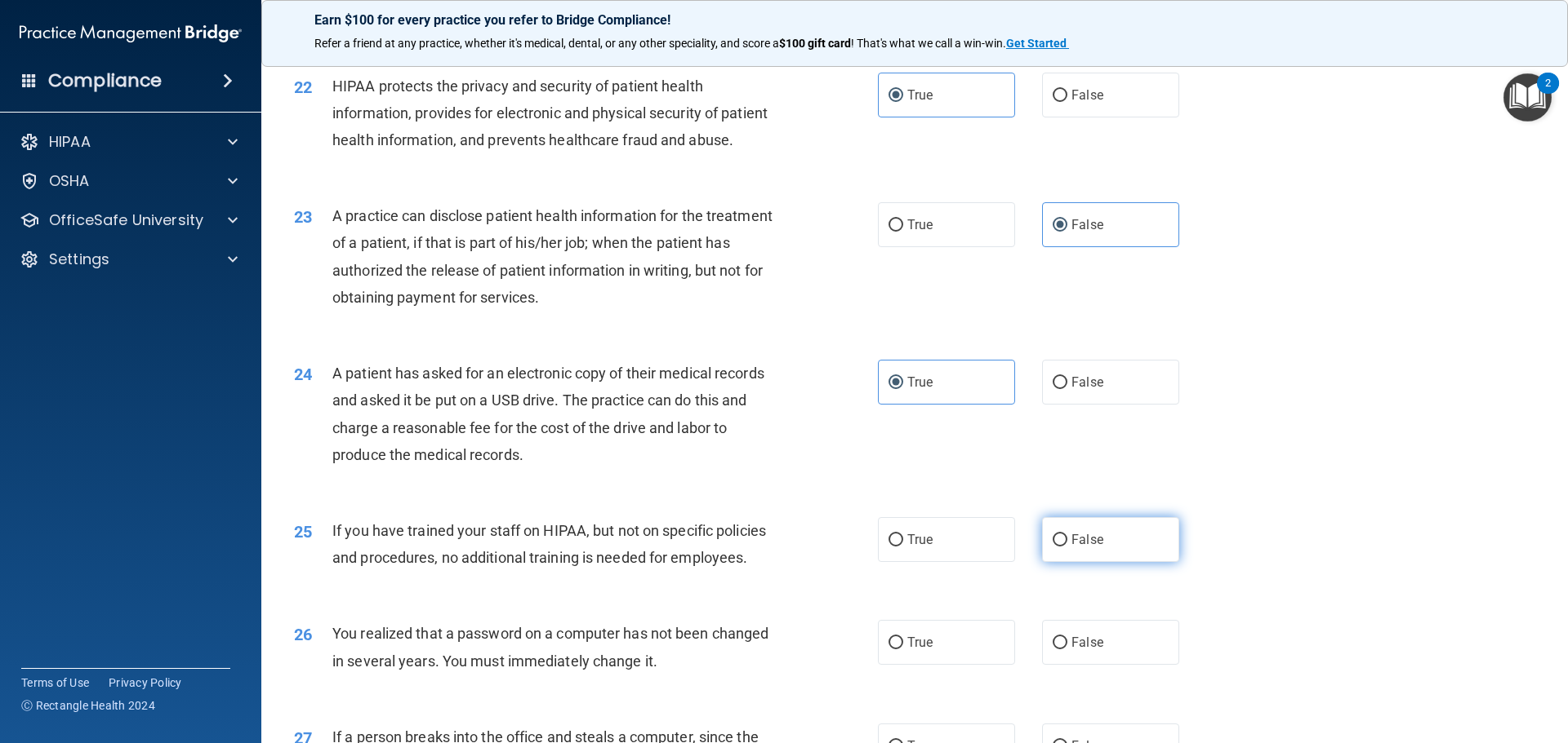
click at [1106, 562] on label "False" at bounding box center [1110, 539] width 137 height 44
click at [1067, 546] on input "False" at bounding box center [1060, 540] width 15 height 12
radio input "true"
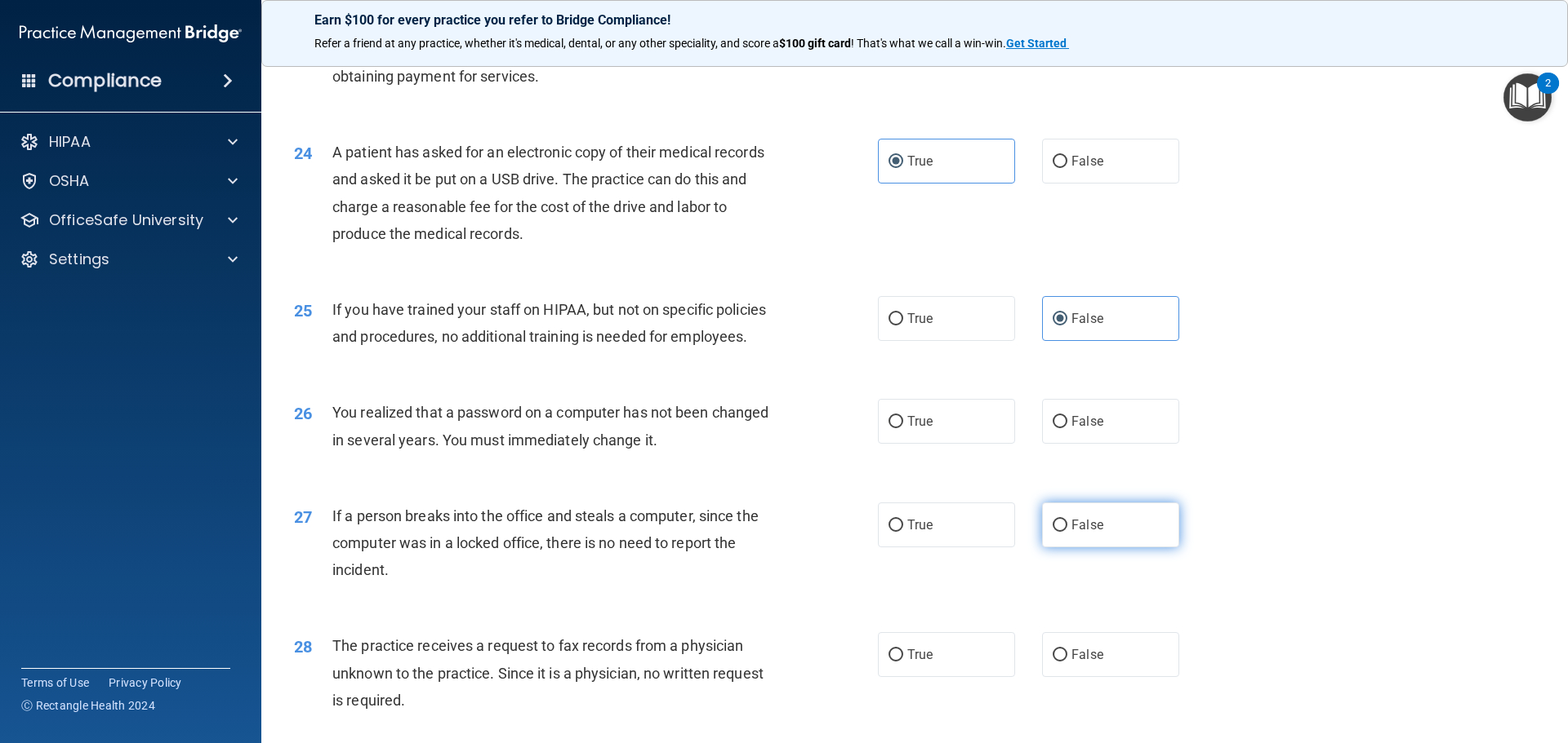
scroll to position [2750, 0]
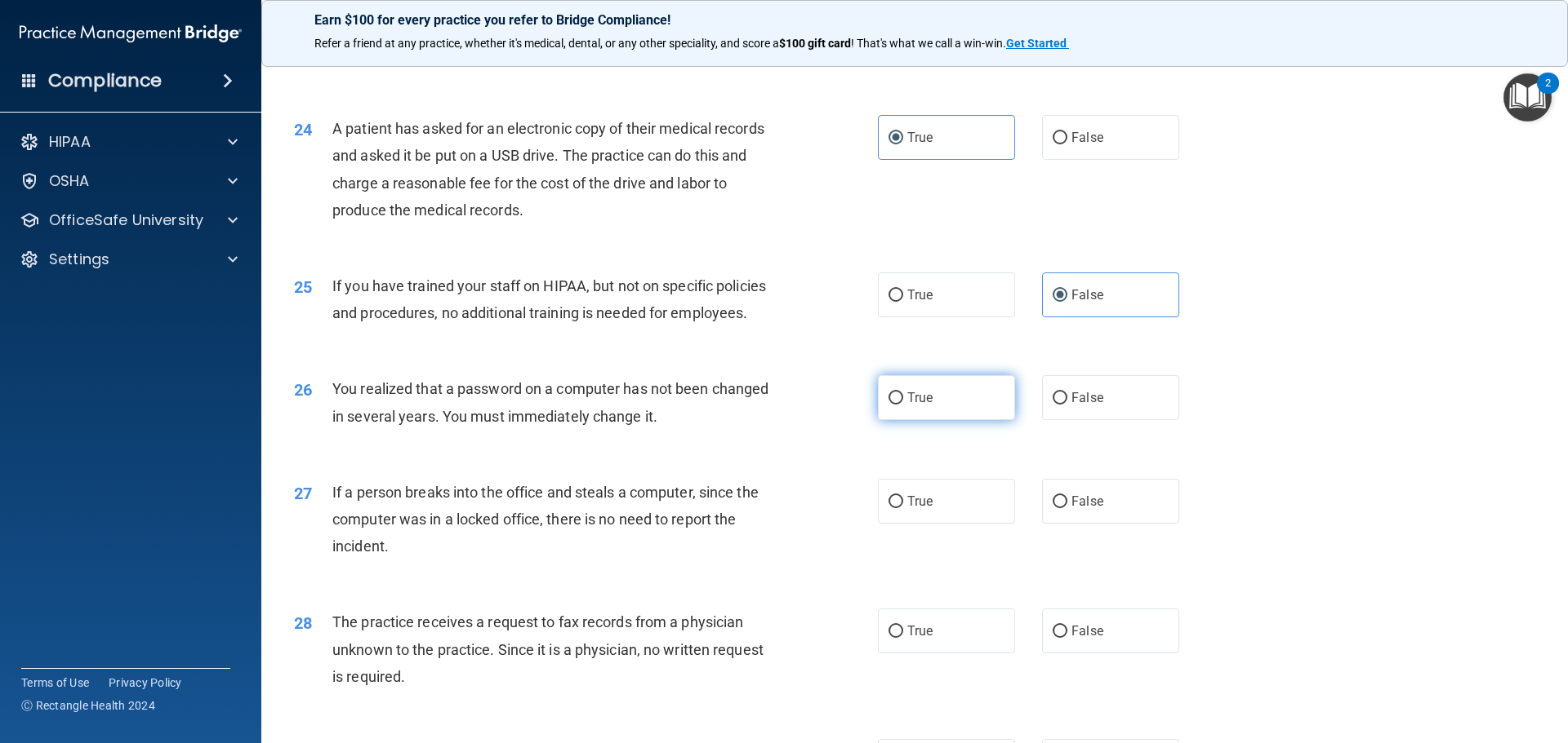
click at [973, 421] on label "True" at bounding box center [946, 397] width 137 height 44
click at [903, 405] on input "True" at bounding box center [896, 398] width 15 height 12
radio input "true"
click at [1071, 510] on span "False" at bounding box center [1088, 501] width 32 height 15
click at [1067, 509] on input "False" at bounding box center [1060, 502] width 15 height 12
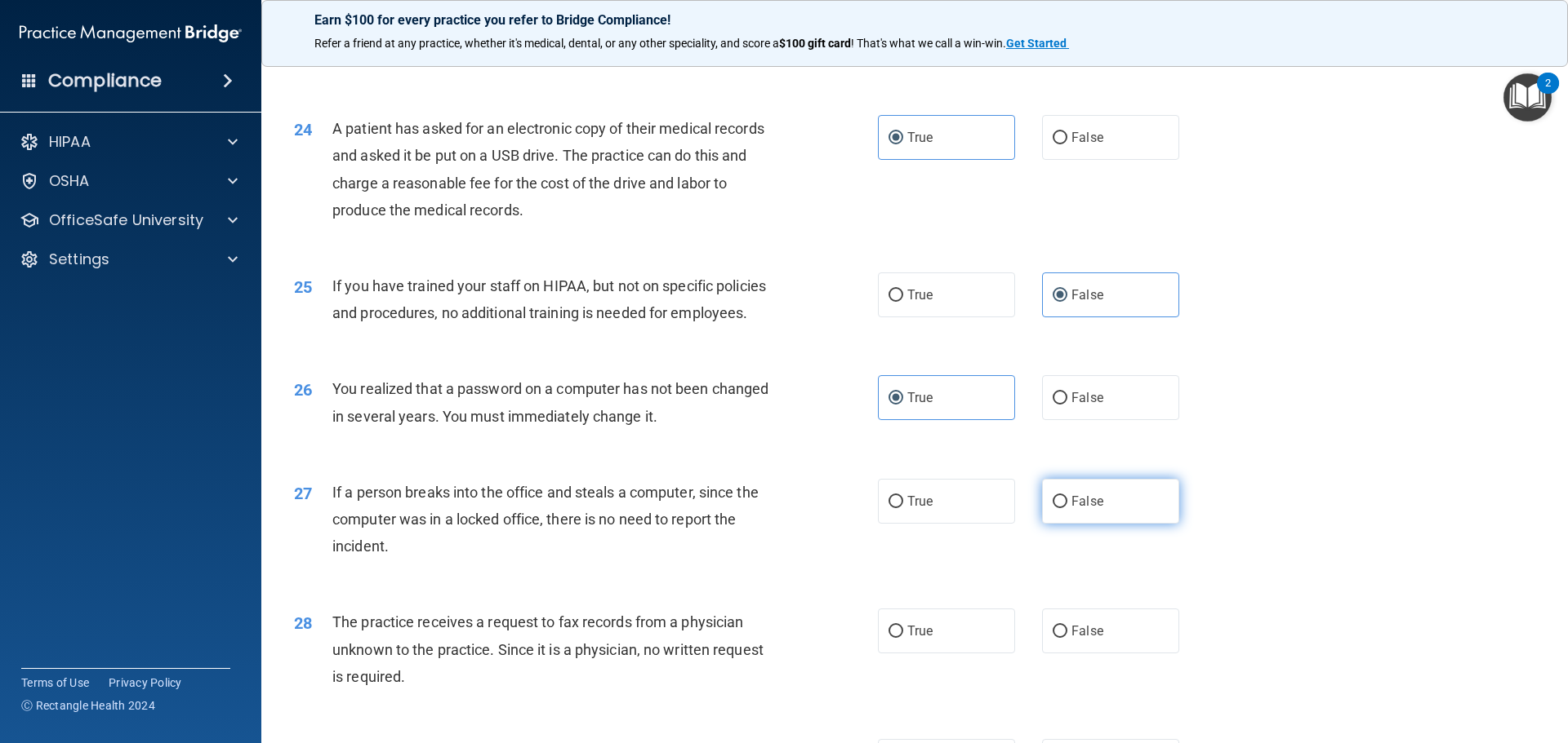
radio input "true"
click at [1073, 639] on span "False" at bounding box center [1088, 631] width 32 height 15
click at [1067, 638] on input "False" at bounding box center [1060, 631] width 15 height 12
radio input "true"
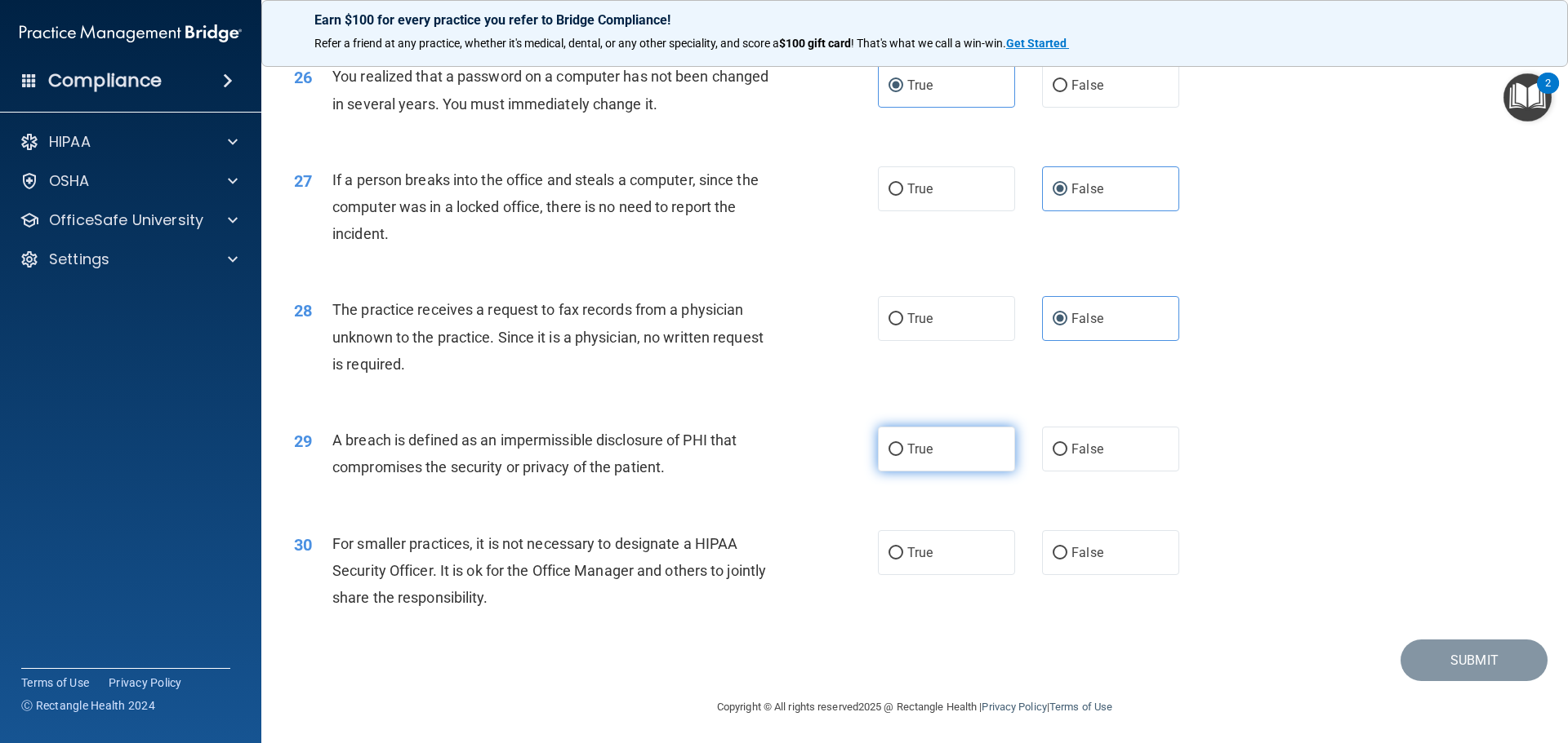
scroll to position [3076, 0]
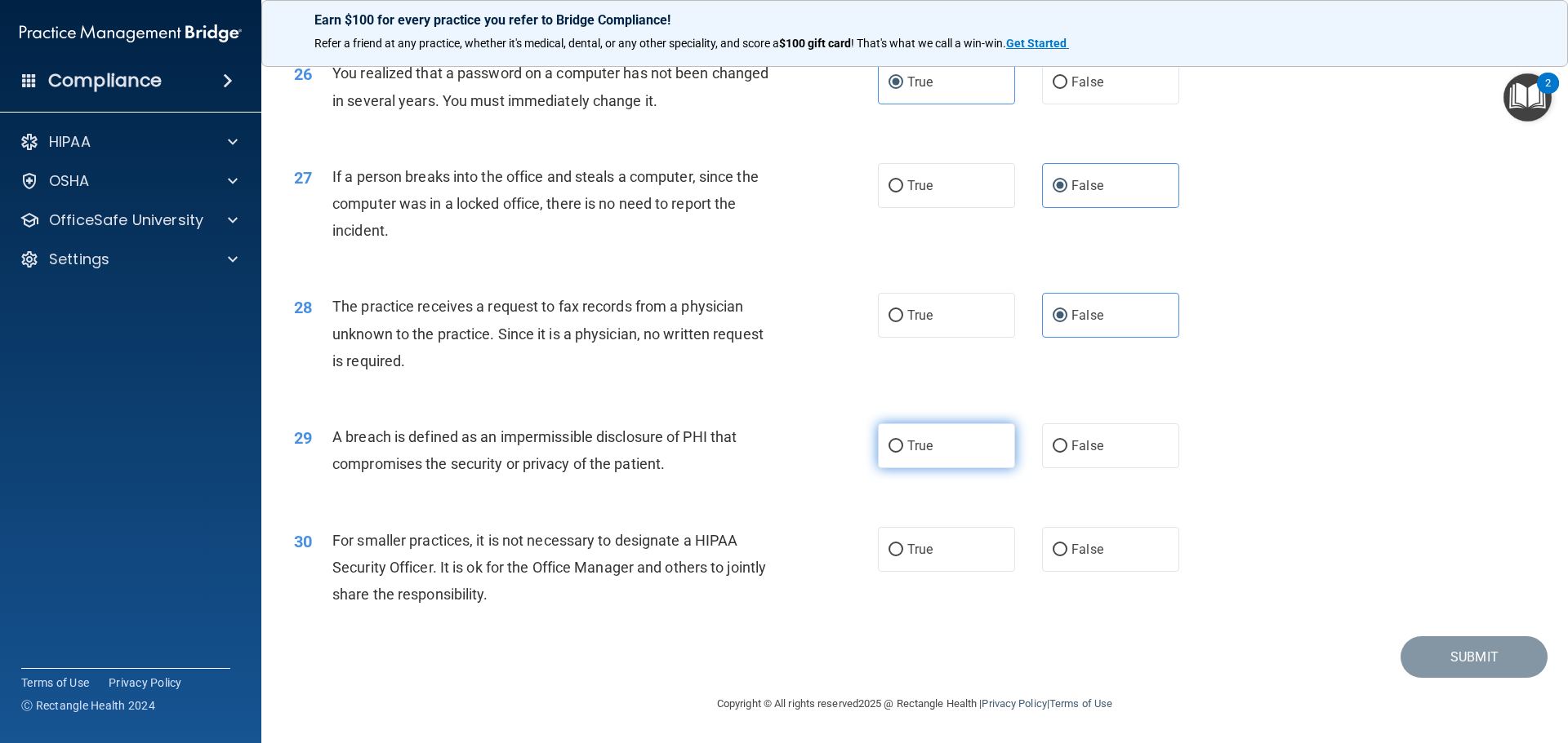
click at [977, 469] on label "True" at bounding box center [946, 445] width 137 height 44
click at [903, 453] on input "True" at bounding box center [896, 446] width 15 height 12
radio input "true"
click at [1072, 572] on label "False" at bounding box center [1110, 549] width 137 height 44
click at [1067, 557] on input "False" at bounding box center [1060, 550] width 15 height 12
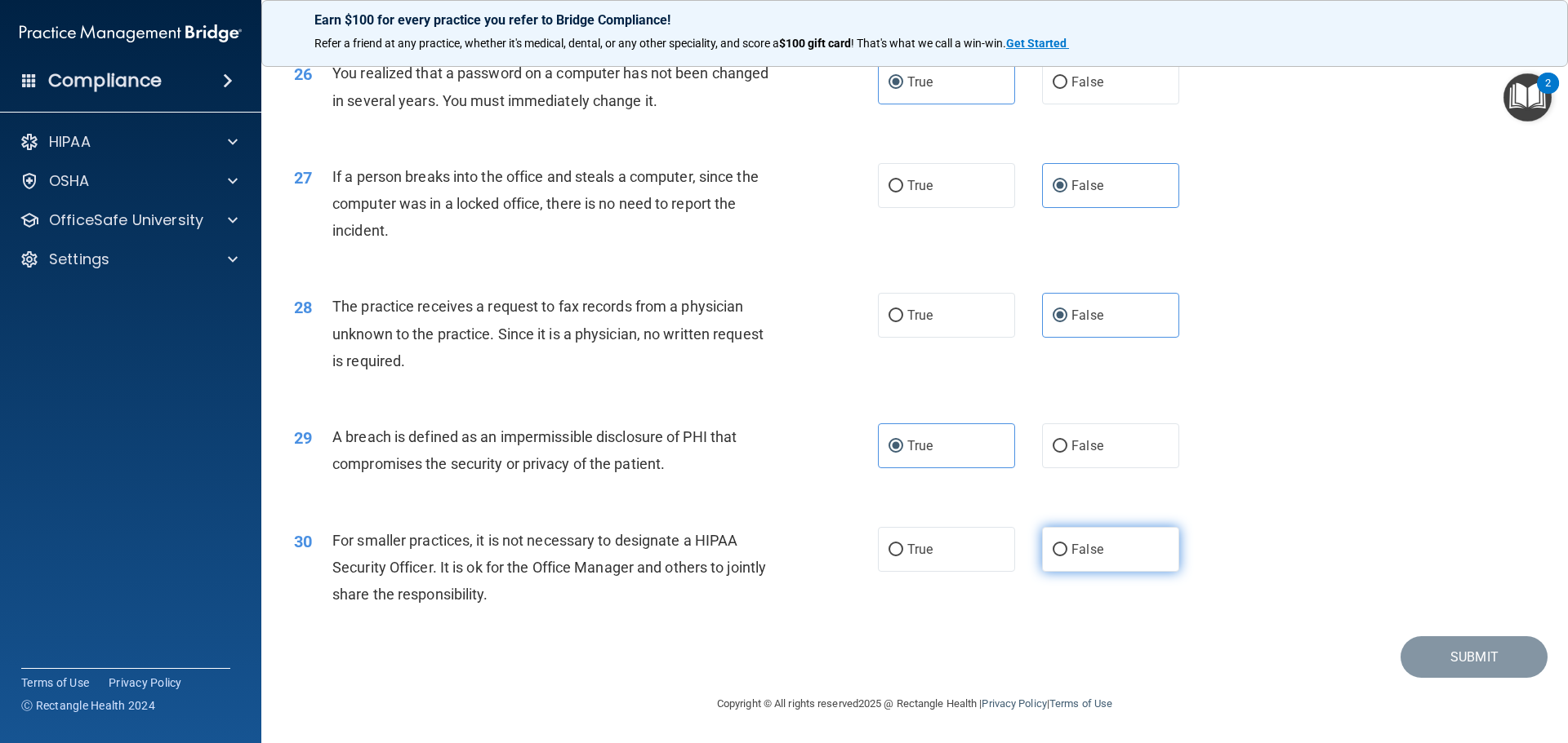
radio input "true"
click at [1464, 678] on button "Submit" at bounding box center [1473, 657] width 147 height 42
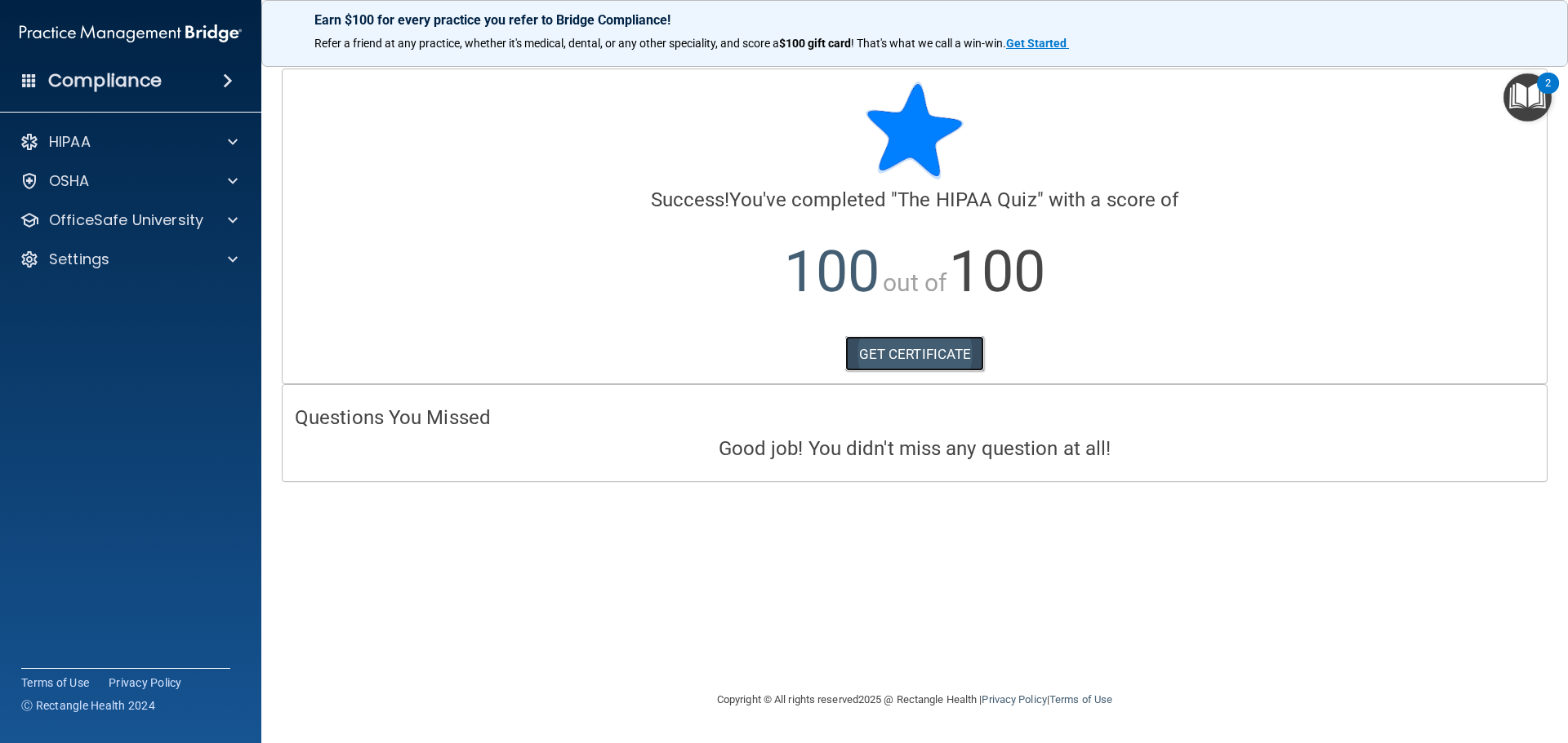
click at [878, 365] on link "GET CERTIFICATE" at bounding box center [915, 354] width 140 height 36
click at [188, 185] on div "OSHA" at bounding box center [109, 181] width 202 height 20
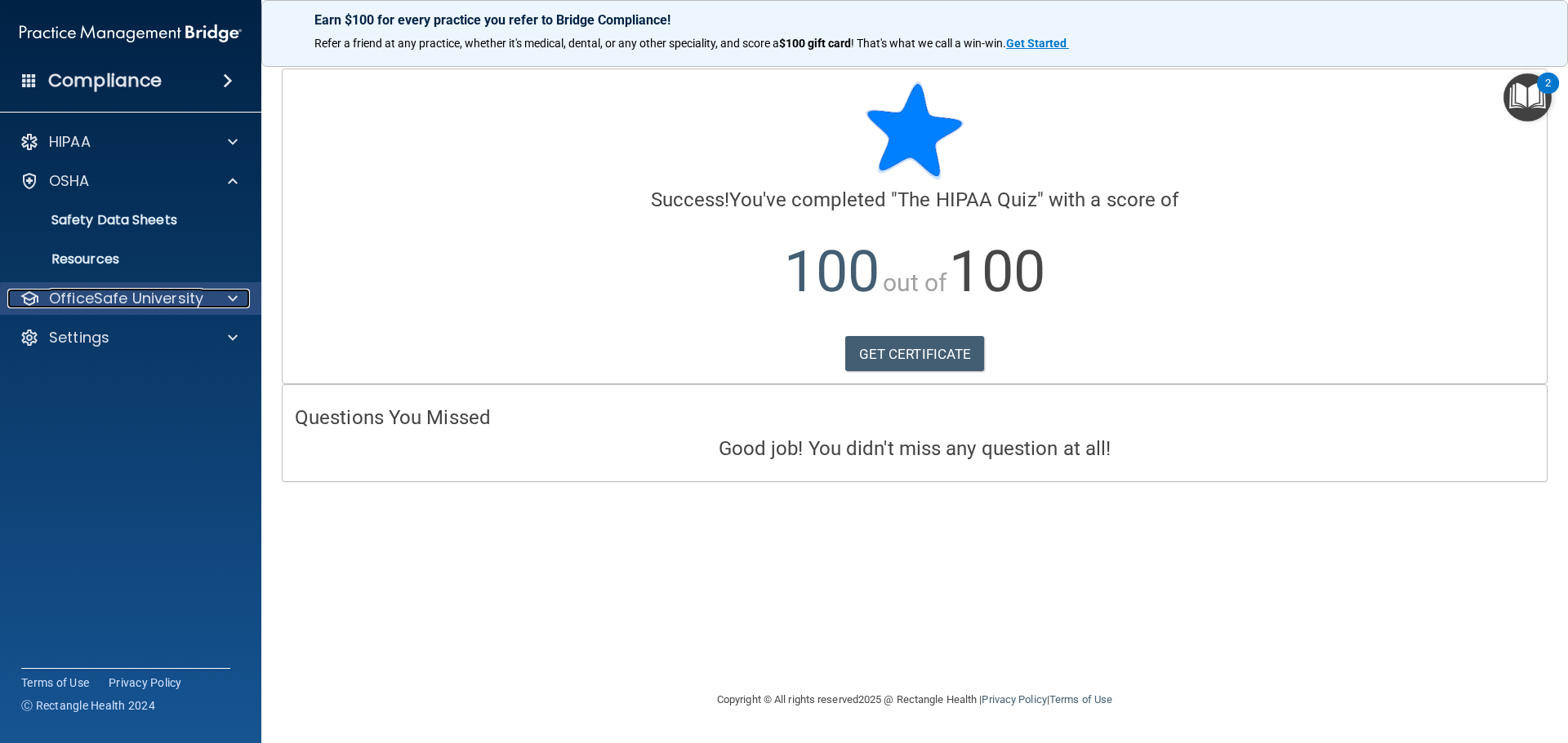
click at [204, 290] on div "OfficeSafe University" at bounding box center [109, 299] width 202 height 20
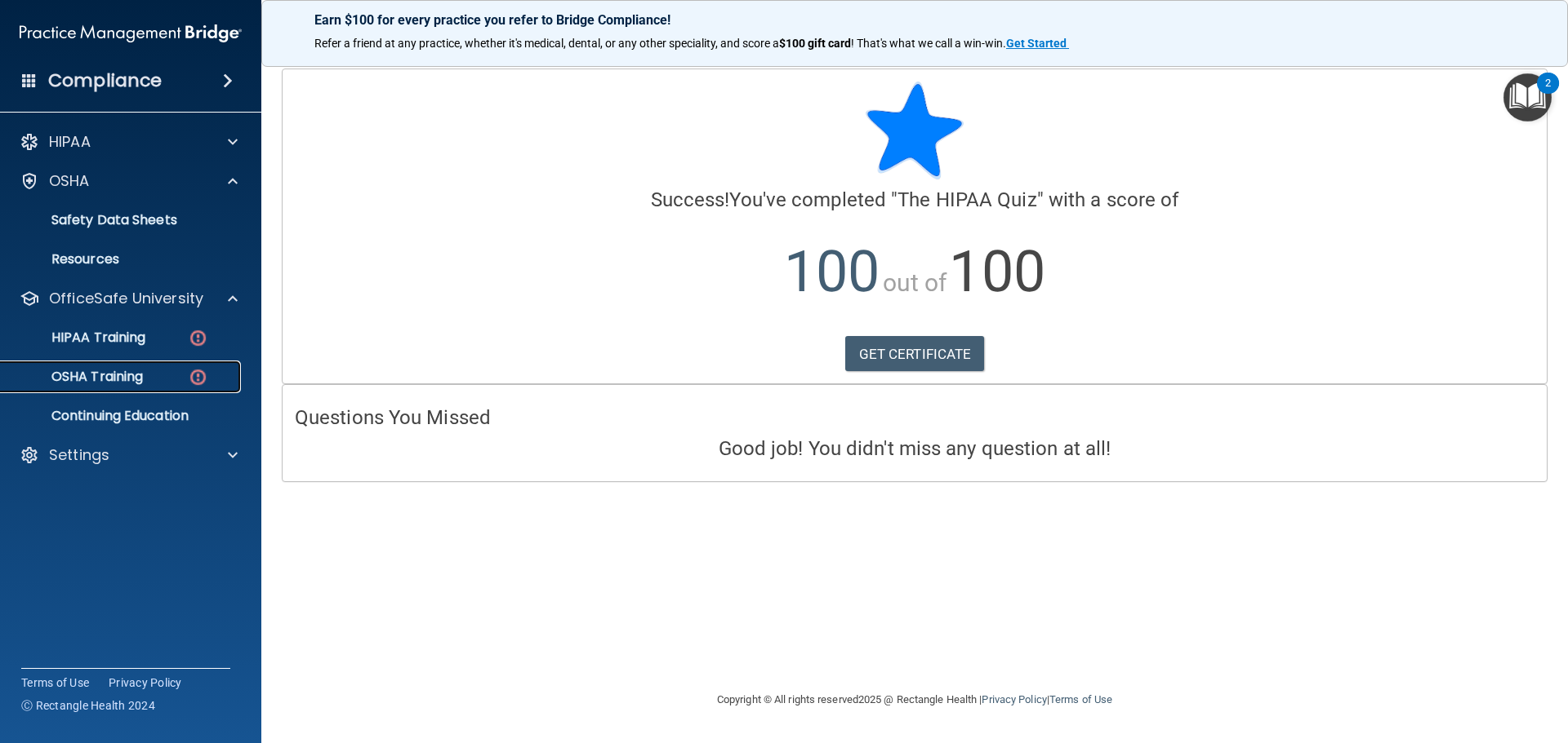
click at [173, 378] on div "OSHA Training" at bounding box center [122, 376] width 223 height 16
